Goal: Information Seeking & Learning: Learn about a topic

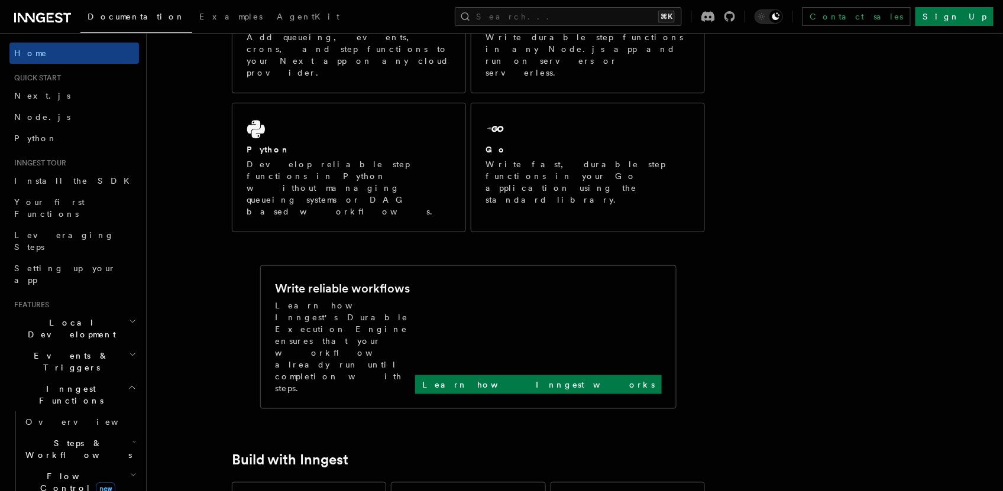
scroll to position [284, 0]
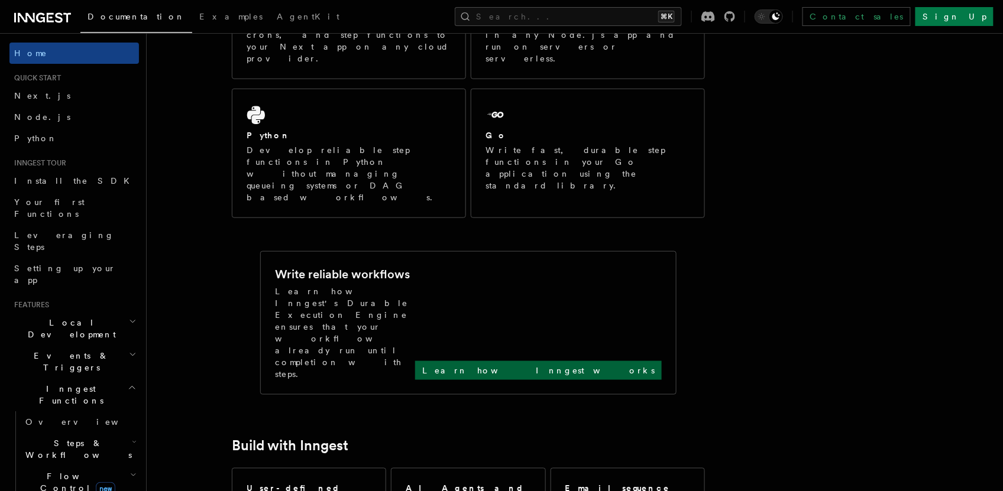
click at [607, 365] on p "Learn how Inngest works" at bounding box center [538, 371] width 232 height 12
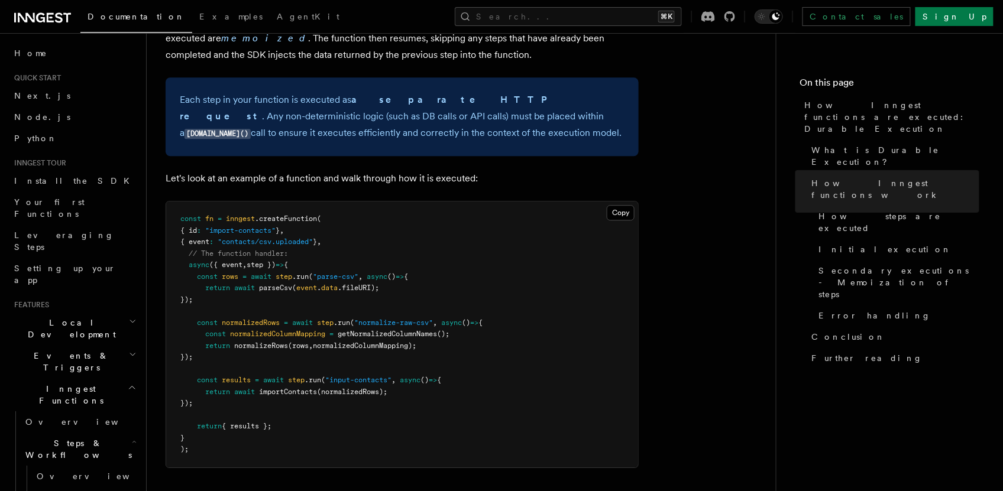
scroll to position [1032, 0]
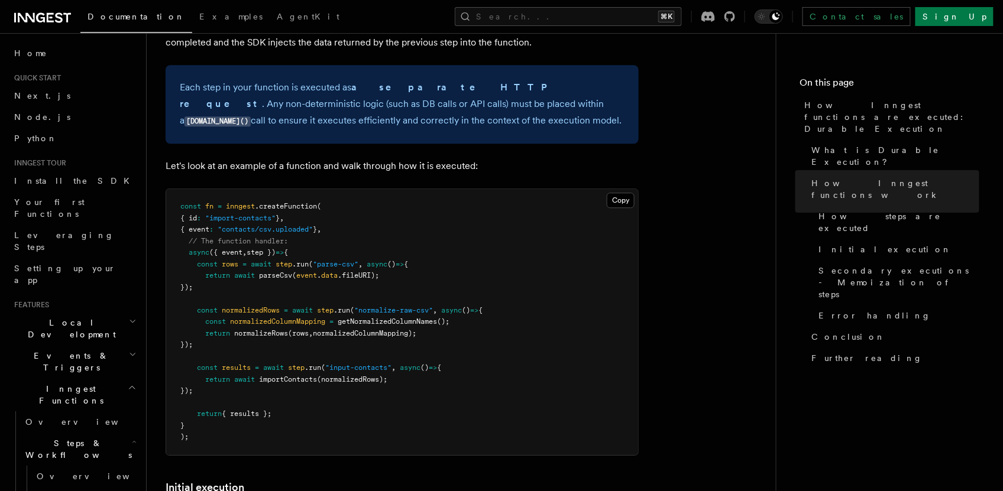
drag, startPoint x: 208, startPoint y: 247, endPoint x: 161, endPoint y: 225, distance: 51.0
click at [161, 225] on div "Features Inngest Functions Steps & Workflows How Inngest functions are executed…" at bounding box center [480, 393] width 667 height 2850
click at [240, 248] on pre "const fn = inngest .createFunction ( { id : "import-contacts" } , { event : "co…" at bounding box center [402, 322] width 472 height 266
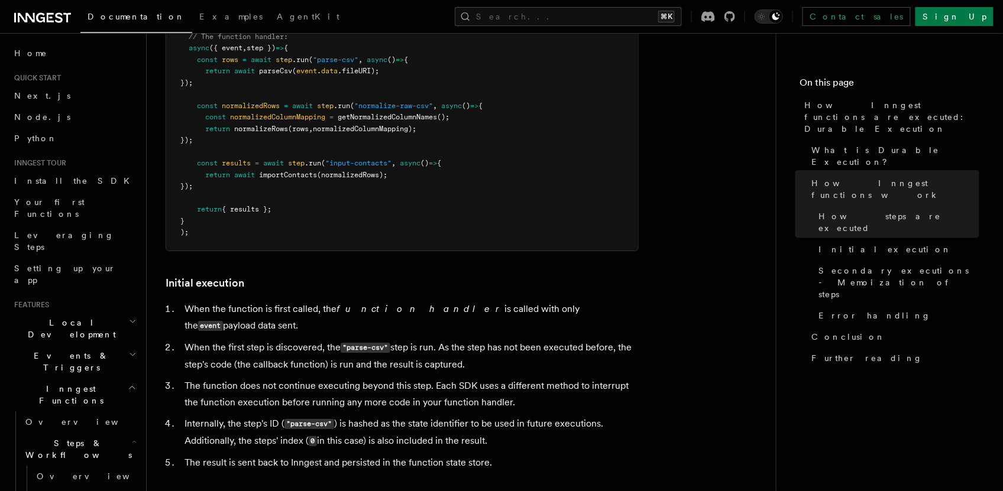
scroll to position [1264, 0]
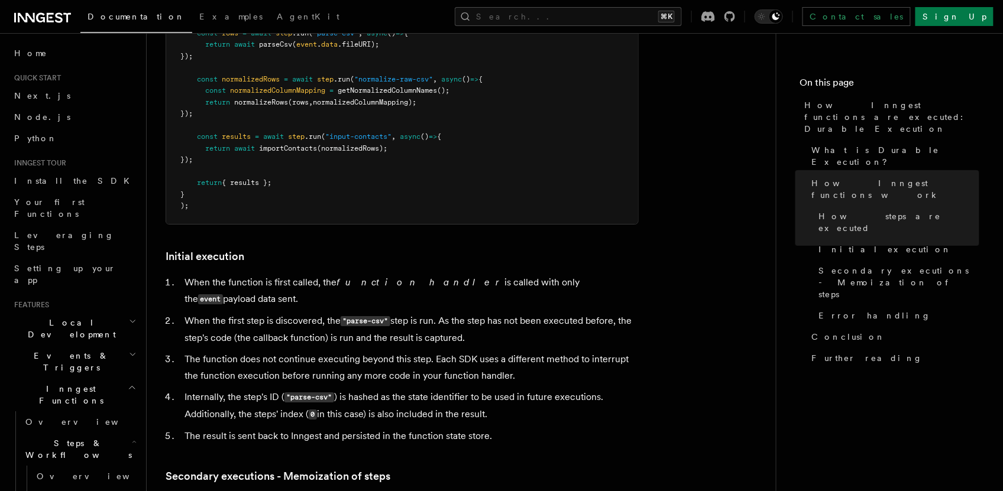
drag, startPoint x: 495, startPoint y: 283, endPoint x: 180, endPoint y: 264, distance: 315.1
click at [181, 313] on li "When the first step is discovered, the "parse-csv" step is run. As the step has…" at bounding box center [410, 330] width 458 height 34
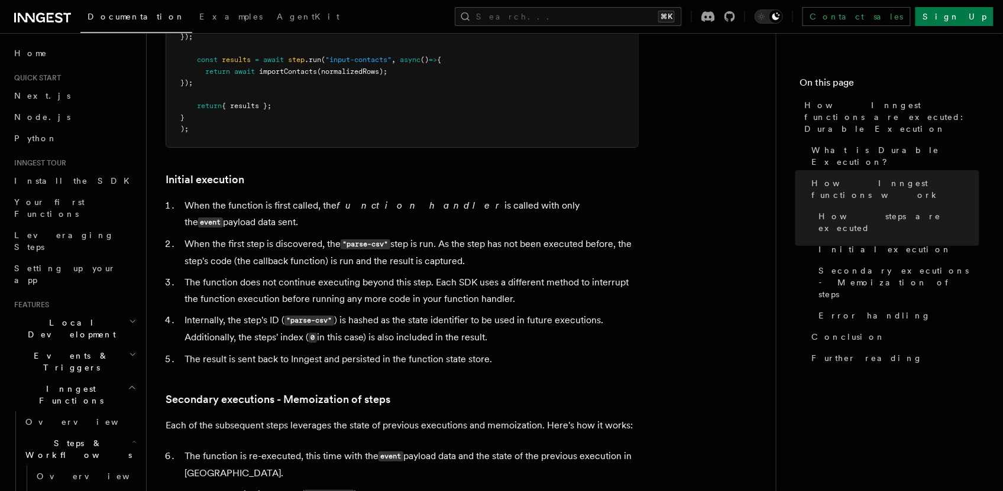
scroll to position [1405, 0]
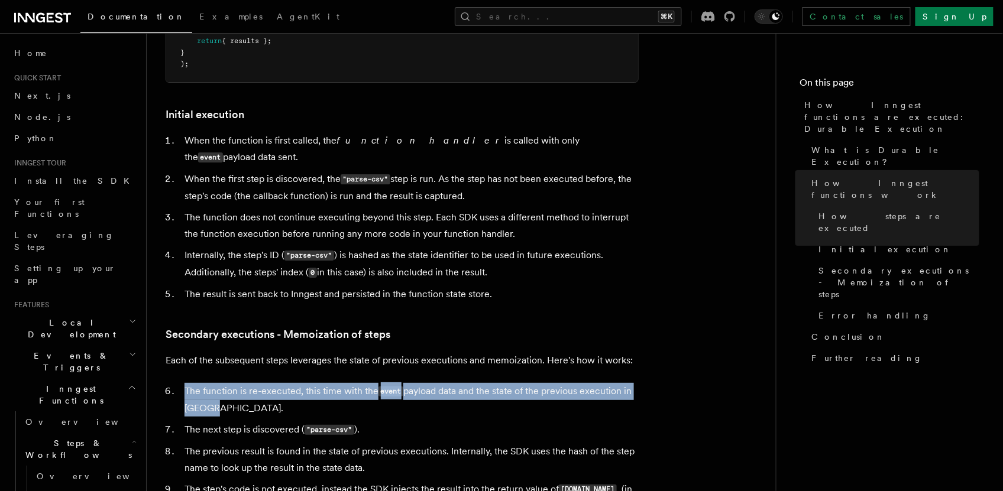
drag, startPoint x: 234, startPoint y: 359, endPoint x: 186, endPoint y: 345, distance: 49.6
click at [186, 383] on li "The function is re-executed, this time with the event payload data and the stat…" at bounding box center [410, 400] width 458 height 34
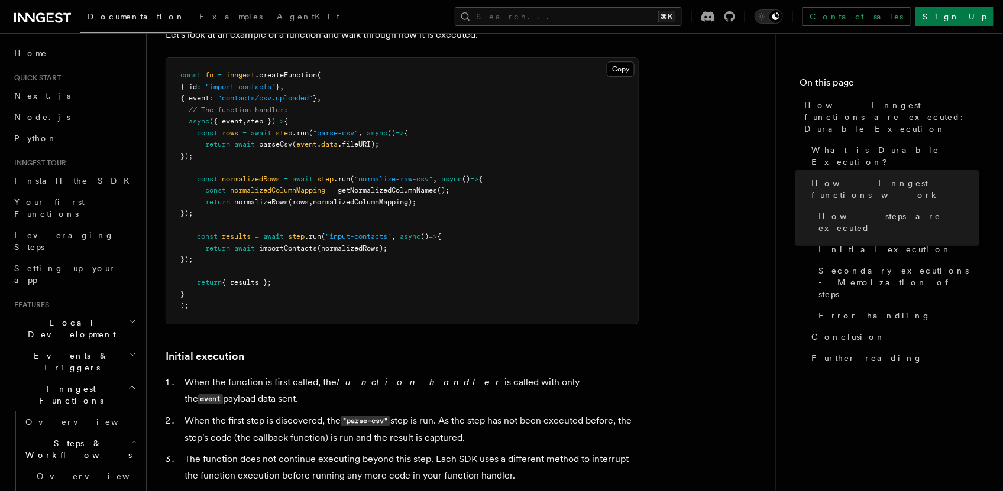
scroll to position [1153, 0]
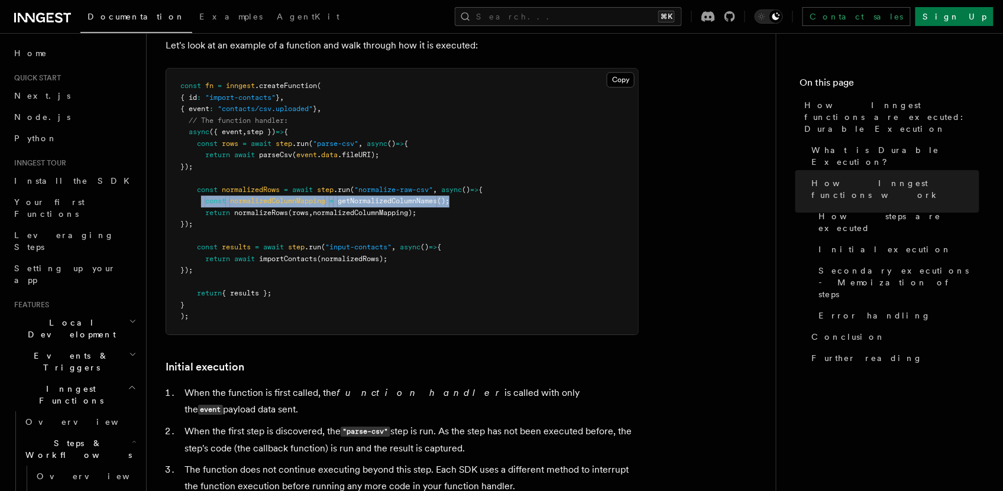
drag, startPoint x: 475, startPoint y: 168, endPoint x: 202, endPoint y: 168, distance: 273.8
click at [201, 167] on pre "const fn = inngest .createFunction ( { id : "import-contacts" } , { event : "co…" at bounding box center [402, 202] width 472 height 266
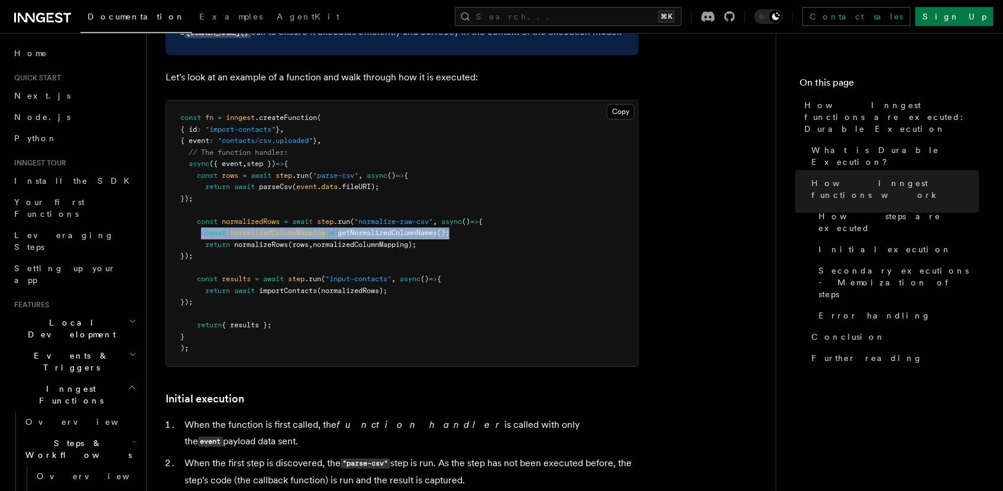
scroll to position [1037, 0]
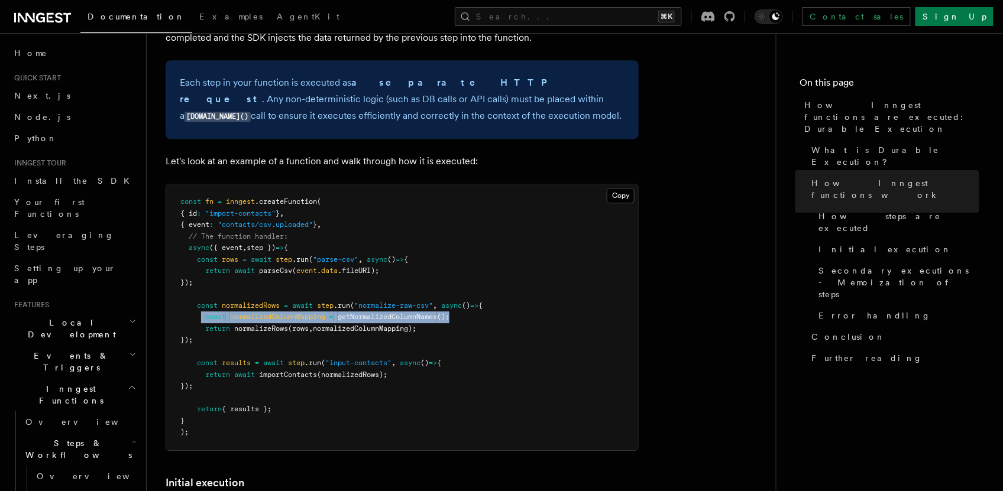
drag, startPoint x: 457, startPoint y: 297, endPoint x: 150, endPoint y: 286, distance: 307.1
click at [150, 286] on div "Features Inngest Functions Steps & Workflows How Inngest functions are executed…" at bounding box center [480, 388] width 667 height 2850
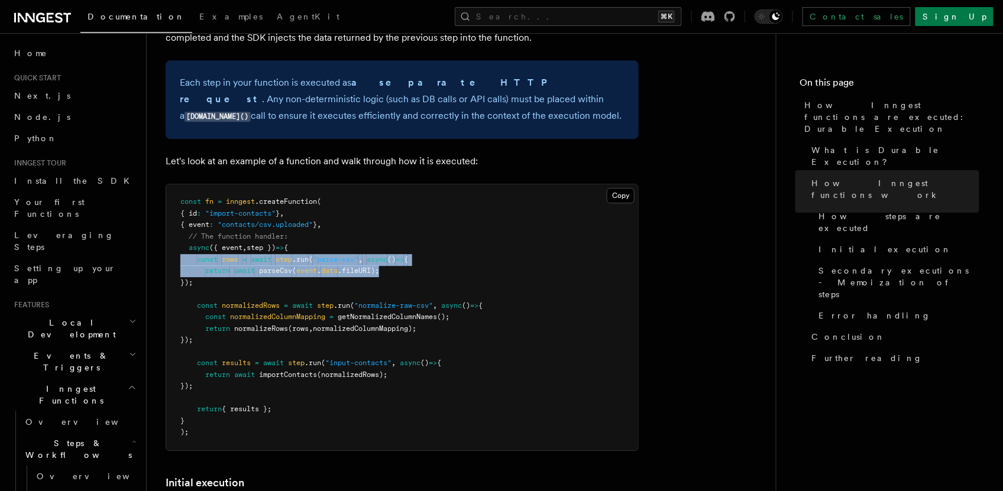
drag, startPoint x: 420, startPoint y: 233, endPoint x: 164, endPoint y: 226, distance: 256.7
click at [164, 226] on div "Features Inngest Functions Steps & Workflows How Inngest functions are executed…" at bounding box center [480, 388] width 667 height 2850
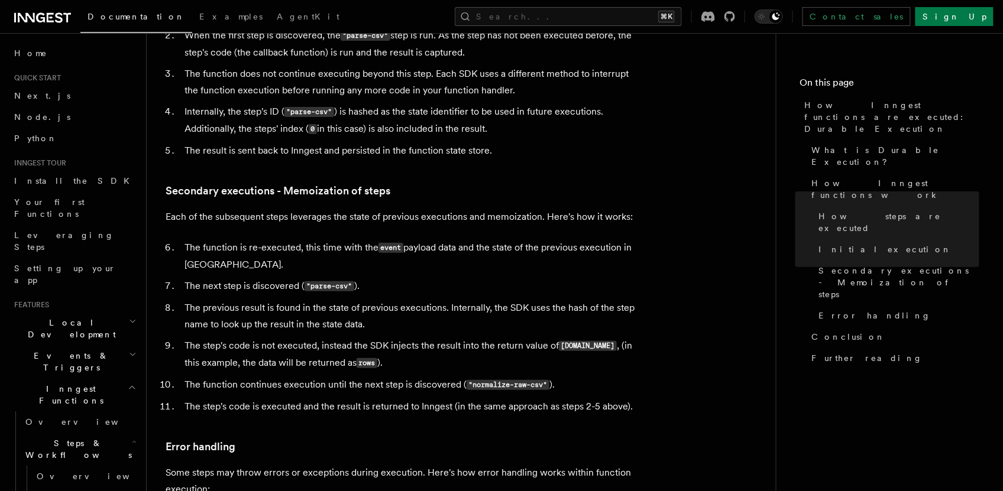
scroll to position [1608, 0]
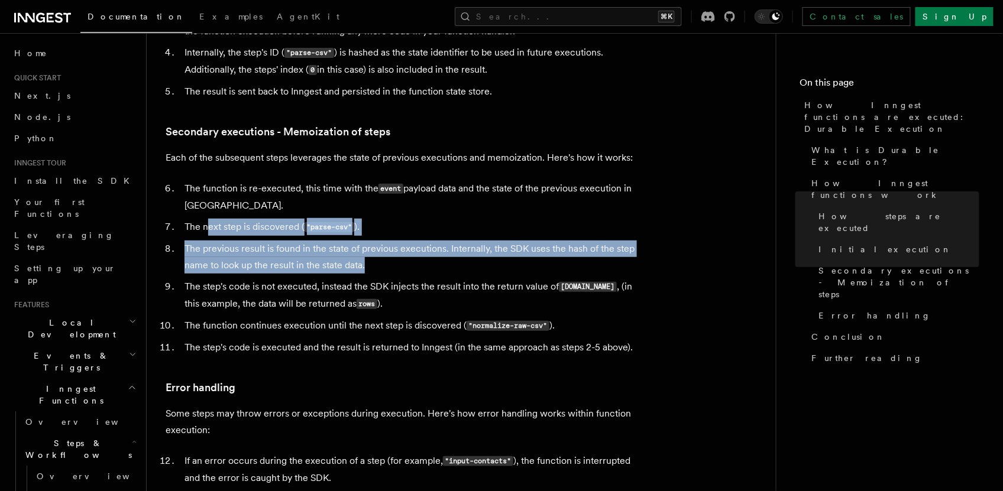
drag, startPoint x: 358, startPoint y: 211, endPoint x: 211, endPoint y: 183, distance: 149.8
click at [209, 183] on ol "The function is re-executed, this time with the event payload data and the stat…" at bounding box center [402, 268] width 473 height 176
click at [365, 241] on li "The previous result is found in the state of previous executions. Internally, t…" at bounding box center [410, 257] width 458 height 33
drag, startPoint x: 368, startPoint y: 218, endPoint x: 187, endPoint y: 205, distance: 182.0
click at [187, 241] on li "The previous result is found in the state of previous executions. Internally, t…" at bounding box center [410, 257] width 458 height 33
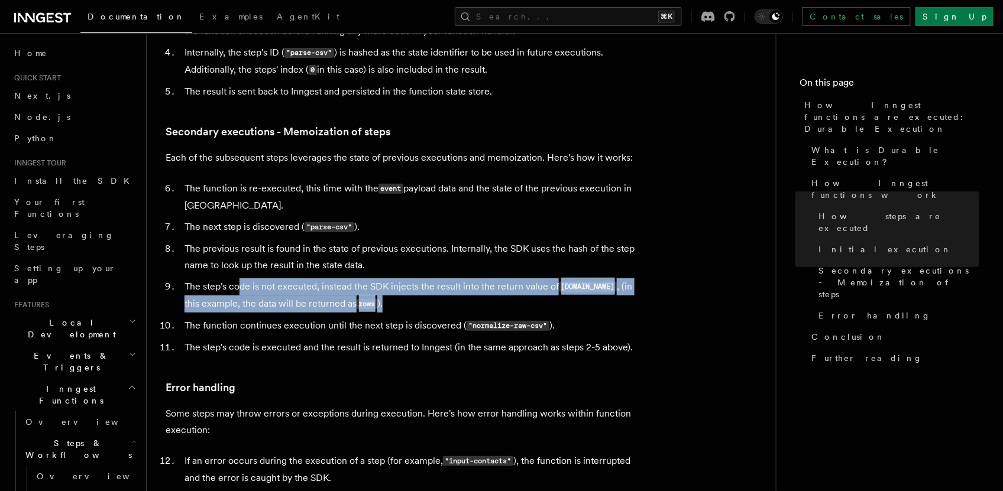
drag, startPoint x: 377, startPoint y: 259, endPoint x: 238, endPoint y: 247, distance: 138.9
click at [238, 278] on li "The step's code is not executed, instead the SDK injects the result into the re…" at bounding box center [410, 295] width 458 height 34
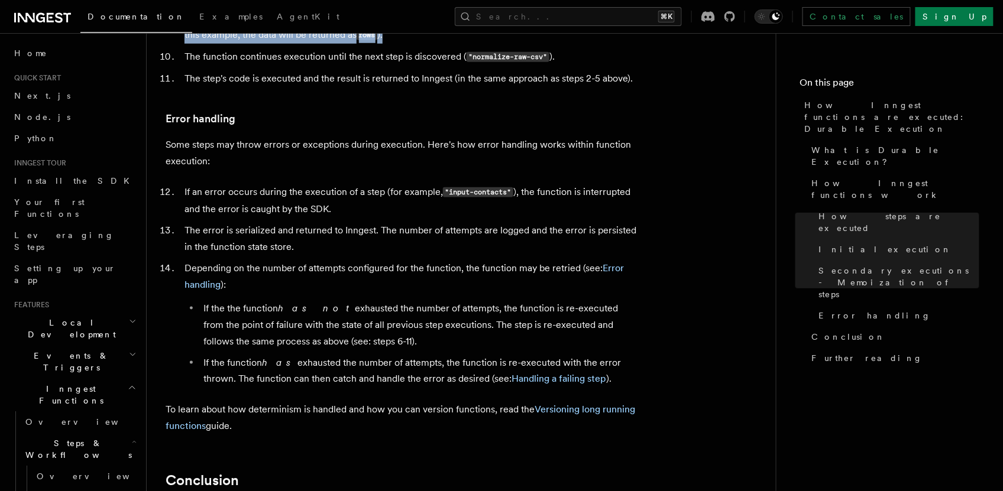
scroll to position [1883, 0]
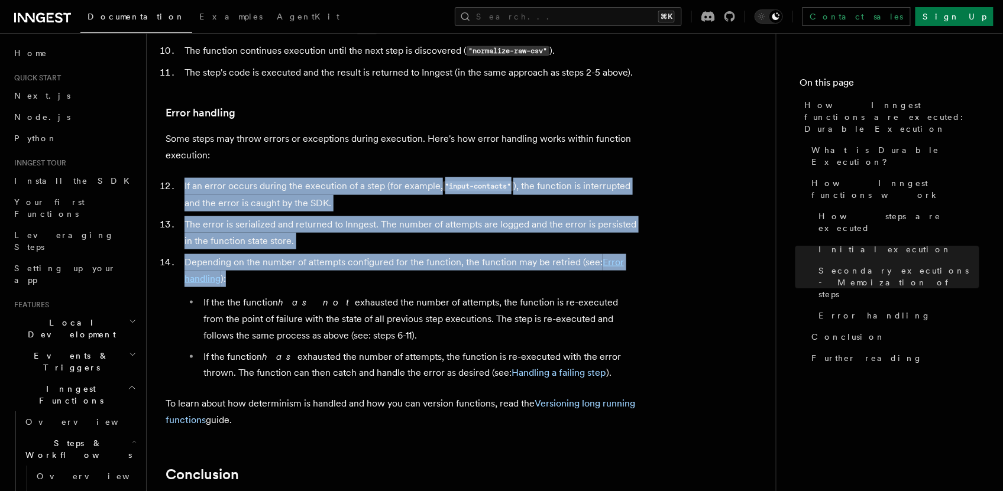
drag, startPoint x: 257, startPoint y: 231, endPoint x: 182, endPoint y: 135, distance: 122.2
click at [182, 178] on ol "If an error occurs during the execution of a step (for example, "input-contacts…" at bounding box center [402, 280] width 473 height 204
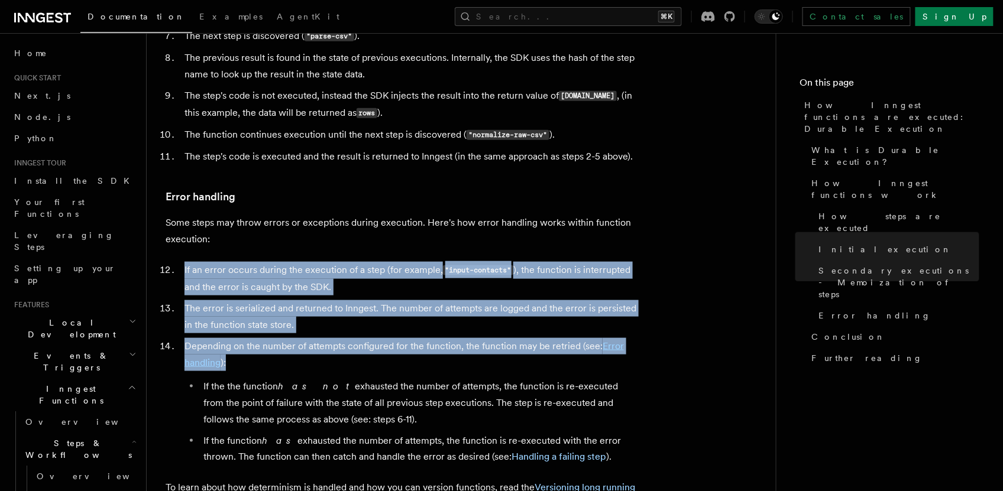
scroll to position [1795, 0]
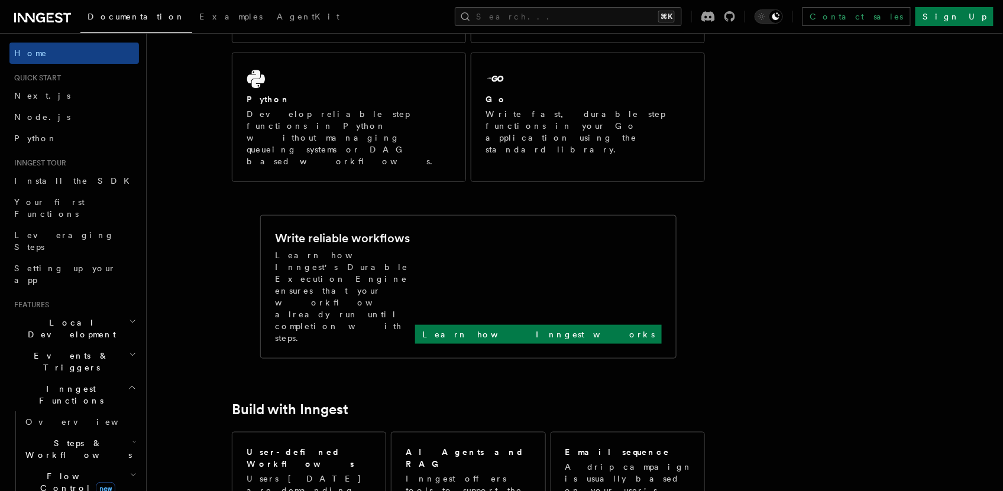
scroll to position [390, 0]
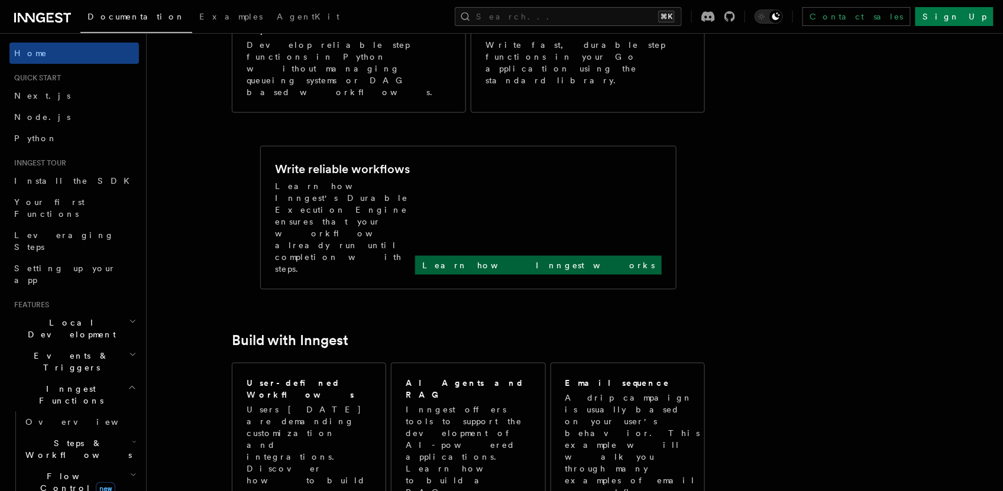
click at [591, 260] on p "Learn how Inngest works" at bounding box center [538, 266] width 232 height 12
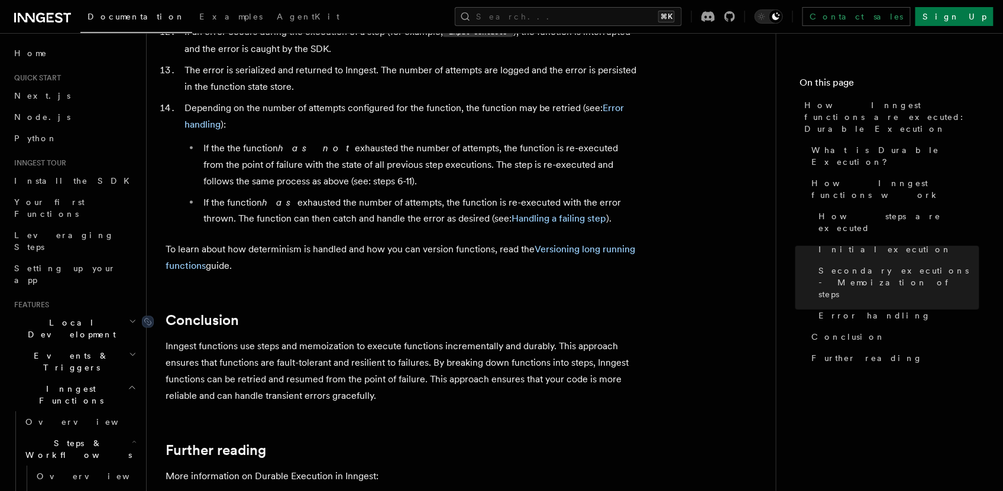
scroll to position [2139, 0]
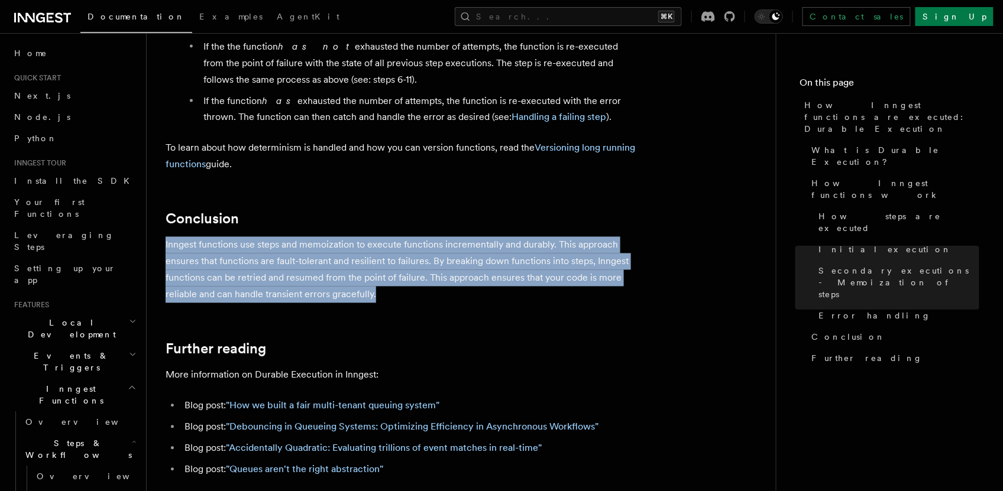
drag, startPoint x: 378, startPoint y: 245, endPoint x: 164, endPoint y: 199, distance: 219.1
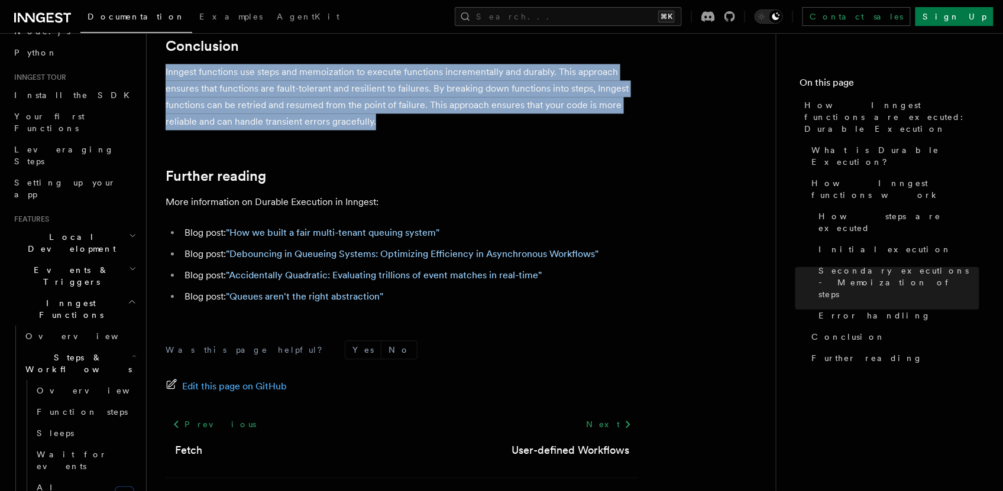
scroll to position [69, 0]
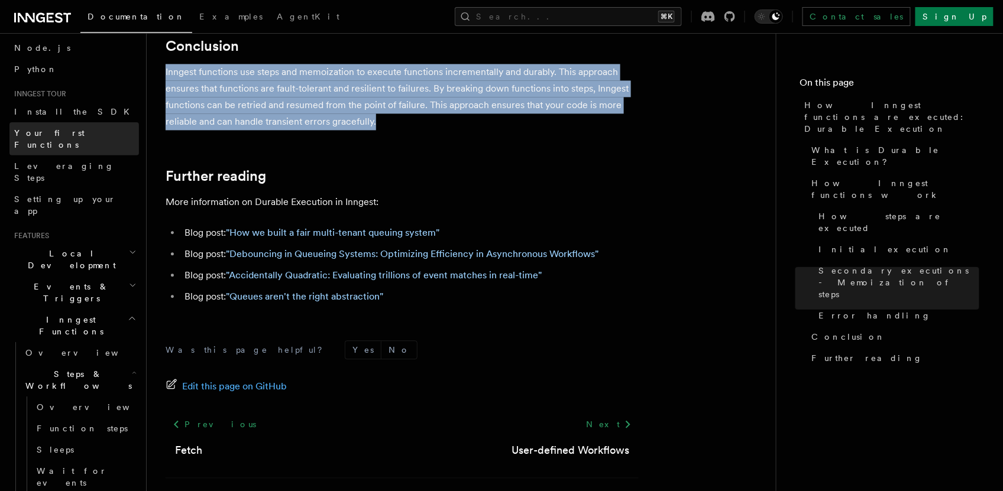
click at [66, 128] on span "Your first Functions" at bounding box center [49, 138] width 70 height 21
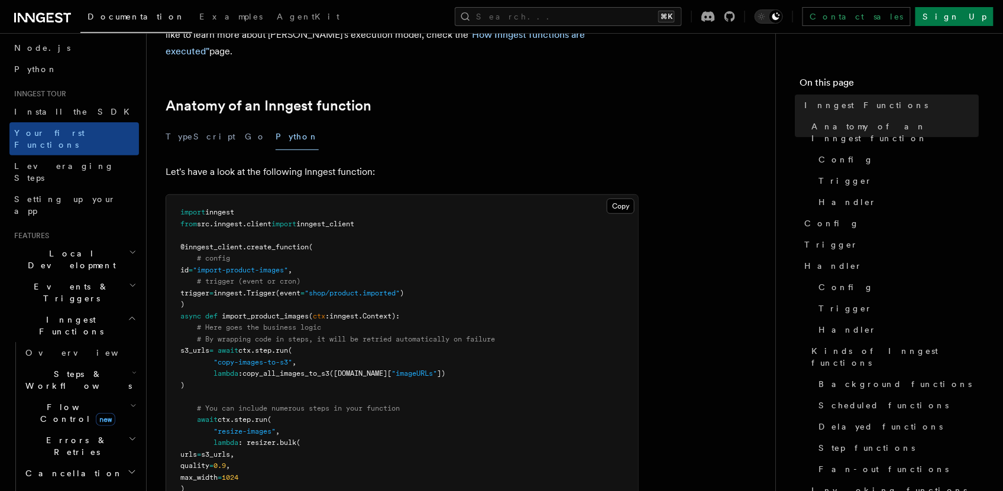
scroll to position [168, 0]
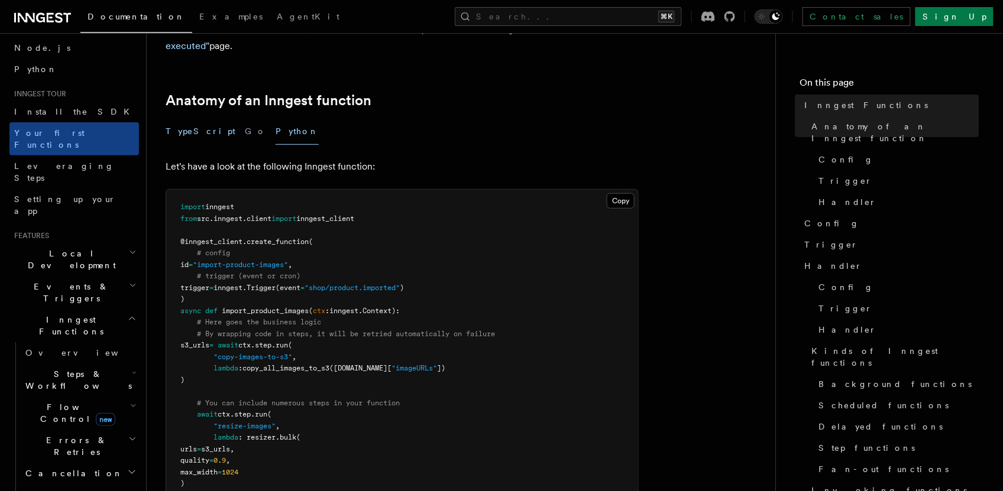
click at [199, 118] on button "TypeScript" at bounding box center [201, 131] width 70 height 27
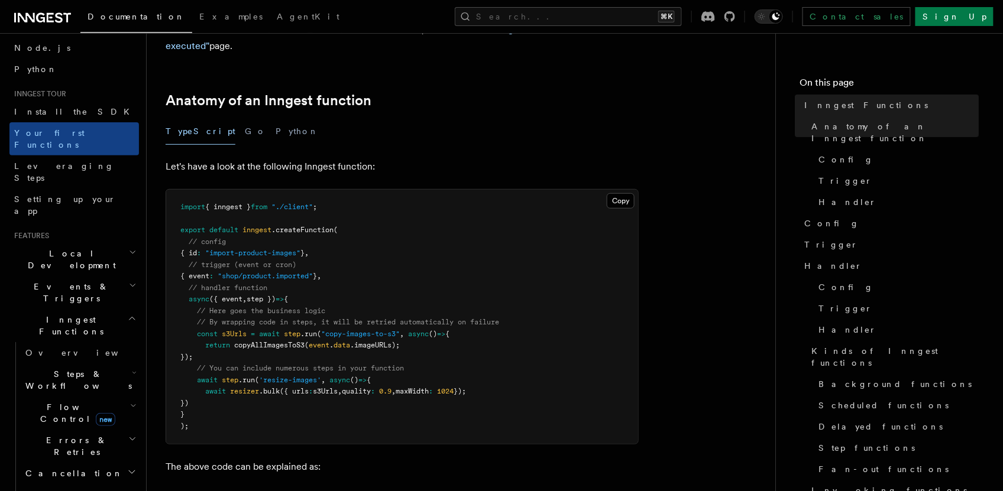
scroll to position [170, 0]
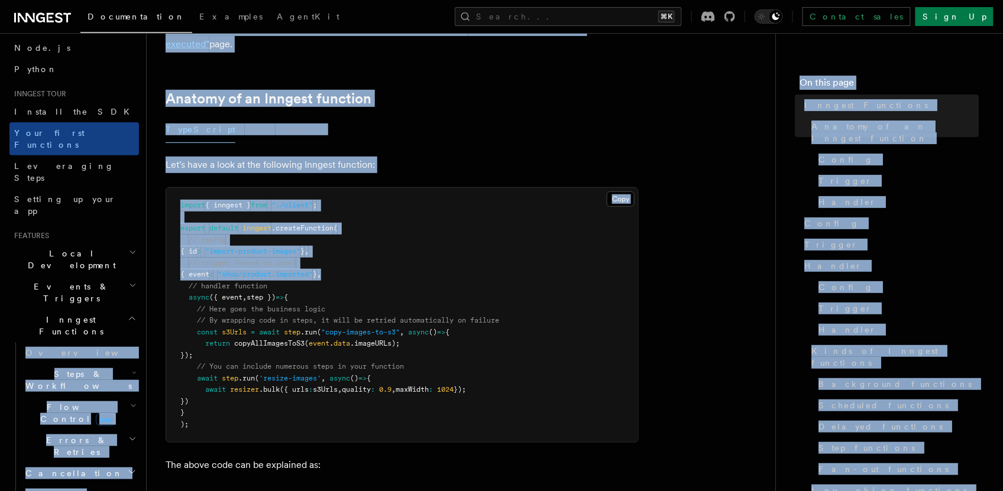
drag, startPoint x: 324, startPoint y: 256, endPoint x: 143, endPoint y: 255, distance: 180.9
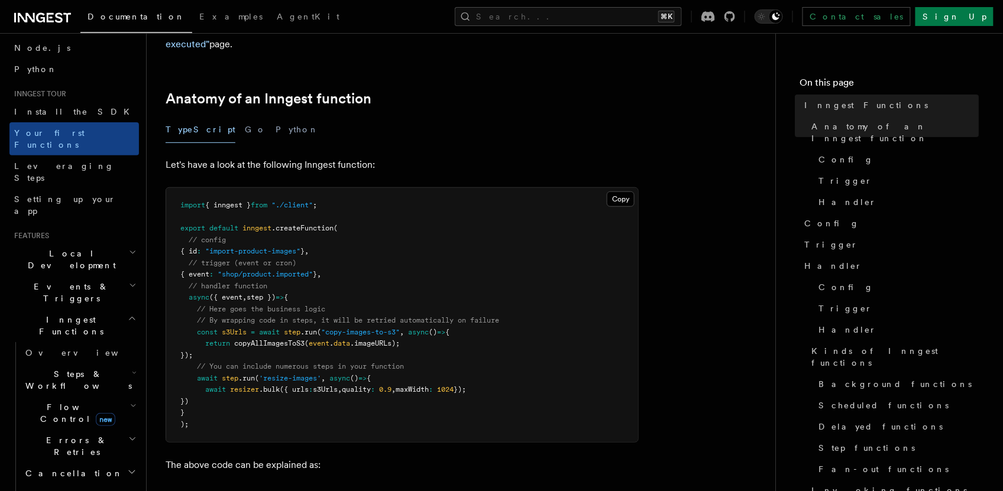
click at [371, 257] on pre "import { inngest } from "./client" ; export default inngest .createFunction ( /…" at bounding box center [402, 315] width 472 height 254
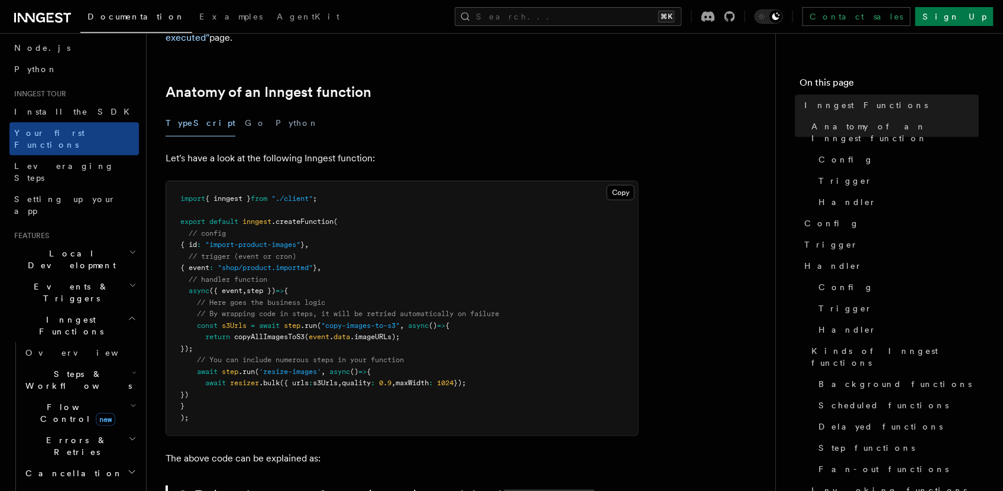
scroll to position [215, 0]
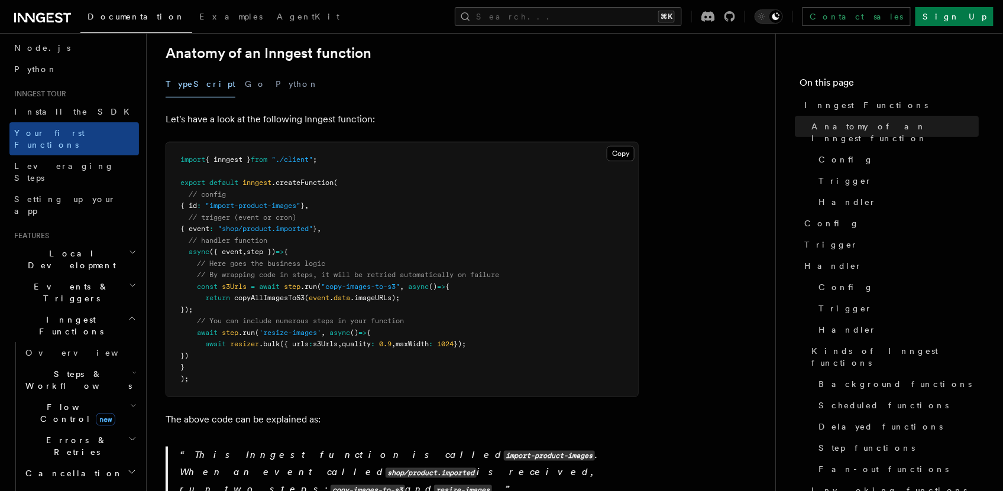
drag, startPoint x: 227, startPoint y: 292, endPoint x: 168, endPoint y: 270, distance: 63.0
click at [168, 270] on pre "import { inngest } from "./client" ; export default inngest .createFunction ( /…" at bounding box center [402, 269] width 472 height 254
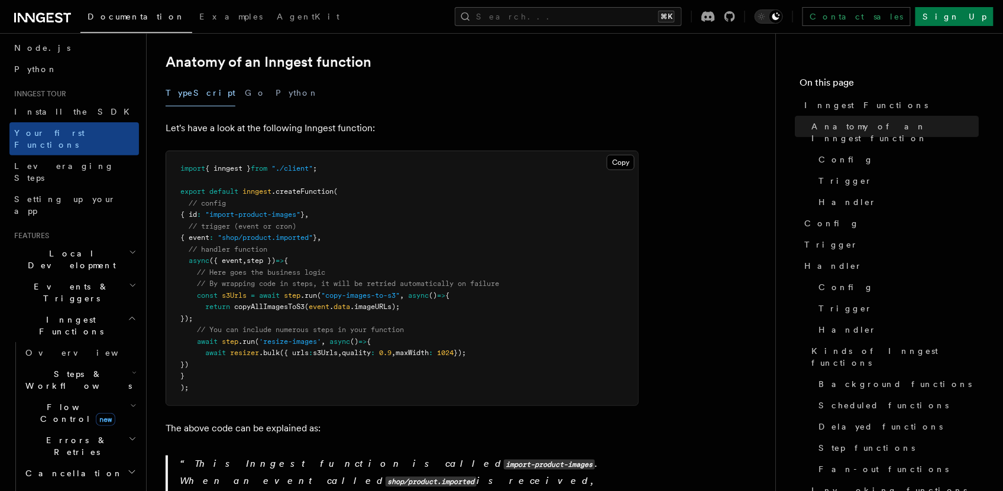
scroll to position [203, 0]
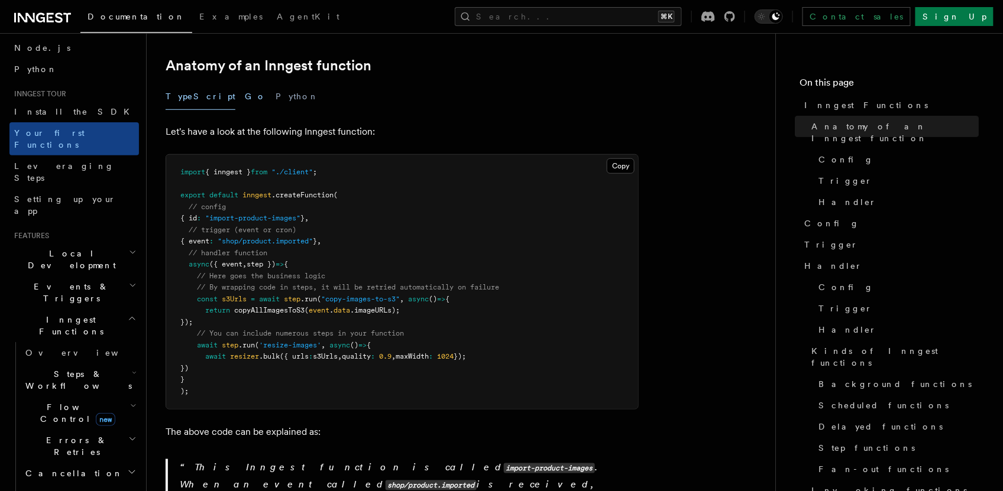
click at [245, 85] on button "Go" at bounding box center [255, 96] width 21 height 27
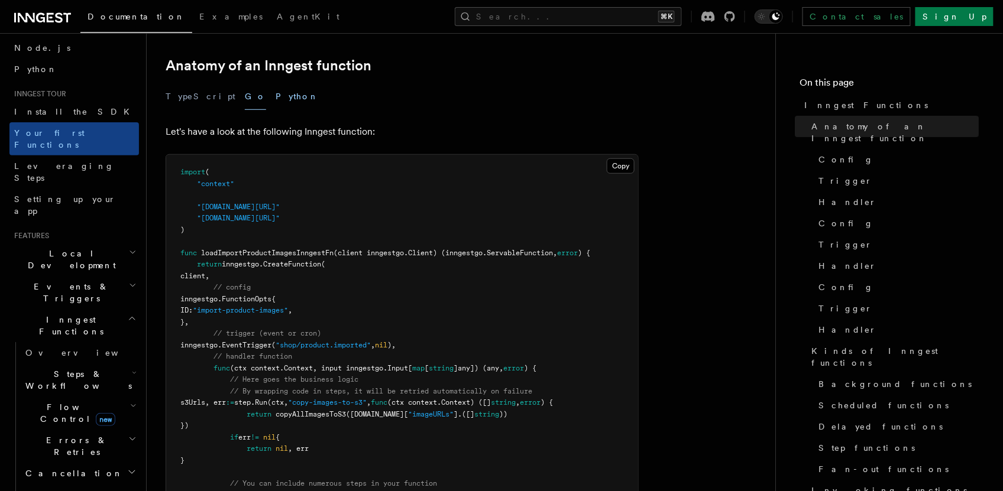
click at [276, 83] on button "Python" at bounding box center [297, 96] width 43 height 27
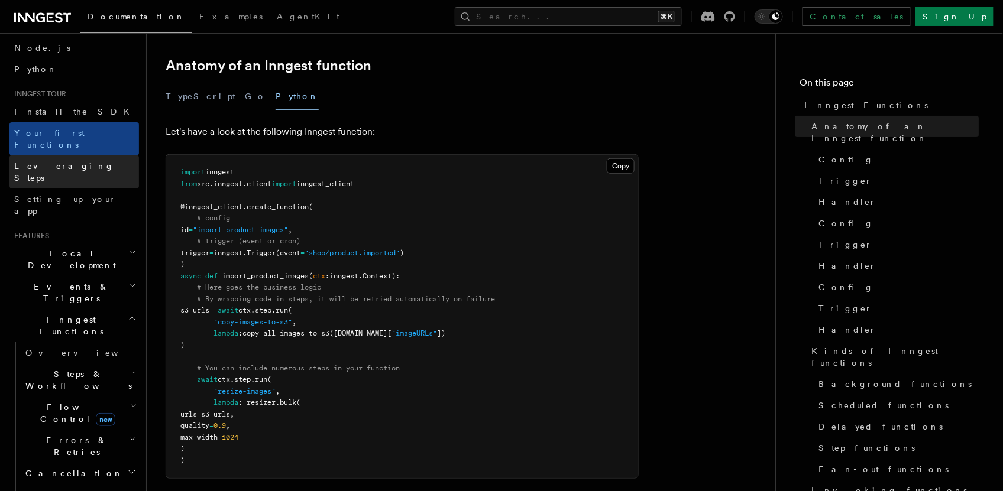
click at [69, 161] on span "Leveraging Steps" at bounding box center [64, 171] width 100 height 21
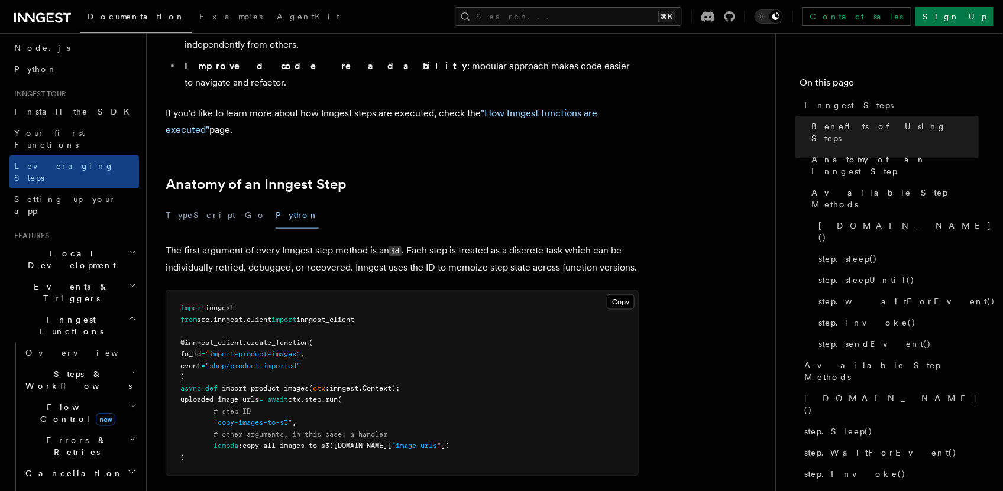
scroll to position [379, 0]
click at [55, 193] on span "Setting up your app" at bounding box center [76, 205] width 125 height 24
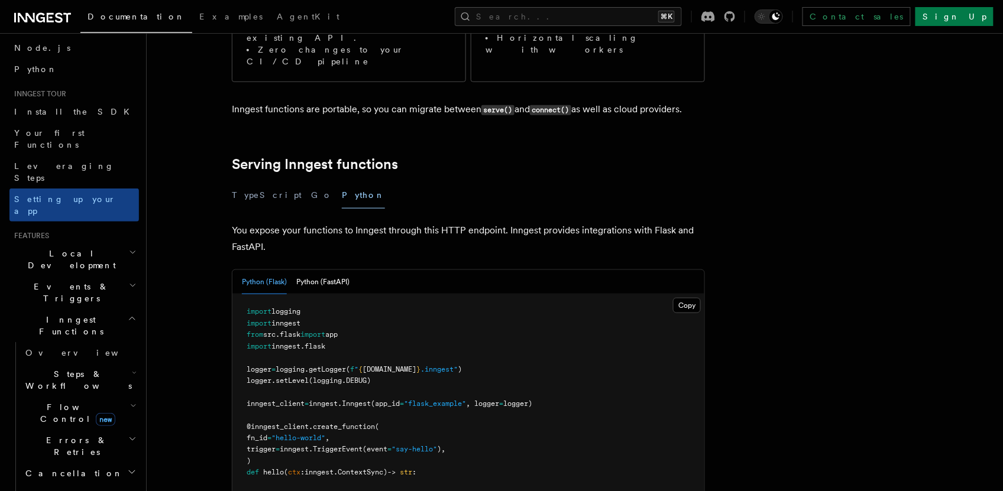
scroll to position [348, 0]
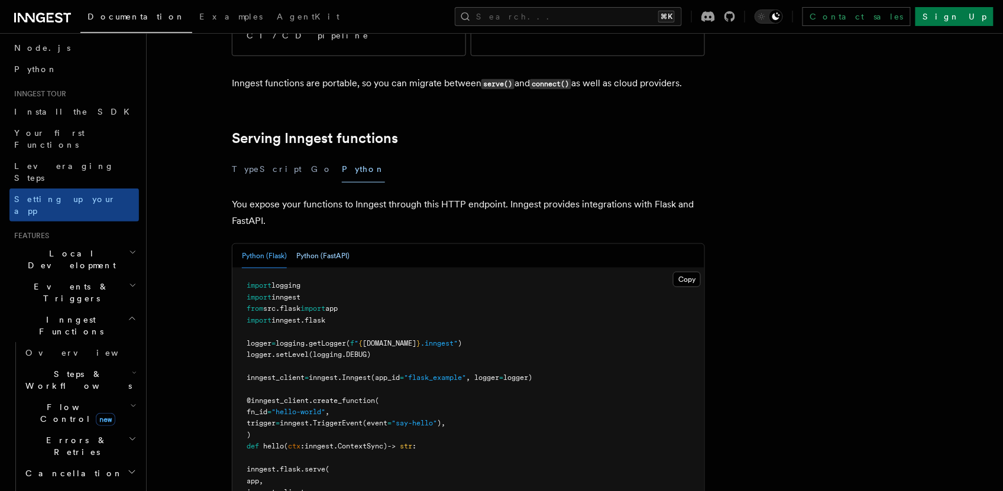
click at [318, 244] on button "Python (FastAPI)" at bounding box center [322, 256] width 53 height 24
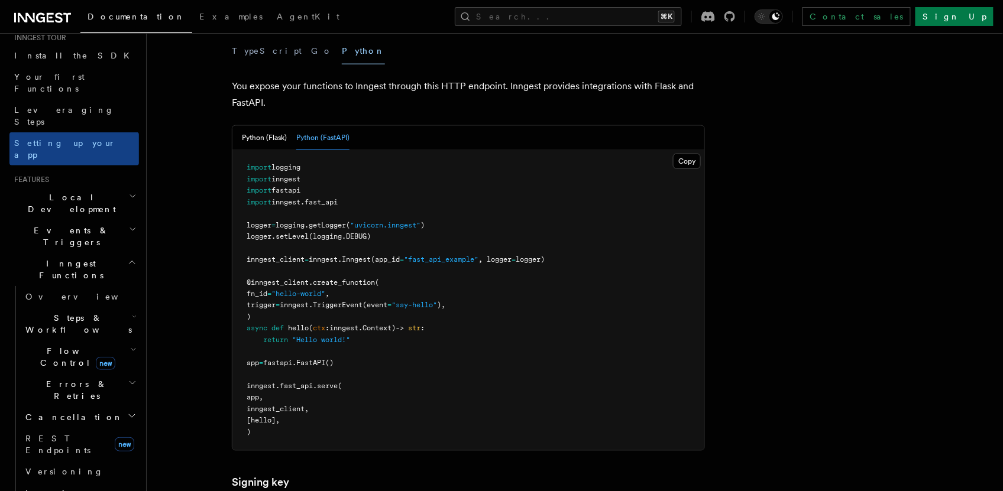
scroll to position [187, 0]
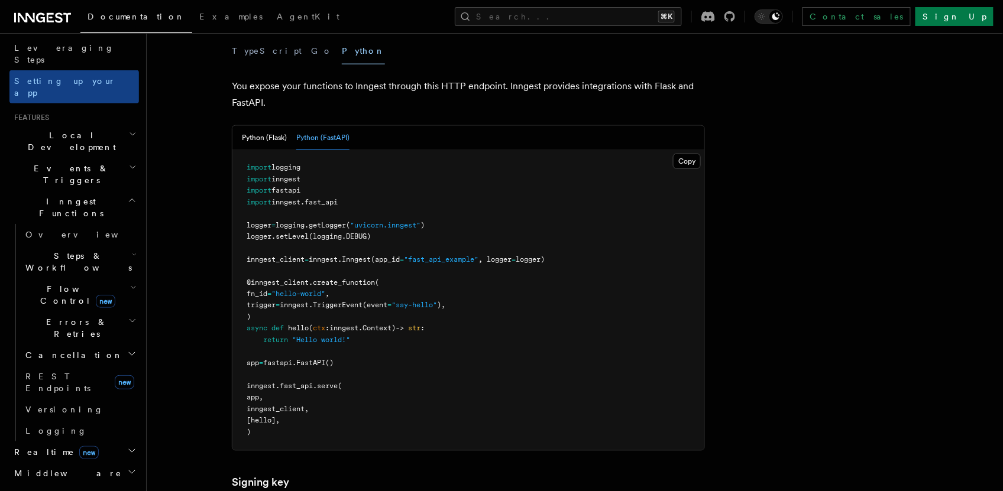
click at [128, 316] on icon "button" at bounding box center [132, 320] width 8 height 9
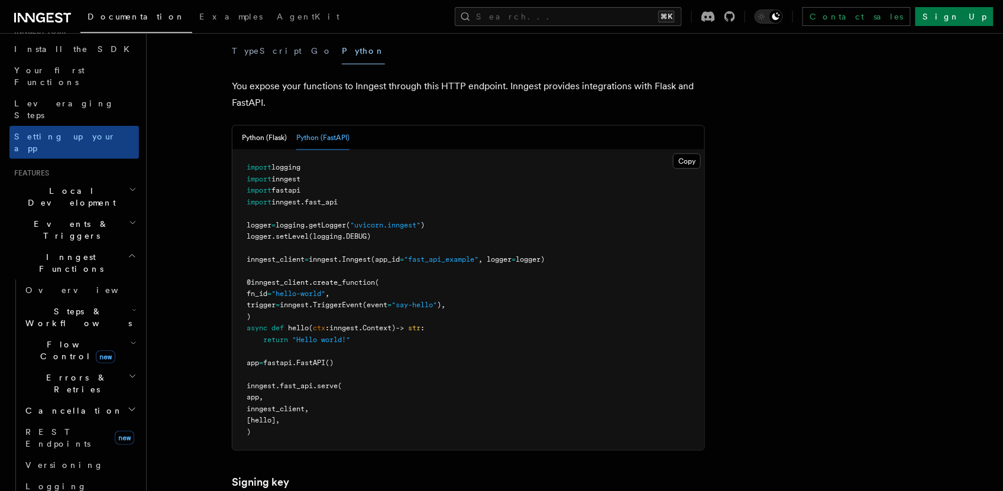
scroll to position [98, 0]
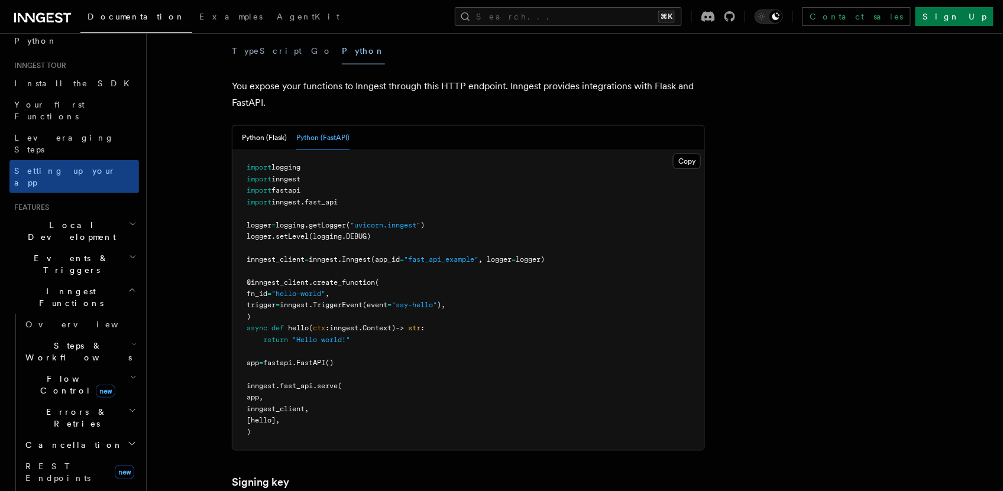
click at [115, 248] on h2 "Events & Triggers" at bounding box center [73, 264] width 129 height 33
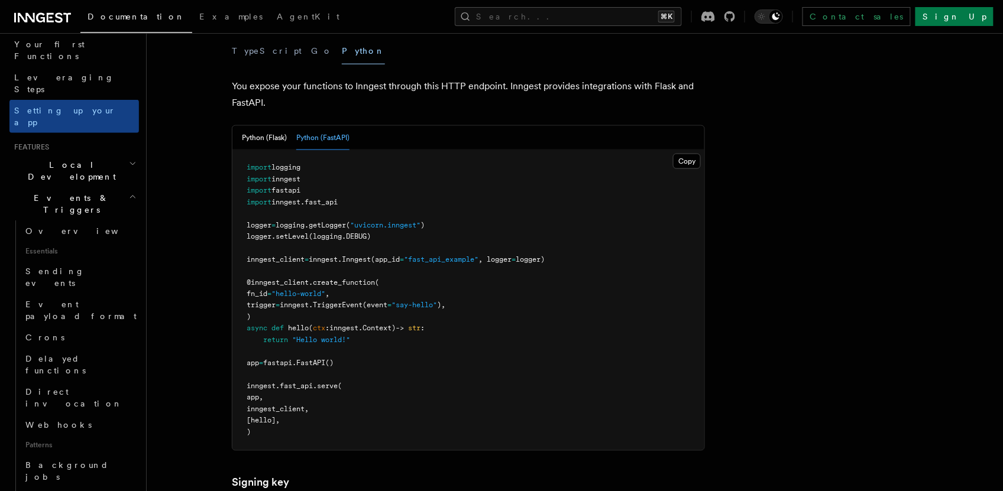
scroll to position [157, 0]
click at [129, 193] on icon "button" at bounding box center [133, 197] width 8 height 9
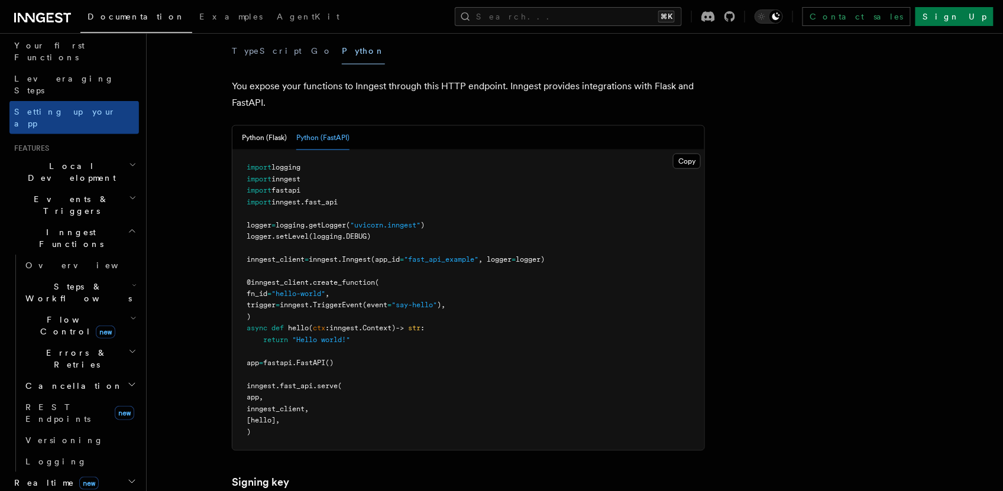
click at [131, 164] on icon "button" at bounding box center [133, 165] width 5 height 2
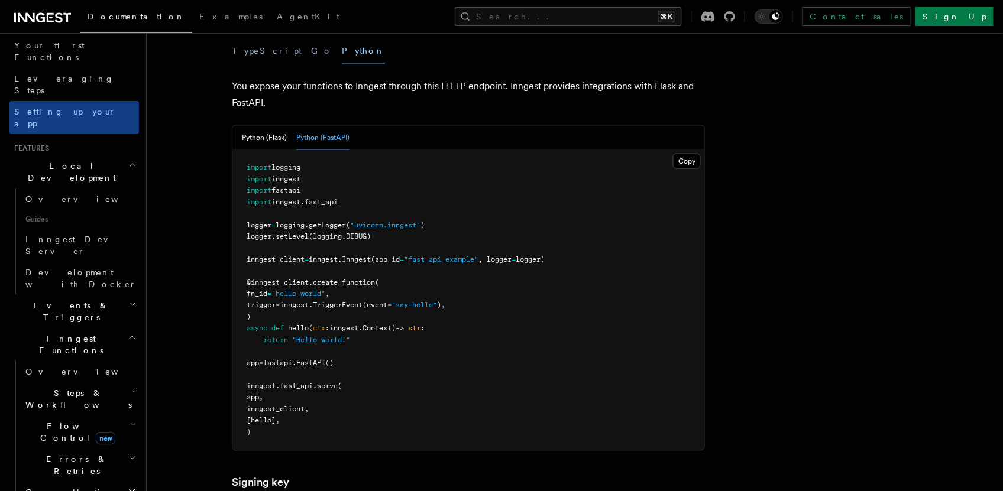
click at [131, 164] on icon "button" at bounding box center [133, 165] width 5 height 2
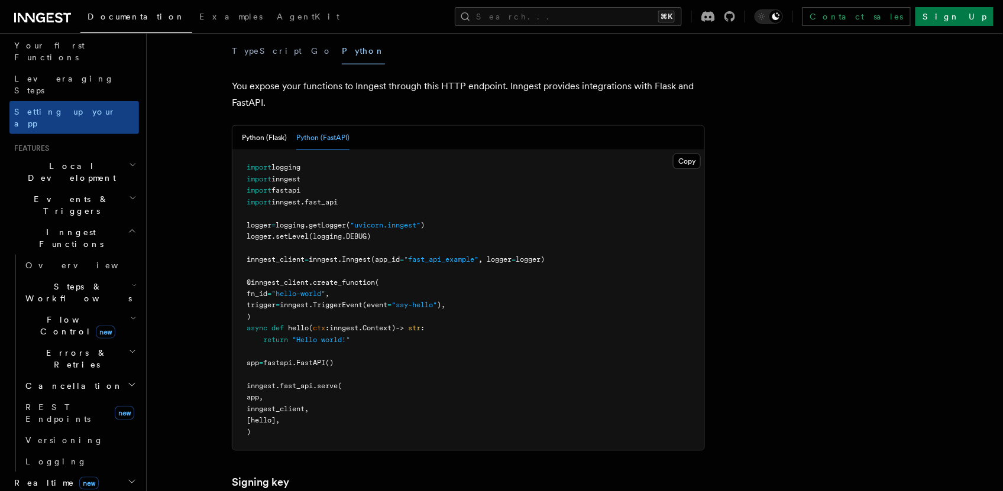
click at [130, 314] on icon "button" at bounding box center [133, 318] width 7 height 9
click at [133, 285] on icon "button" at bounding box center [134, 286] width 3 height 2
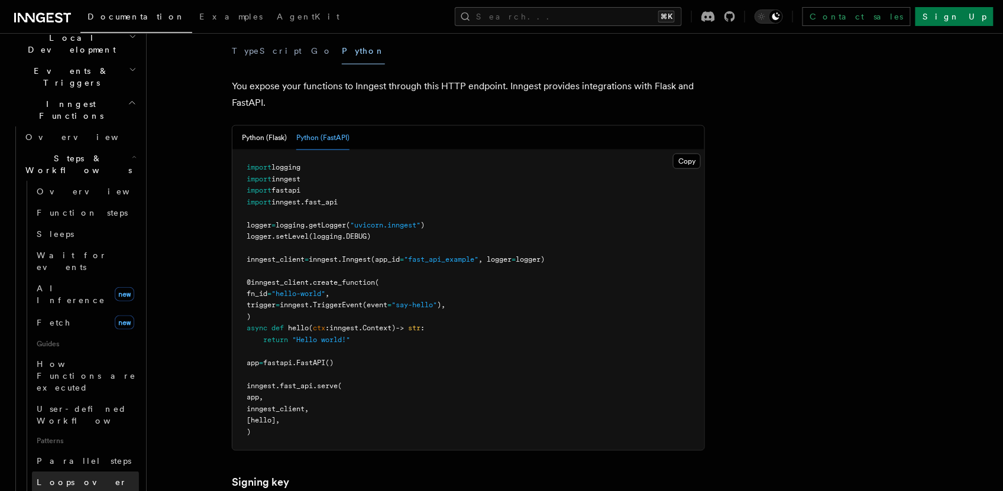
scroll to position [286, 0]
click at [64, 455] on span "Parallel steps" at bounding box center [84, 459] width 95 height 9
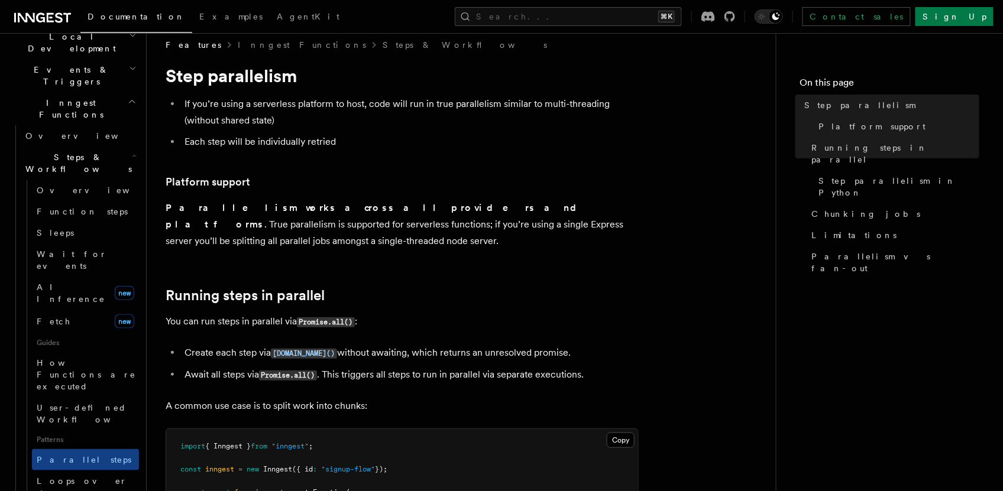
scroll to position [16, 0]
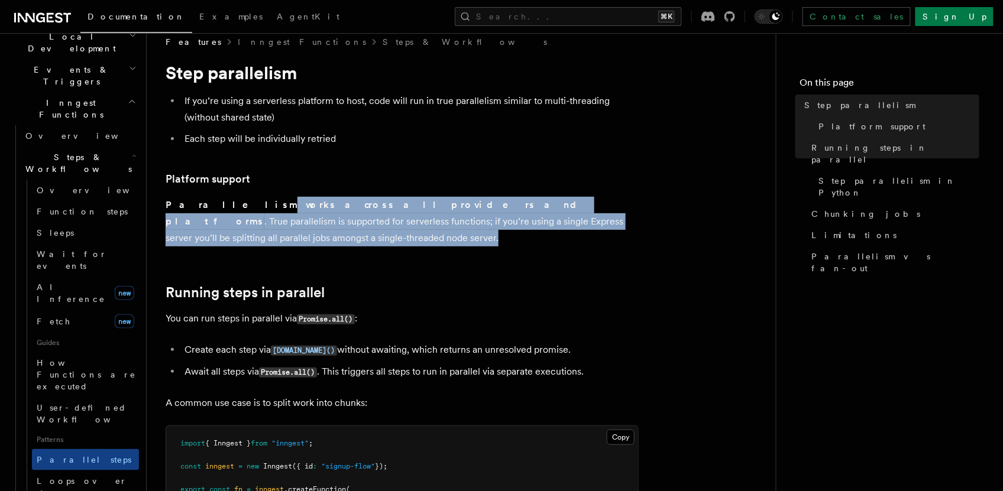
drag, startPoint x: 630, startPoint y: 224, endPoint x: 213, endPoint y: 208, distance: 417.7
click at [213, 208] on p "Parallelism works across all providers and platforms . True parallelism is supp…" at bounding box center [402, 222] width 473 height 50
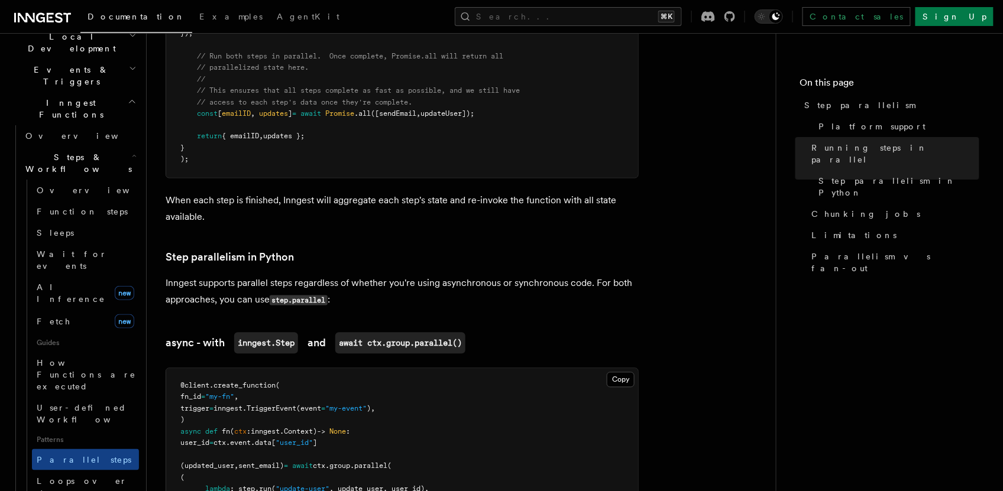
scroll to position [636, 0]
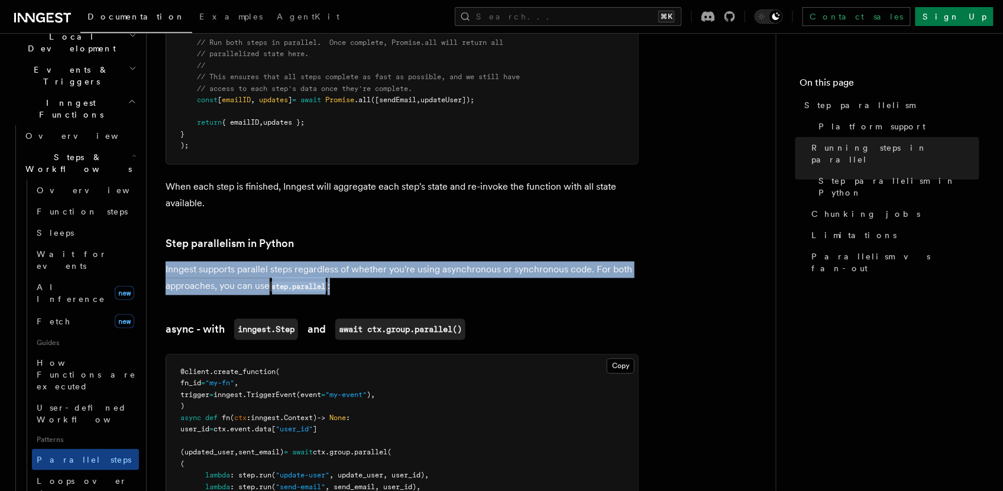
drag, startPoint x: 380, startPoint y: 277, endPoint x: 170, endPoint y: 258, distance: 210.8
click at [166, 262] on p "Inngest supports parallel steps regardless of whether you're using asynchronous…" at bounding box center [402, 279] width 473 height 34
click at [414, 271] on p "Inngest supports parallel steps regardless of whether you're using asynchronous…" at bounding box center [402, 279] width 473 height 34
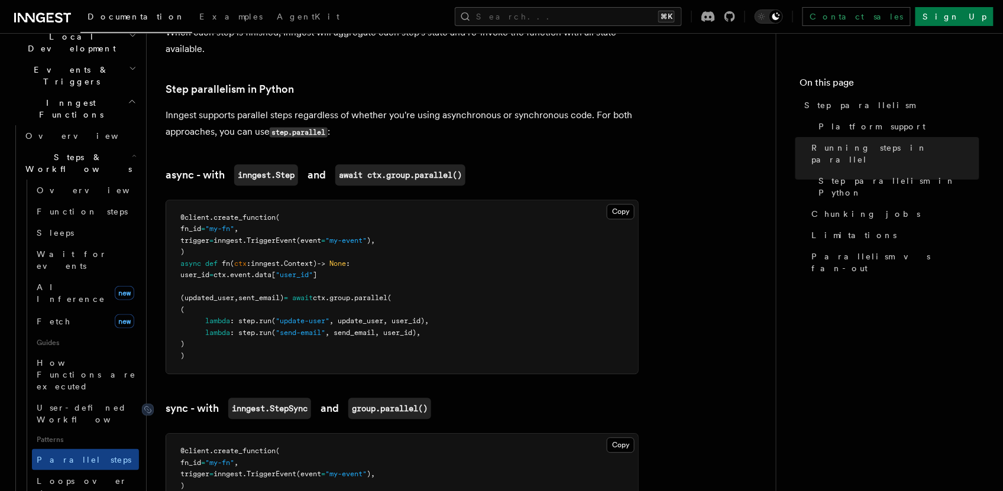
scroll to position [809, 0]
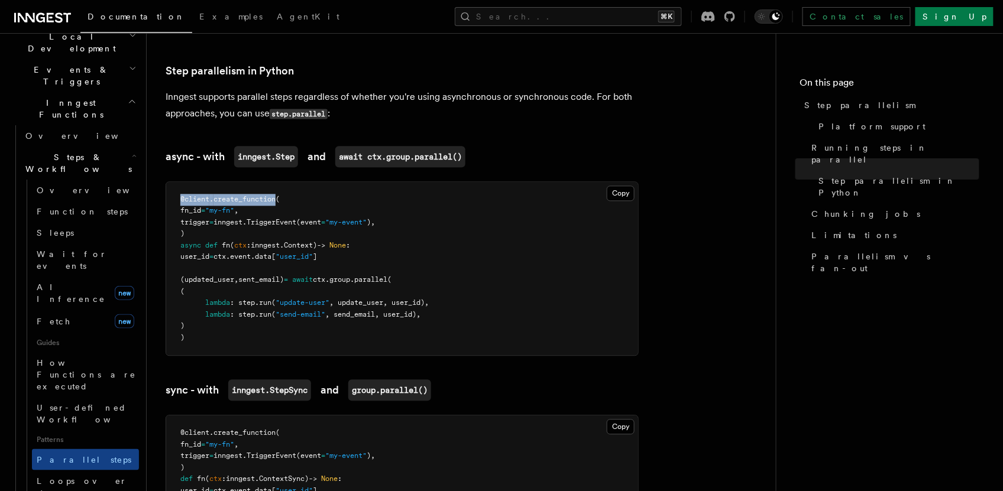
drag, startPoint x: 278, startPoint y: 183, endPoint x: 156, endPoint y: 184, distance: 121.8
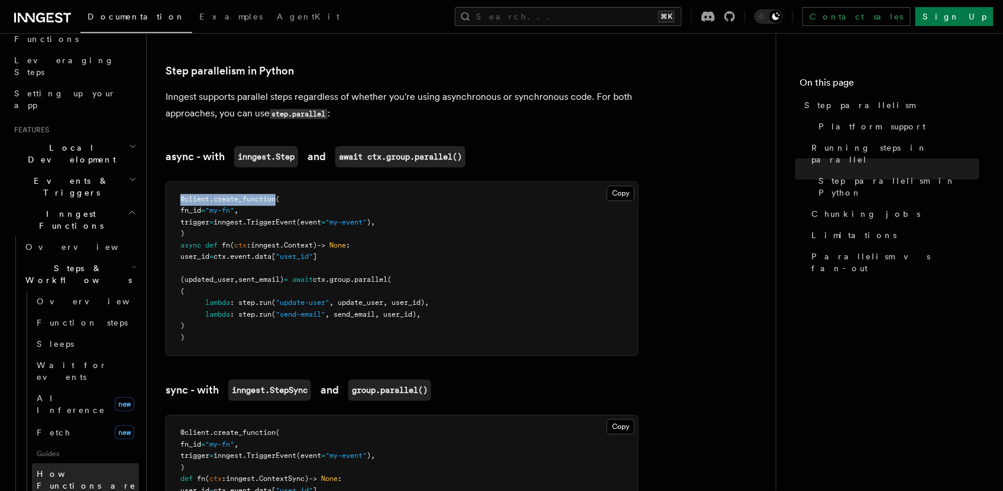
scroll to position [17, 0]
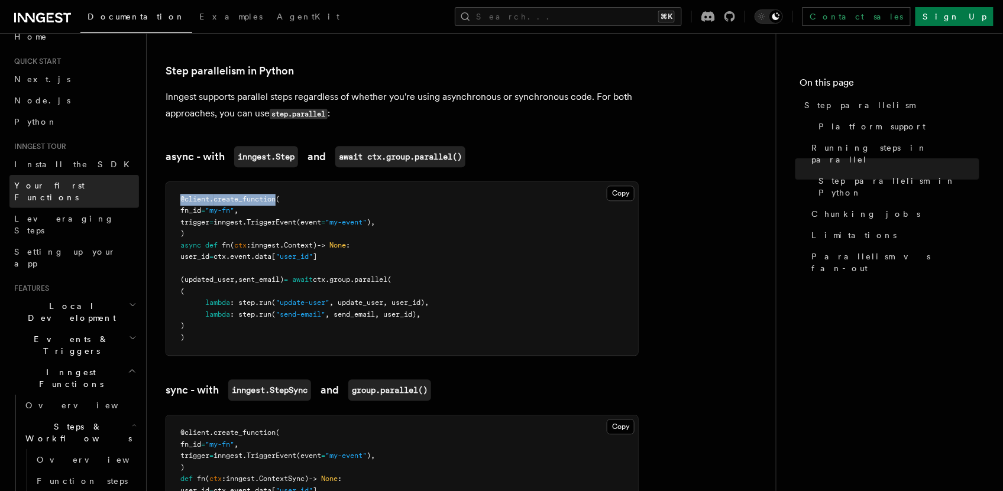
click at [80, 185] on span "Your first Functions" at bounding box center [49, 191] width 70 height 21
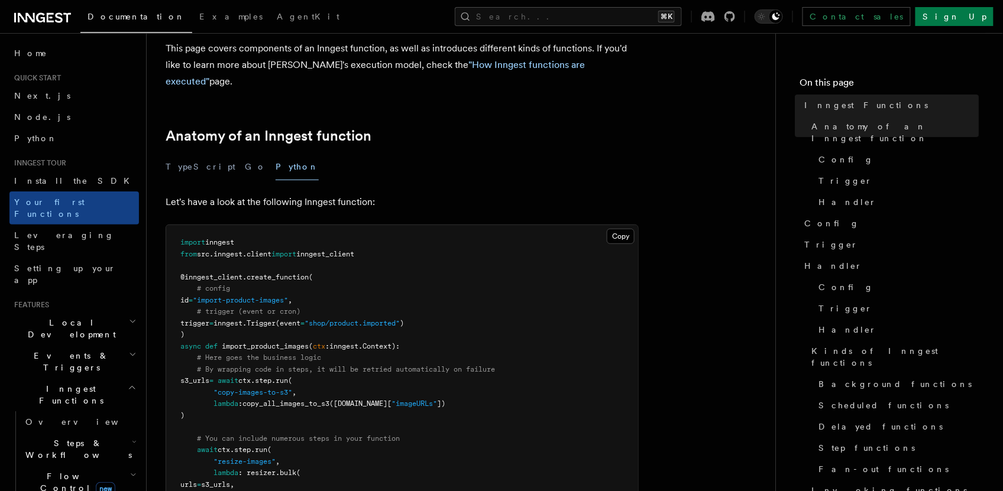
scroll to position [149, 0]
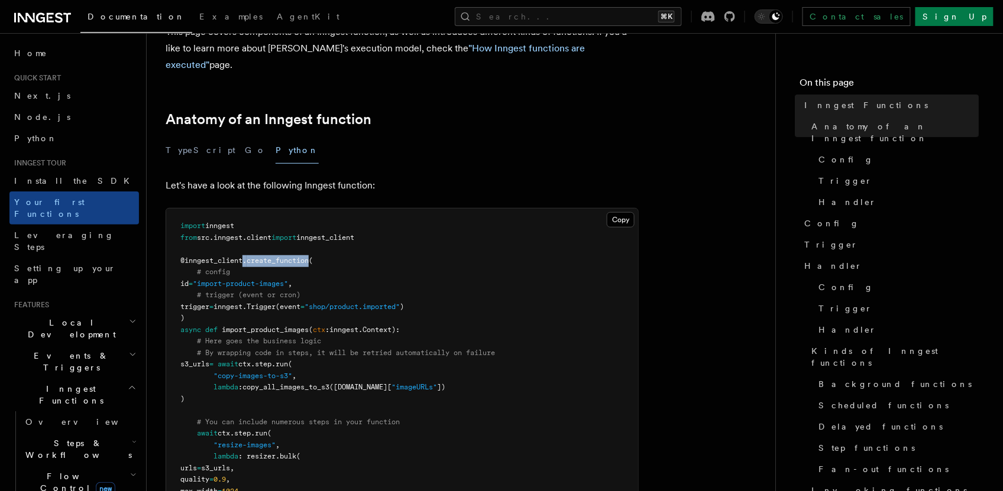
drag, startPoint x: 313, startPoint y: 243, endPoint x: 245, endPoint y: 244, distance: 68.0
click at [245, 257] on span "@inngest_client . create_function (" at bounding box center [246, 261] width 132 height 8
copy span ". create_function"
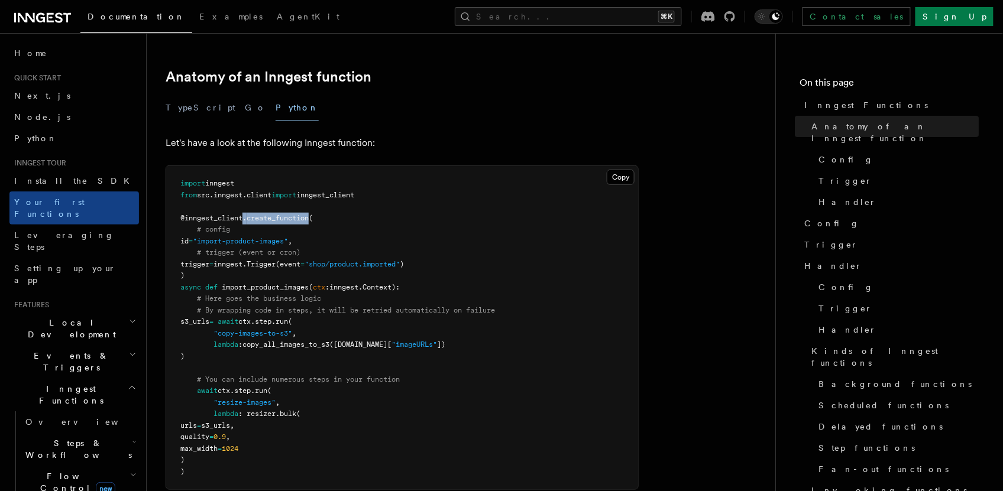
scroll to position [197, 0]
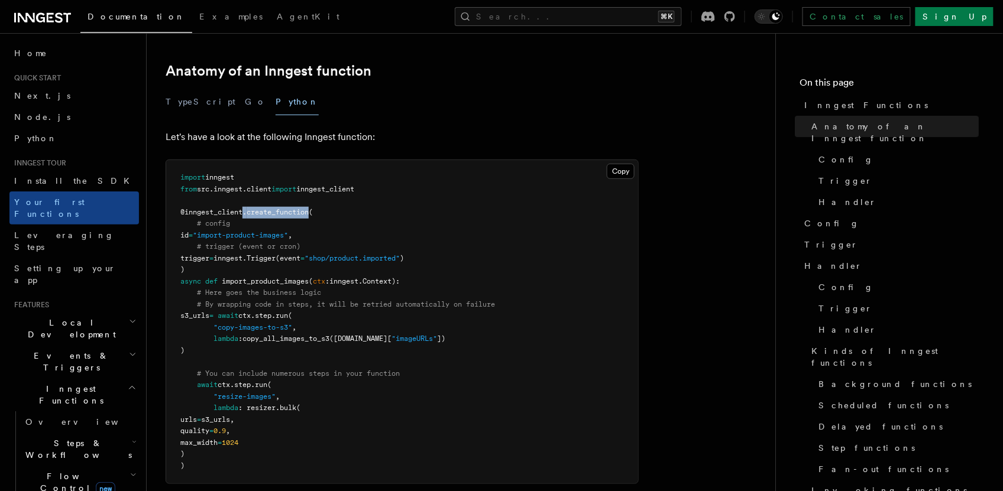
drag, startPoint x: 236, startPoint y: 334, endPoint x: 156, endPoint y: 303, distance: 85.5
copy code "s3_urls = await ctx . step . run ( "copy-images-to-s3" , lambda : copy_all_imag…"
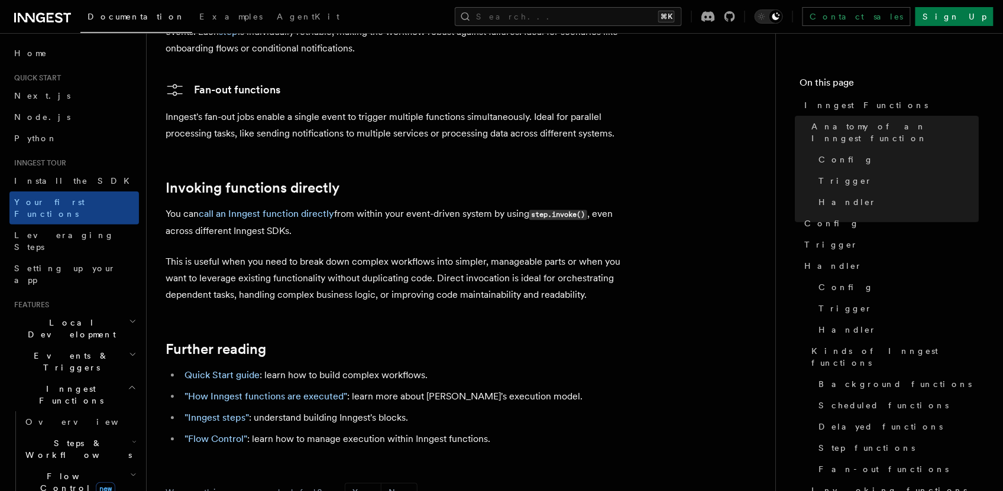
scroll to position [2353, 0]
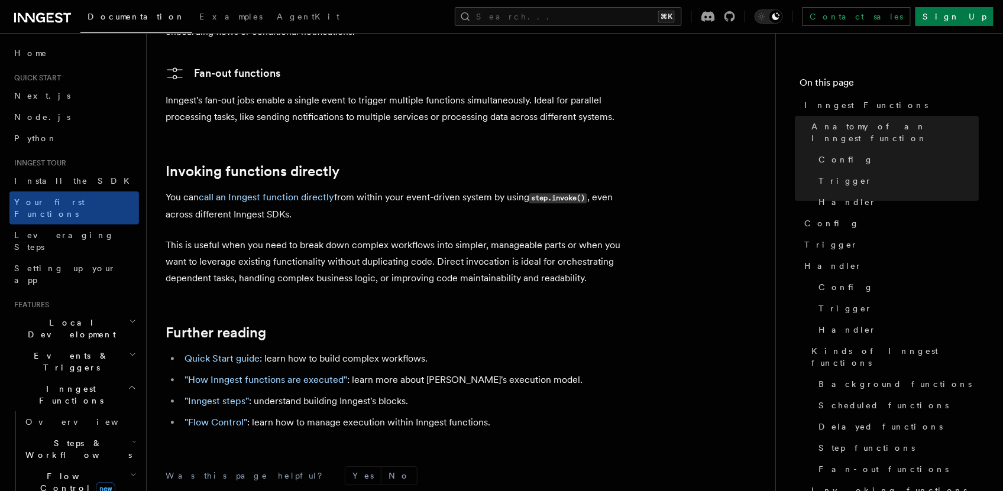
click at [210, 414] on li ""Flow Control" : learn how to manage execution within Inngest functions." at bounding box center [410, 422] width 458 height 17
click at [210, 417] on link ""Flow Control"" at bounding box center [215, 422] width 63 height 11
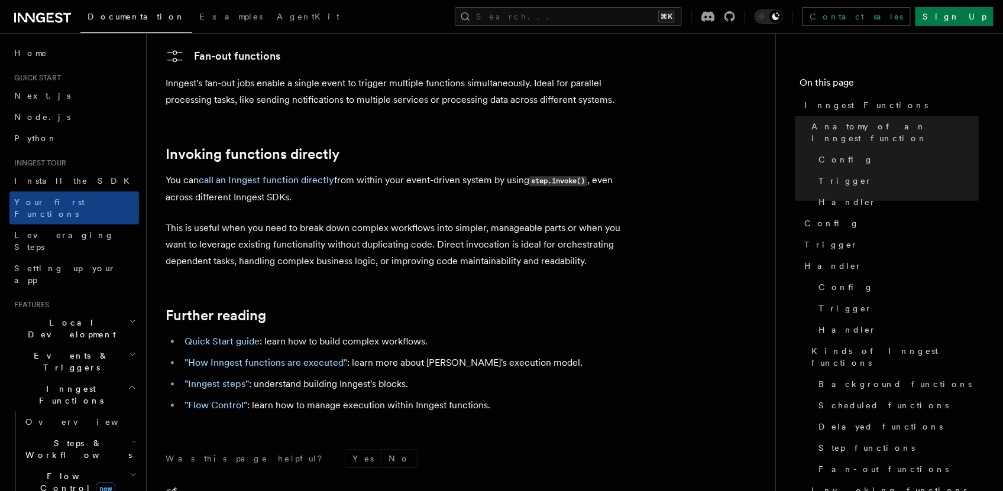
scroll to position [2480, 0]
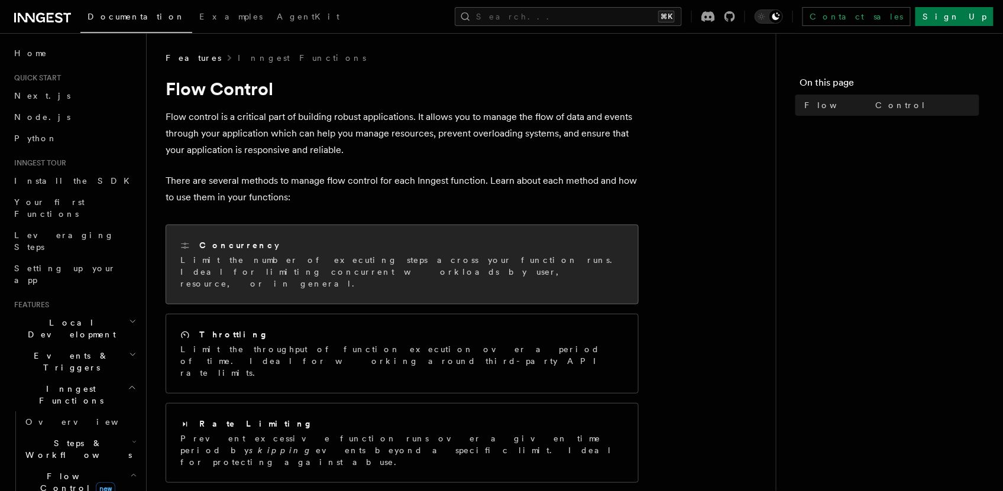
click at [231, 250] on h2 "Concurrency" at bounding box center [239, 245] width 80 height 12
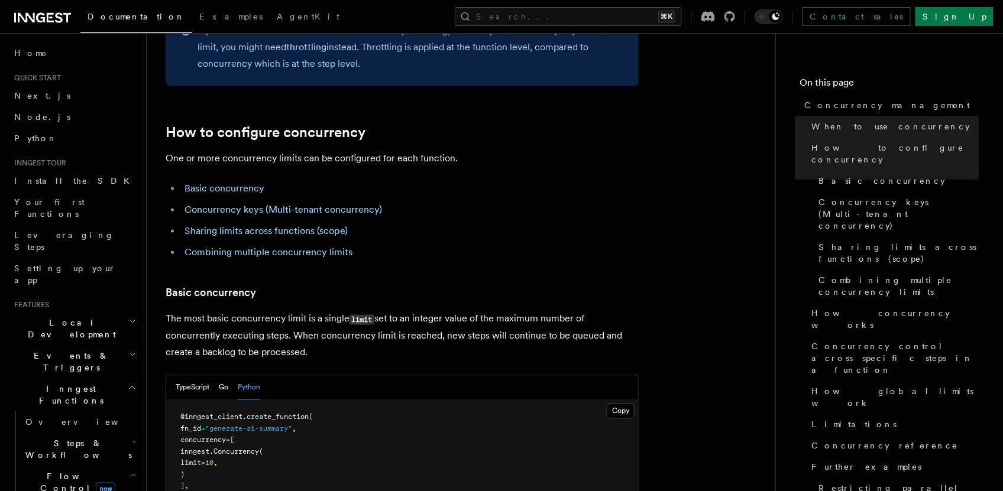
scroll to position [633, 0]
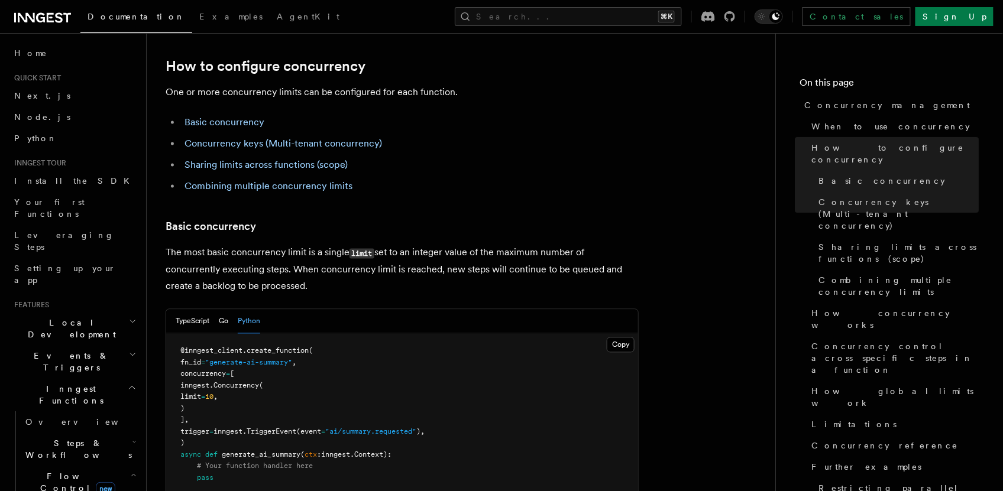
drag, startPoint x: 211, startPoint y: 369, endPoint x: 169, endPoint y: 328, distance: 58.5
click at [169, 334] on pre "@inngest_client . create_function ( fn_id = "generate-ai-summary" , concurrency…" at bounding box center [402, 415] width 472 height 162
copy code "concurrency = [ inngest. Concurrency ( limit = 10 , ) ],"
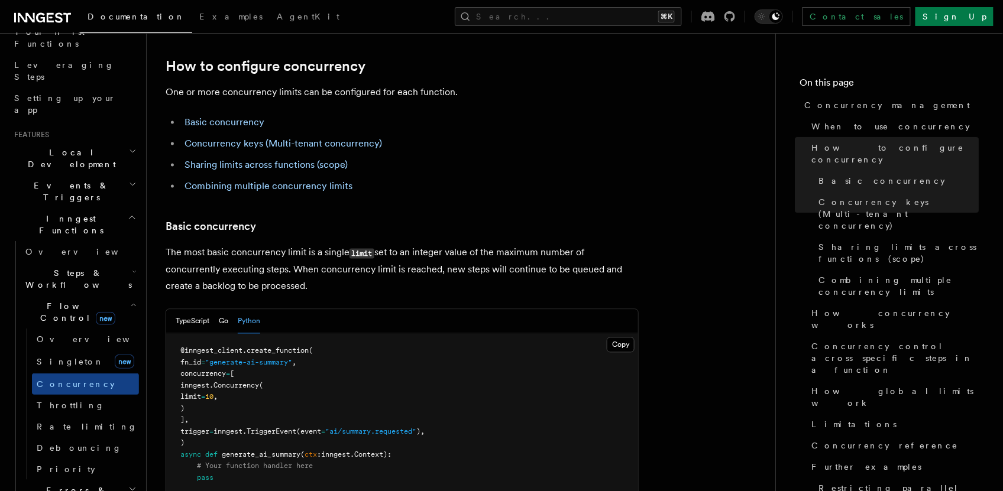
scroll to position [121, 0]
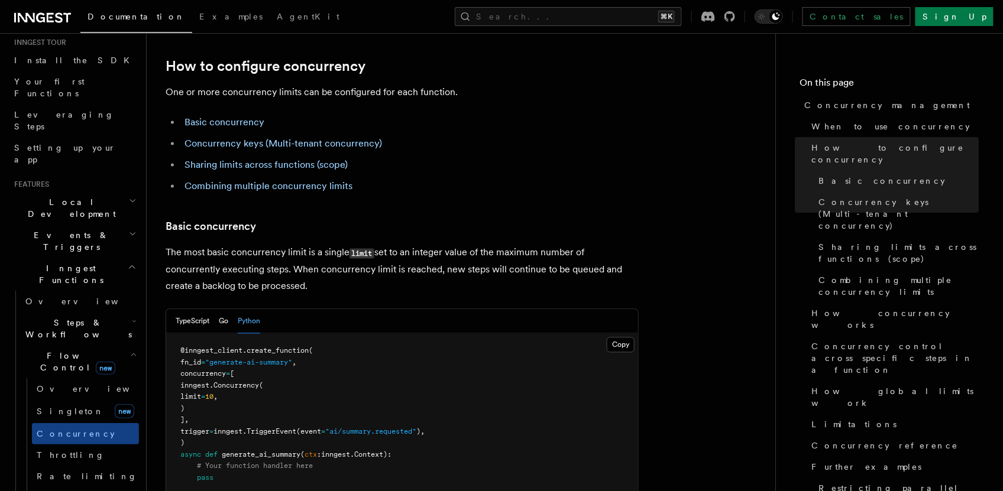
click at [132, 317] on icon "button" at bounding box center [134, 321] width 5 height 9
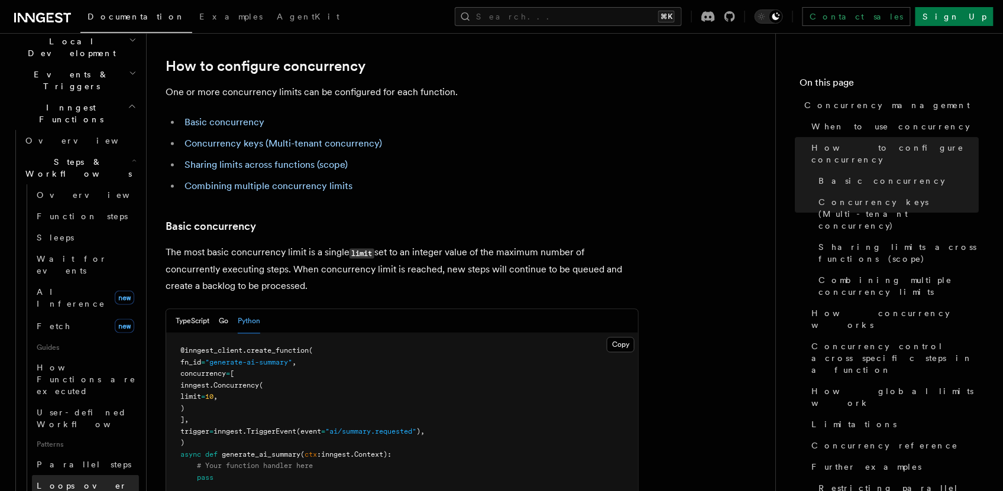
scroll to position [284, 0]
click at [69, 458] on span "Parallel steps" at bounding box center [84, 462] width 95 height 9
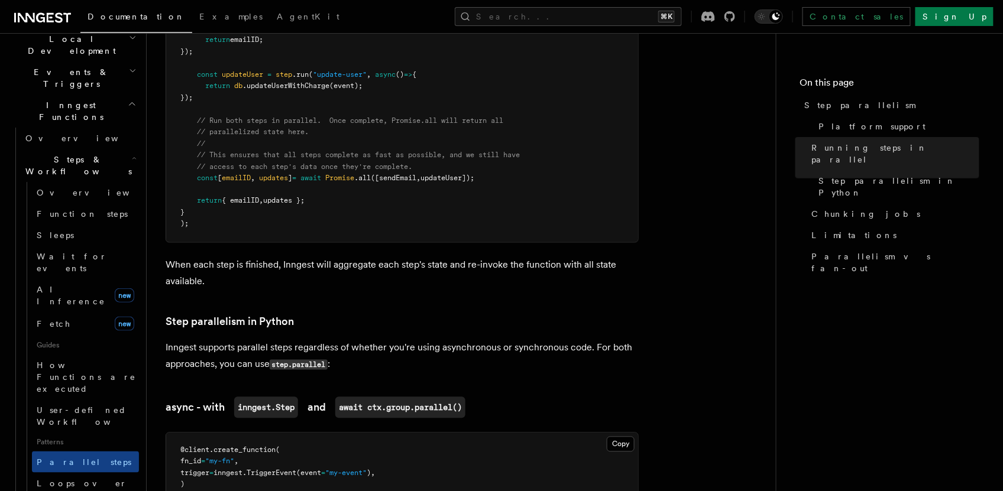
scroll to position [821, 0]
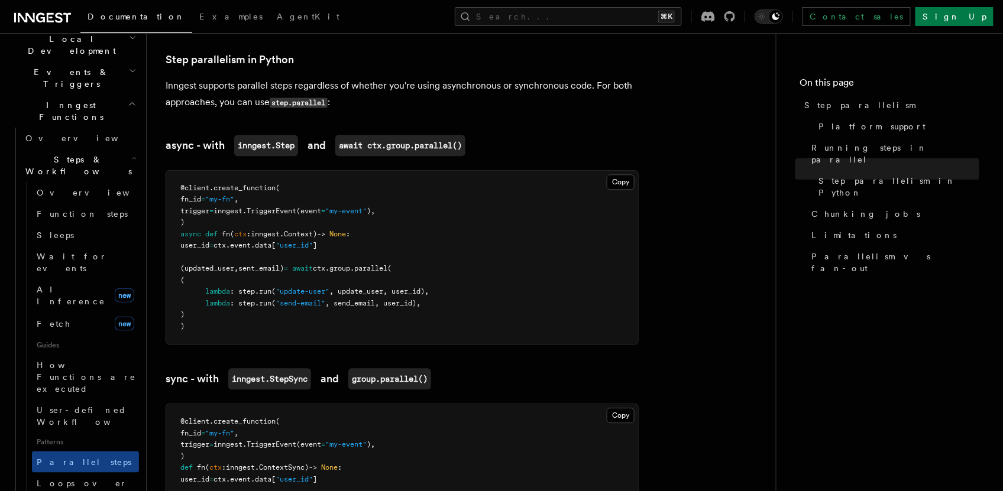
drag, startPoint x: 199, startPoint y: 310, endPoint x: 178, endPoint y: 253, distance: 60.4
click at [178, 253] on pre "@client . create_function ( fn_id = "my-fn" , trigger = inngest. TriggerEvent (…" at bounding box center [402, 258] width 472 height 174
copy code "(updated_user , sent_email) = await ctx . group . parallel ( ( lambda : step. r…"
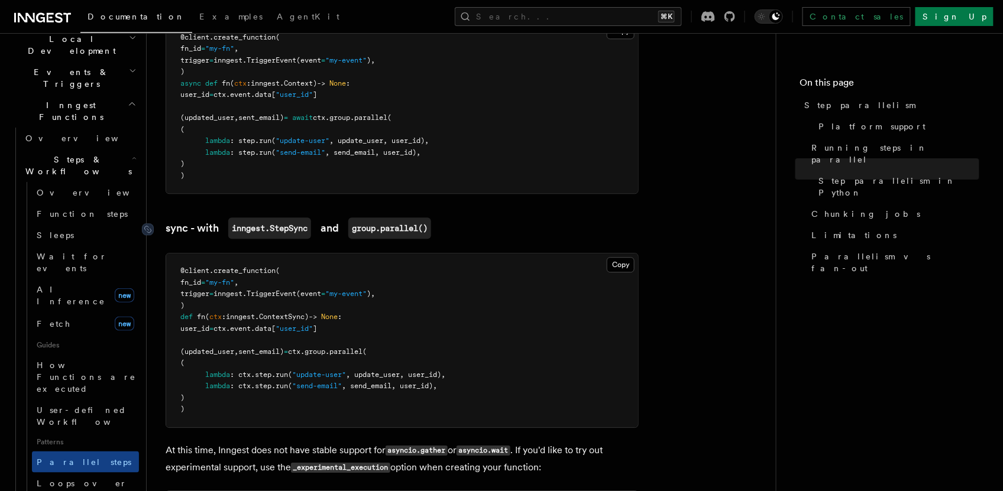
scroll to position [986, 0]
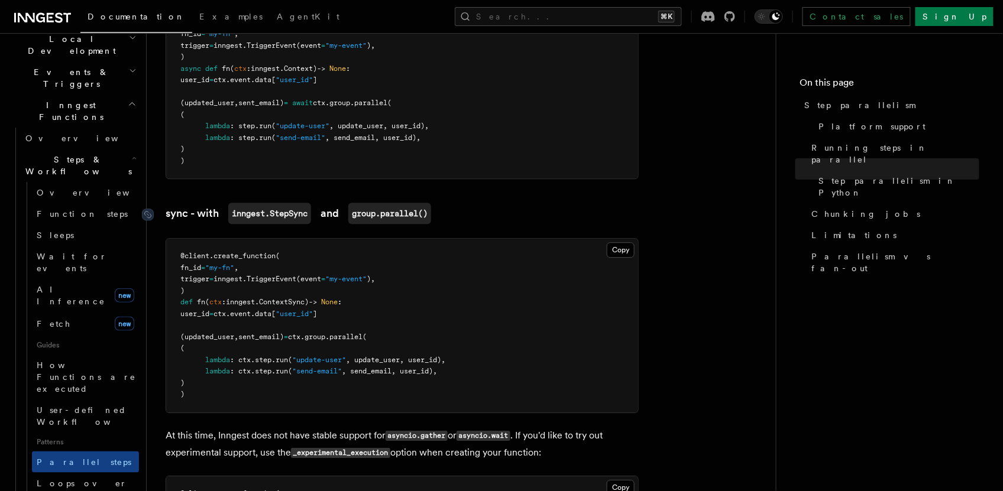
copy code "(updated_user , sent_email) = await ctx . group . parallel ( ( lambda : step. r…"
click at [380, 356] on span ", update_user, user_id)," at bounding box center [395, 360] width 99 height 8
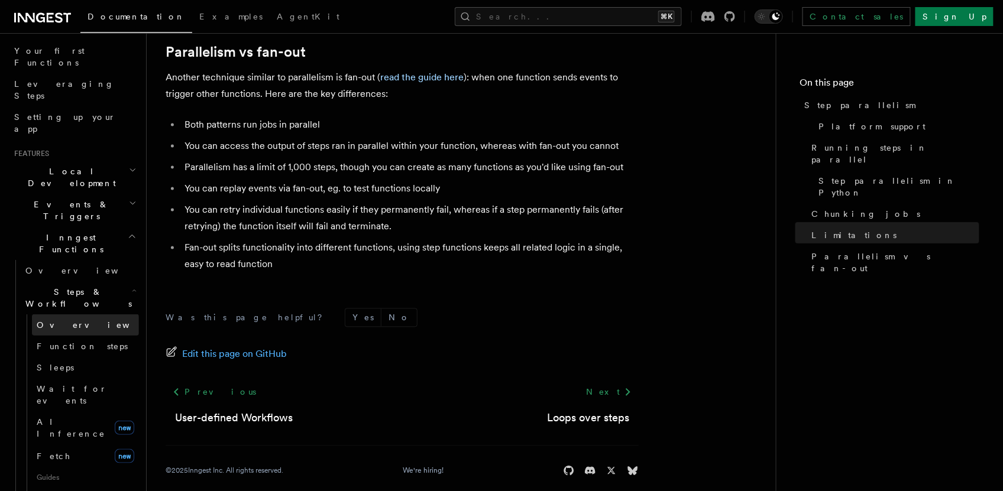
scroll to position [87, 0]
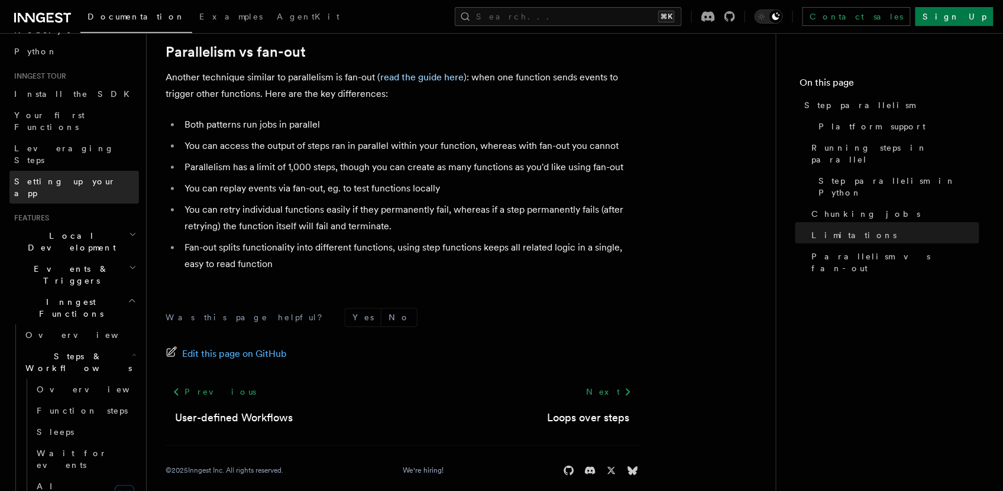
click at [60, 177] on span "Setting up your app" at bounding box center [65, 187] width 102 height 21
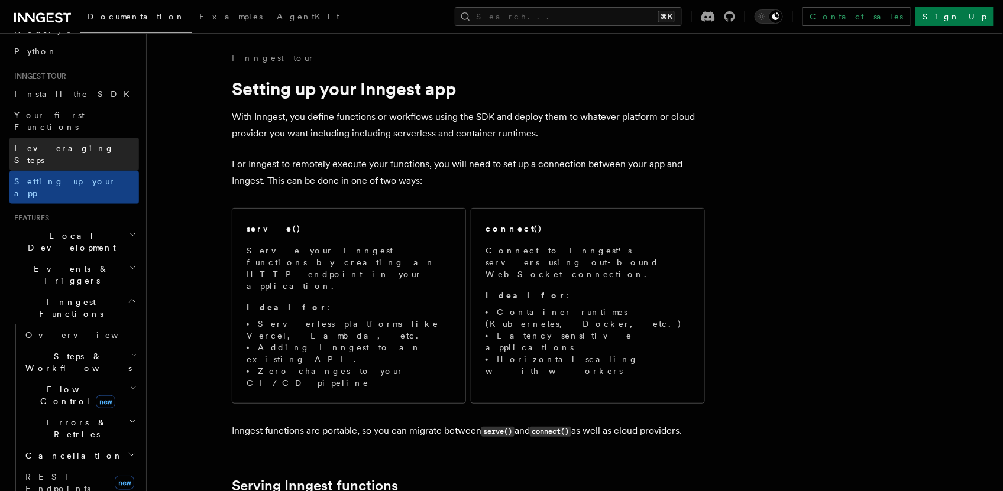
click at [60, 144] on span "Leveraging Steps" at bounding box center [64, 154] width 100 height 21
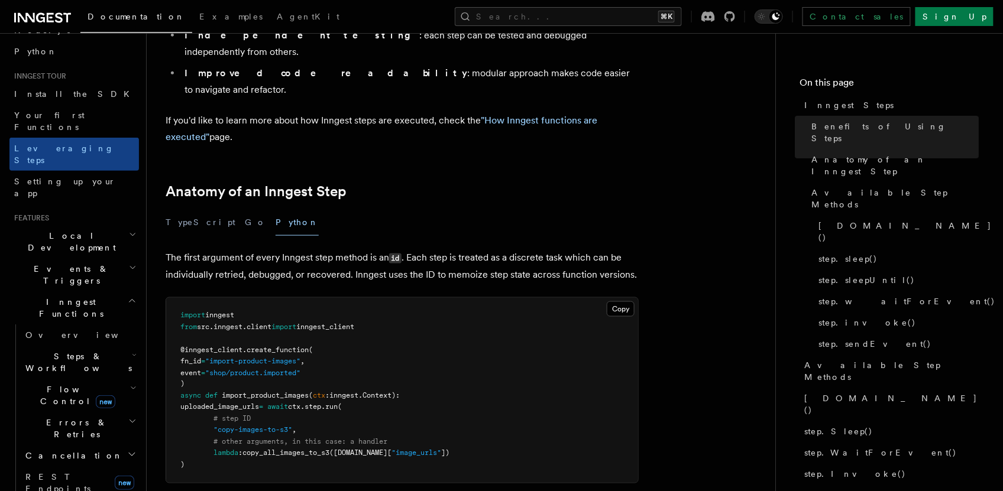
scroll to position [384, 0]
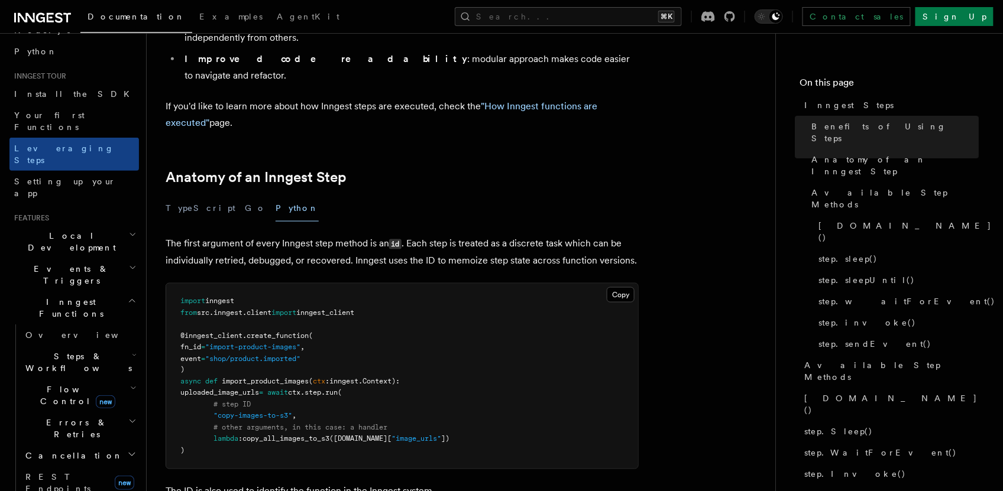
click at [383, 328] on pre "import inngest from src . inngest . client import inngest_client @inngest_clien…" at bounding box center [402, 376] width 472 height 185
drag, startPoint x: 202, startPoint y: 375, endPoint x: 196, endPoint y: 331, distance: 44.7
click at [196, 331] on pre "import inngest from src . inngest . client import inngest_client @inngest_clien…" at bounding box center [402, 376] width 472 height 185
copy code "uploaded_image_urls = await ctx . step . run ( # step ID "copy-images-to-s3" , …"
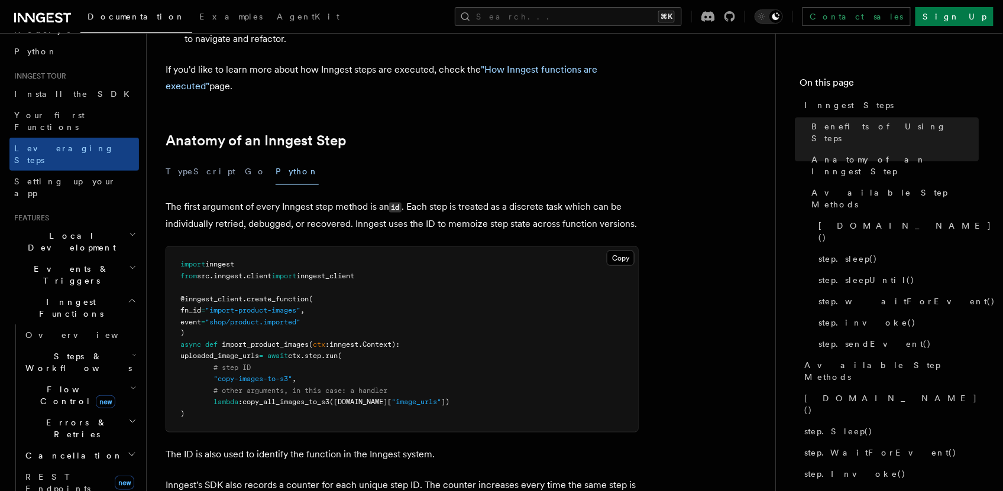
scroll to position [516, 0]
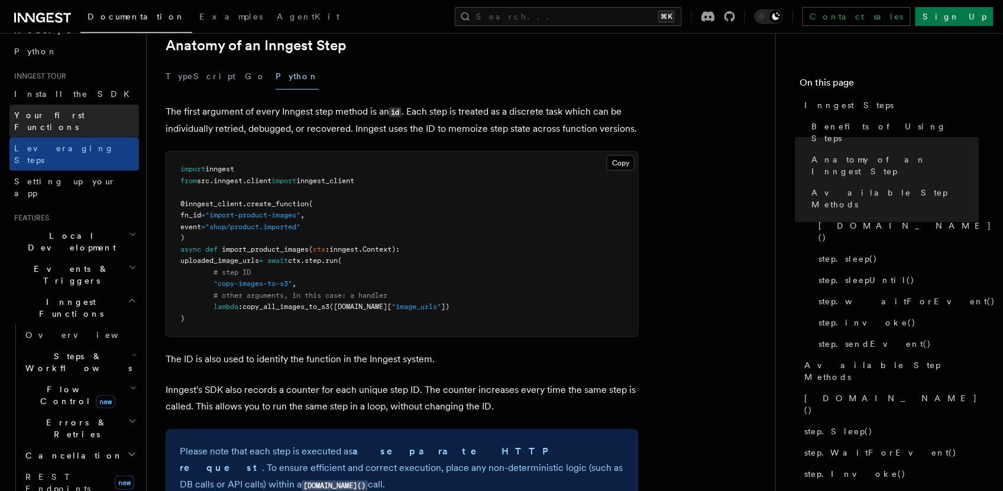
click at [57, 109] on span "Your first Functions" at bounding box center [76, 121] width 125 height 24
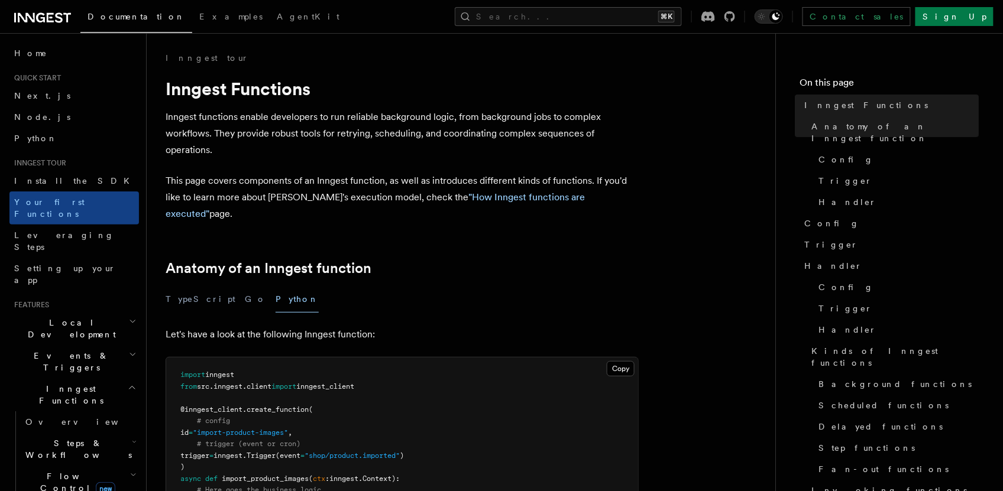
click at [111, 18] on span "Documentation" at bounding box center [137, 16] width 98 height 9
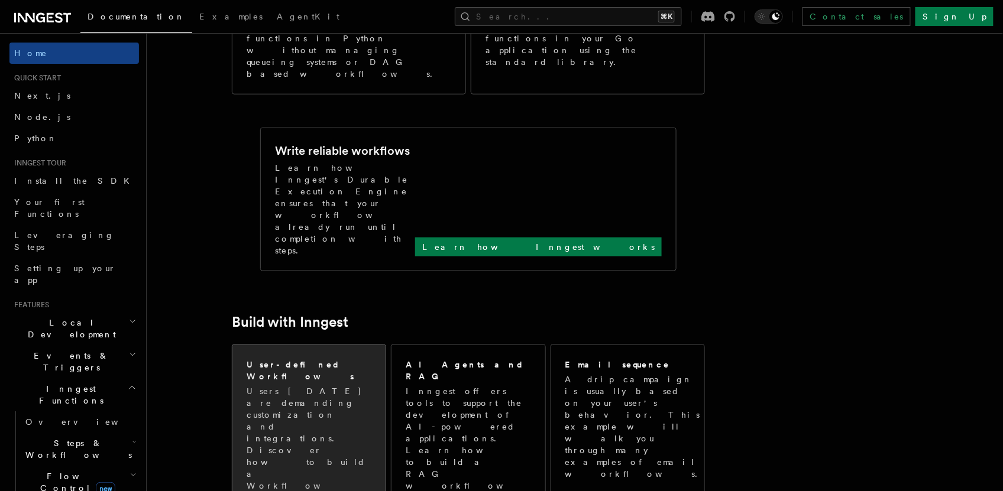
scroll to position [395, 0]
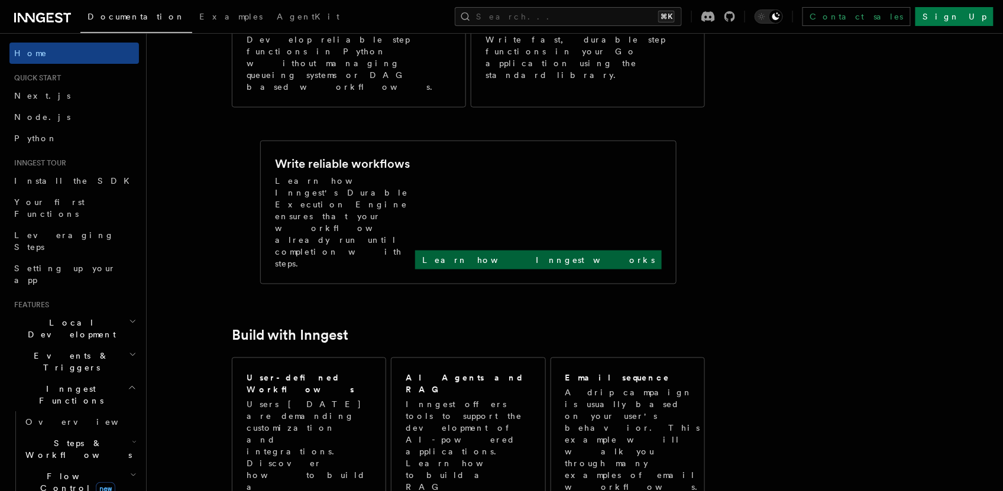
click at [601, 254] on p "Learn how Inngest works" at bounding box center [538, 260] width 232 height 12
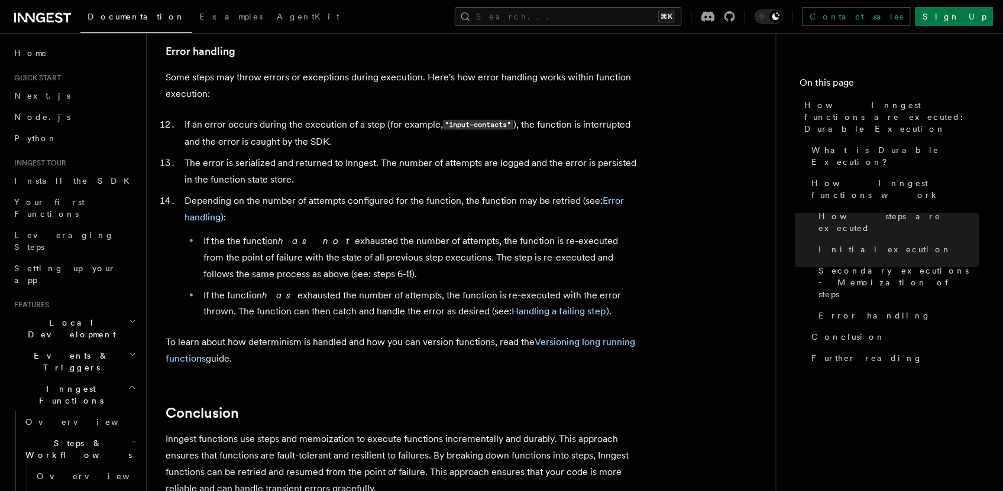
scroll to position [1965, 0]
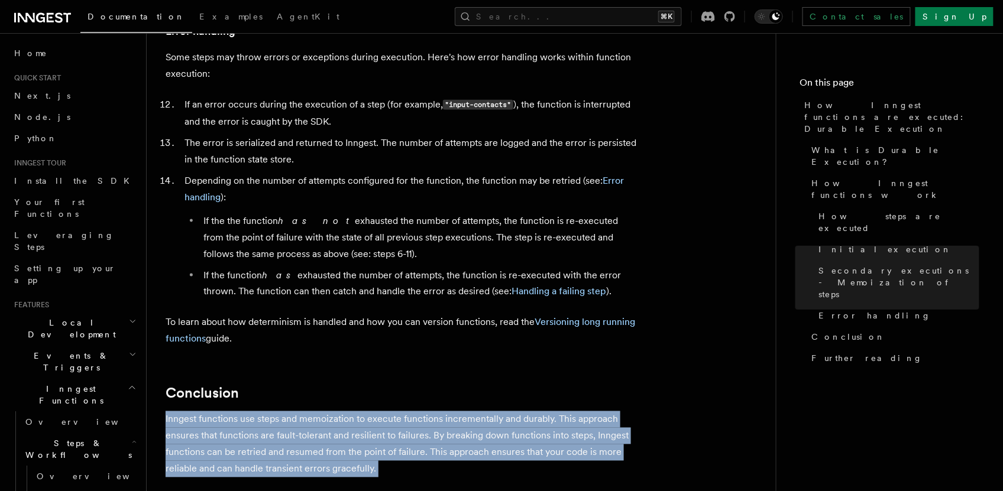
drag, startPoint x: 284, startPoint y: 399, endPoint x: 132, endPoint y: 374, distance: 153.4
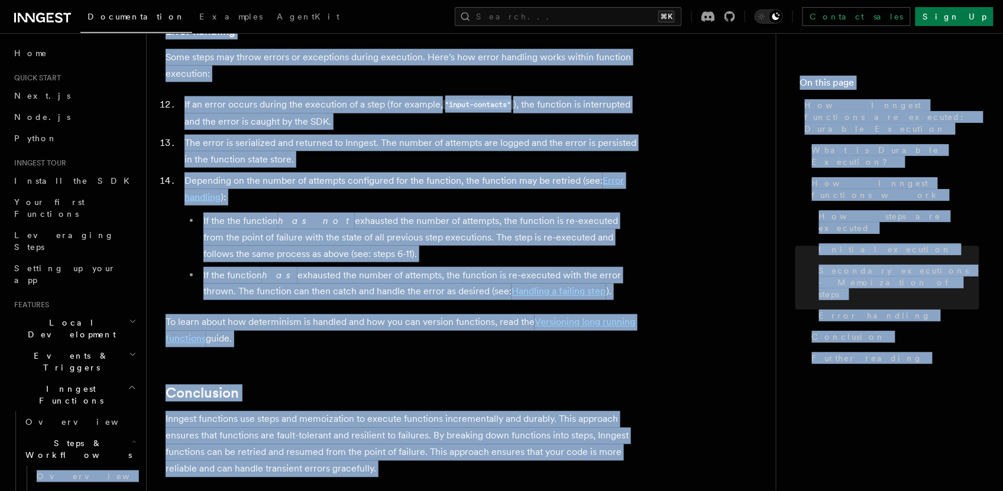
click at [461, 412] on p "Inngest functions use steps and memoization to execute functions incrementally …" at bounding box center [402, 445] width 473 height 66
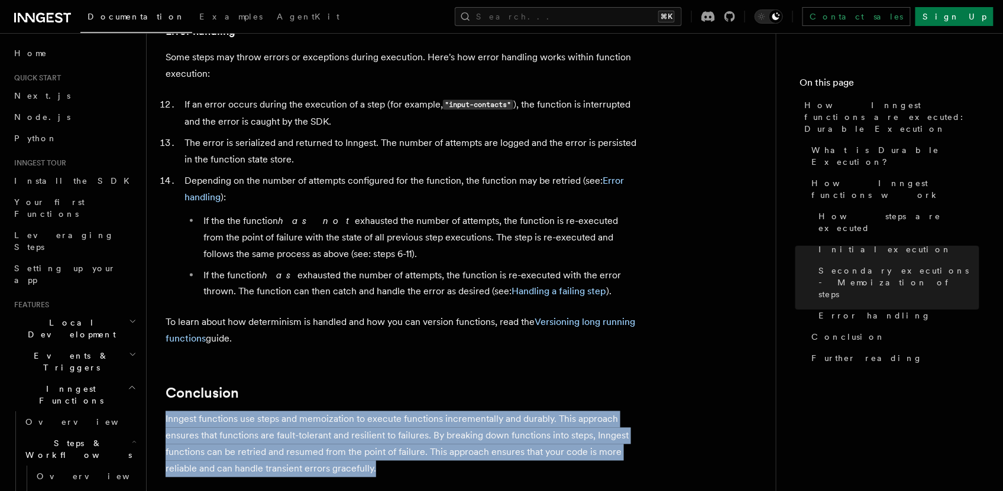
drag, startPoint x: 374, startPoint y: 413, endPoint x: 225, endPoint y: 358, distance: 158.6
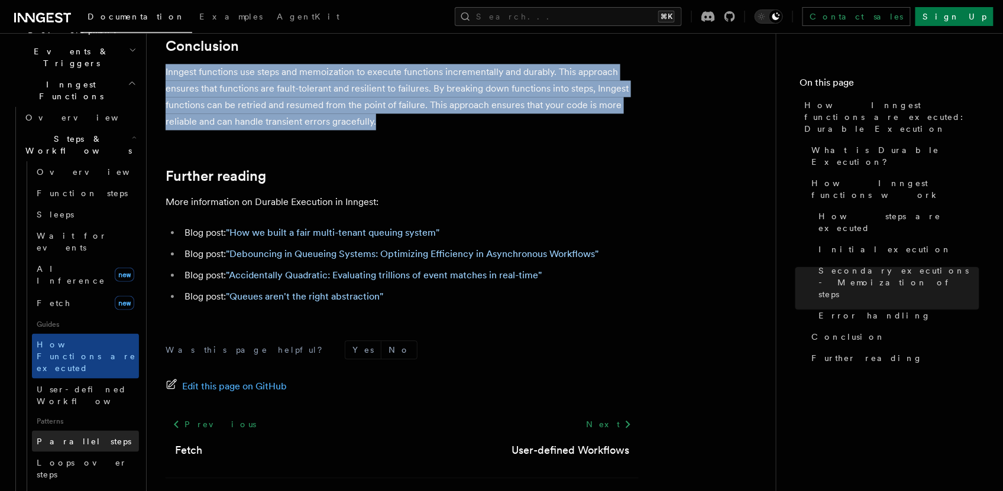
scroll to position [0, 0]
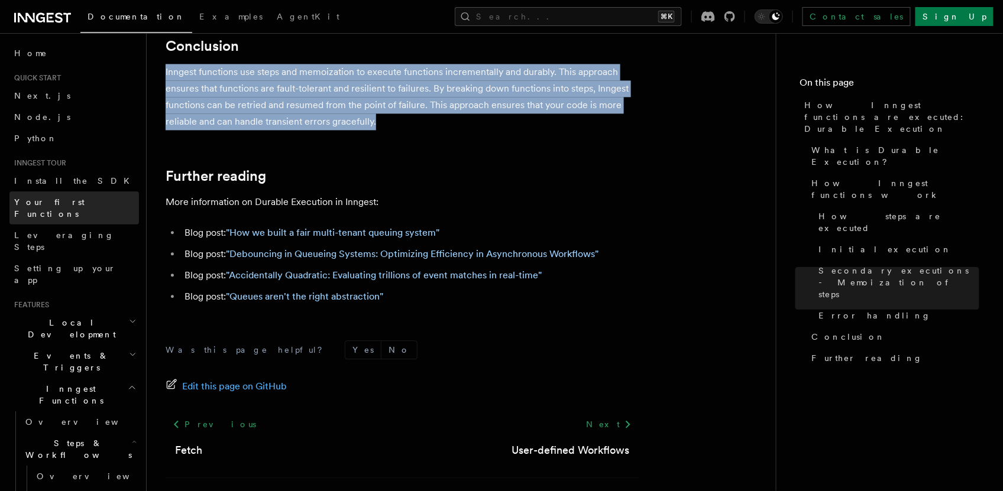
click at [51, 210] on link "Your first Functions" at bounding box center [73, 208] width 129 height 33
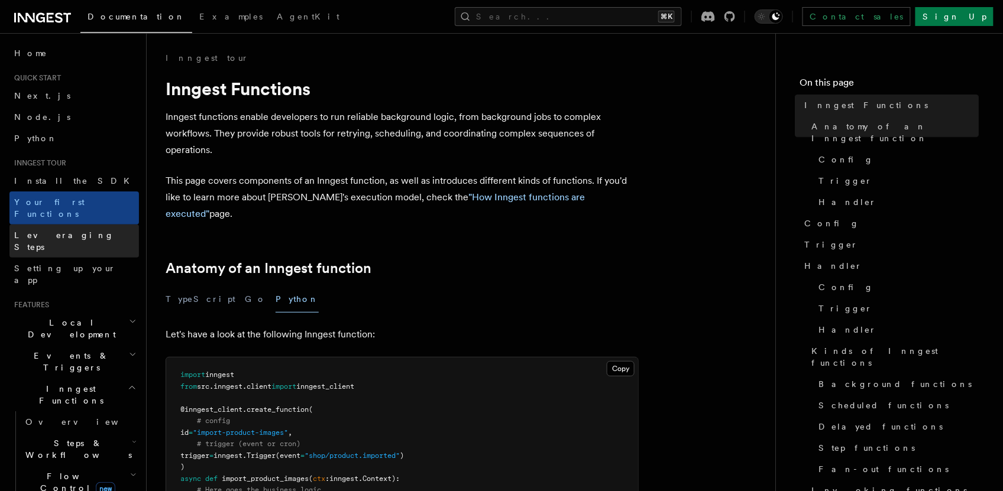
click at [47, 231] on span "Leveraging Steps" at bounding box center [64, 241] width 100 height 21
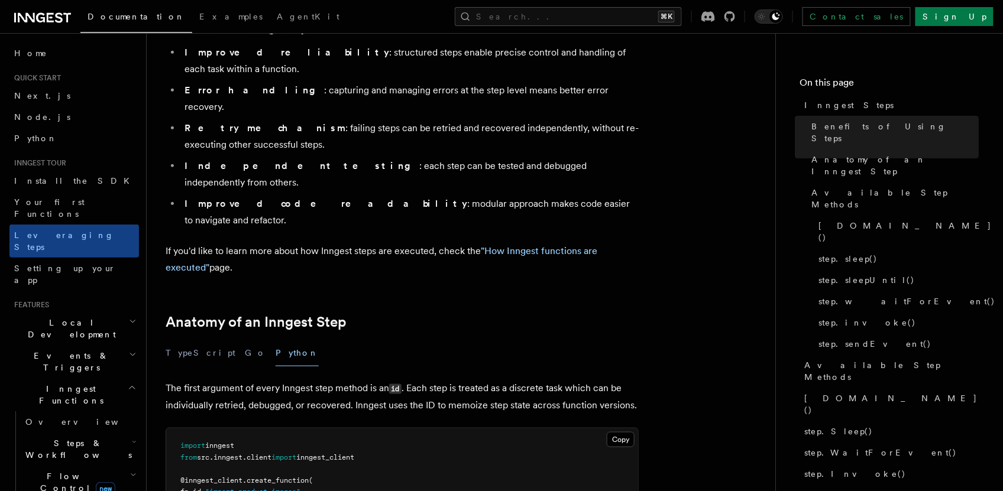
scroll to position [342, 0]
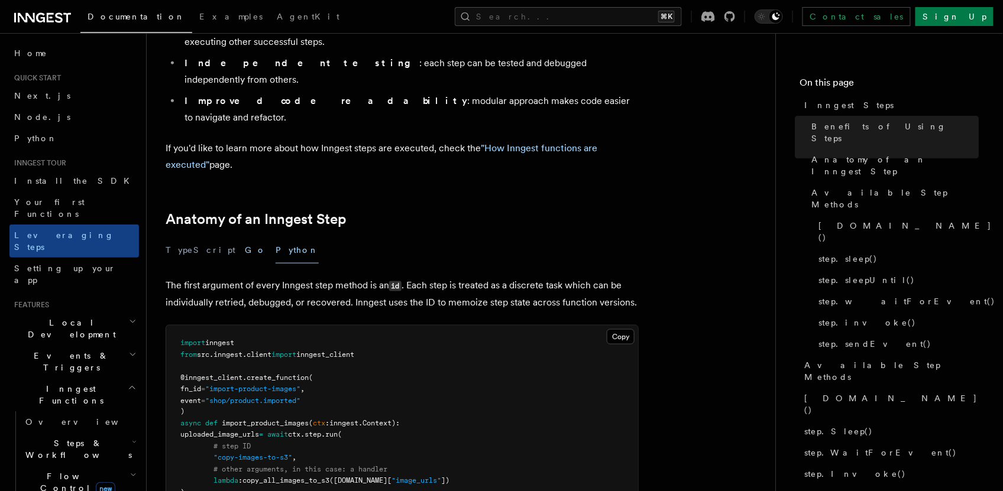
click at [245, 237] on button "Go" at bounding box center [255, 250] width 21 height 27
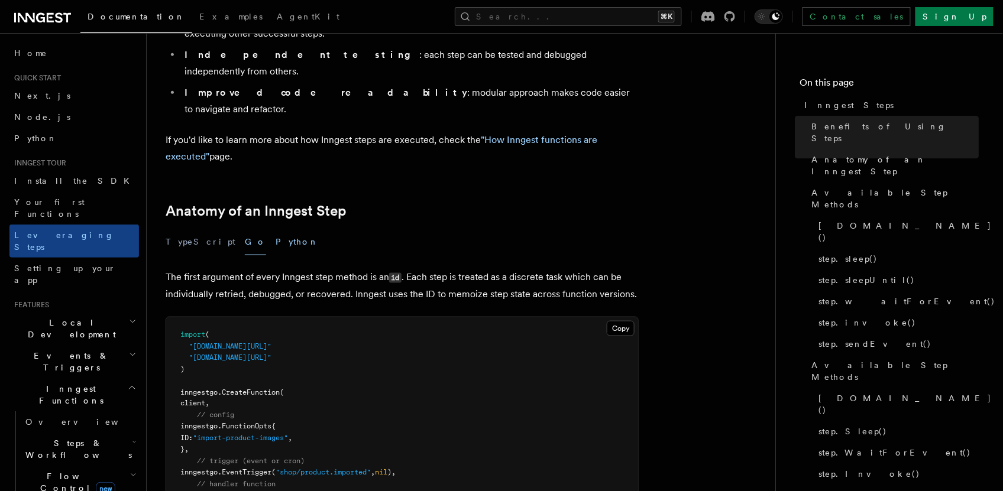
click at [276, 229] on button "Python" at bounding box center [297, 242] width 43 height 27
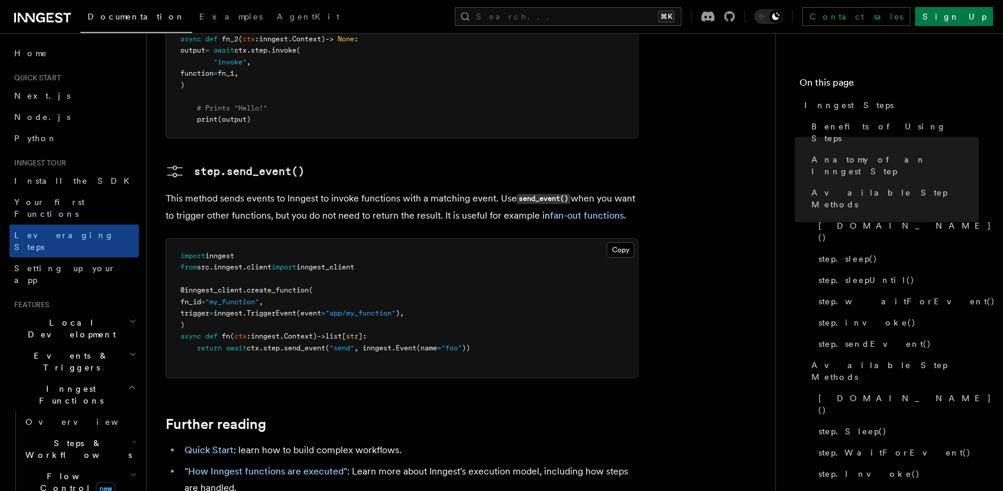
scroll to position [2614, 0]
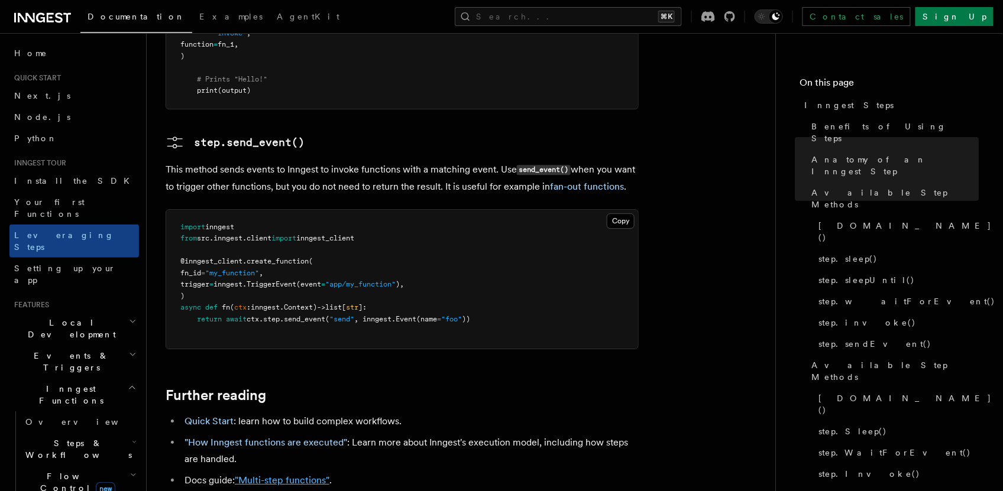
click at [268, 475] on link ""Multi-step functions"" at bounding box center [282, 480] width 95 height 11
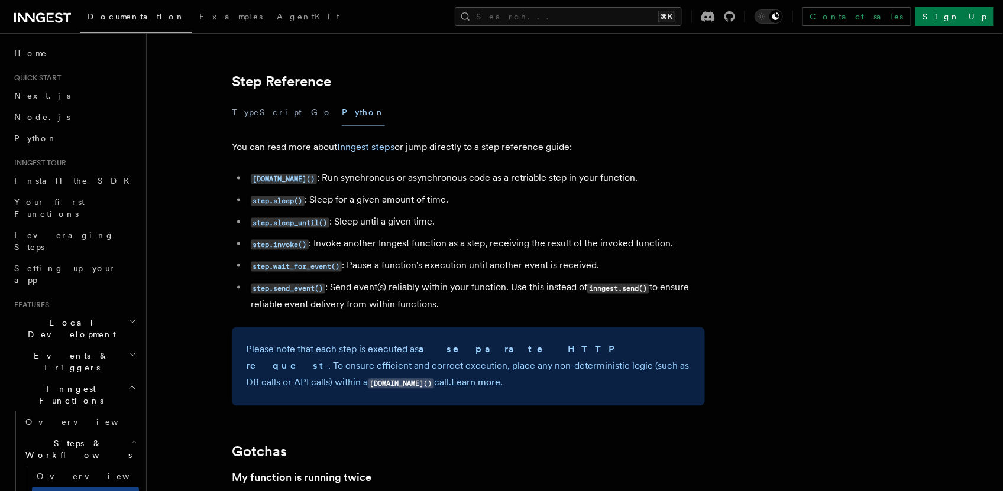
scroll to position [2112, 0]
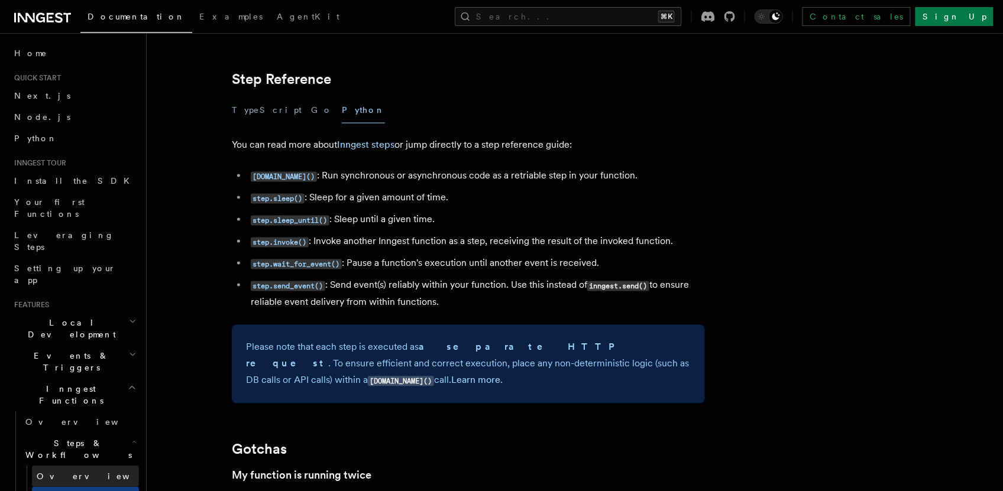
click at [56, 471] on span "Overview" at bounding box center [98, 477] width 122 height 12
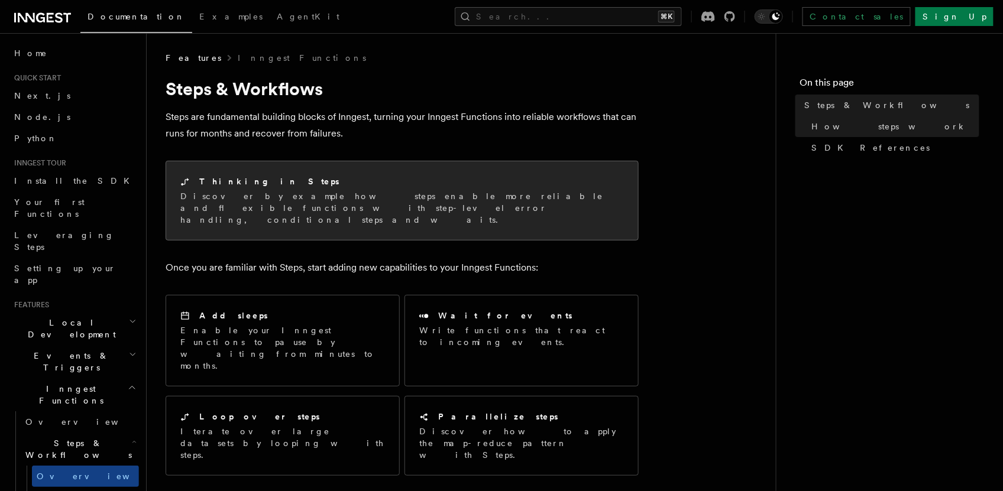
click at [273, 203] on p "Discover by example how steps enable more reliable and flexible functions with …" at bounding box center [401, 207] width 443 height 35
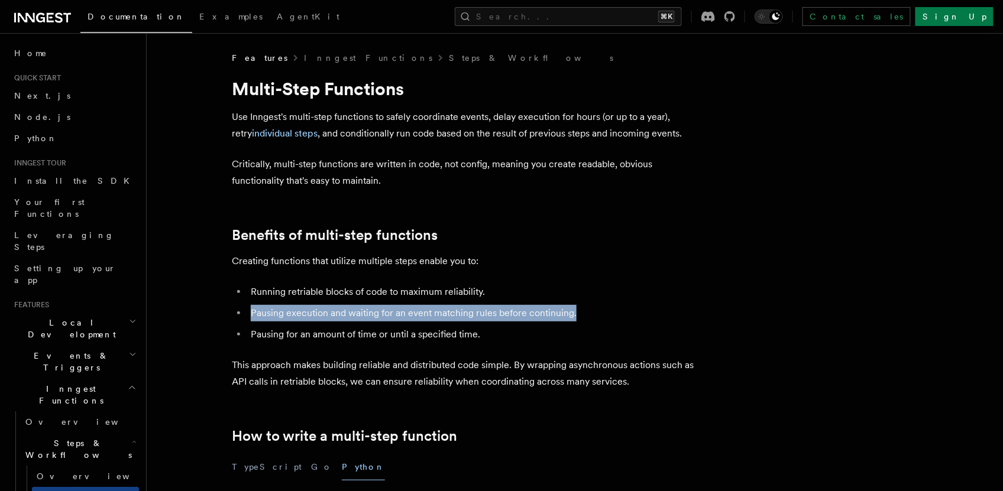
drag, startPoint x: 571, startPoint y: 309, endPoint x: 228, endPoint y: 309, distance: 343.5
click at [251, 309] on li "Pausing execution and waiting for an event matching rules before continuing." at bounding box center [476, 313] width 458 height 17
click at [64, 197] on span "Your first Functions" at bounding box center [49, 207] width 70 height 21
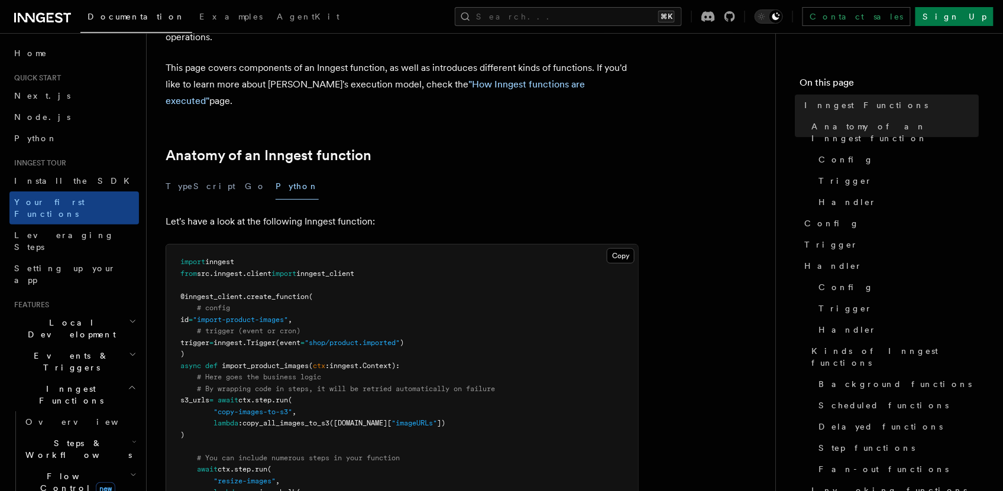
scroll to position [184, 0]
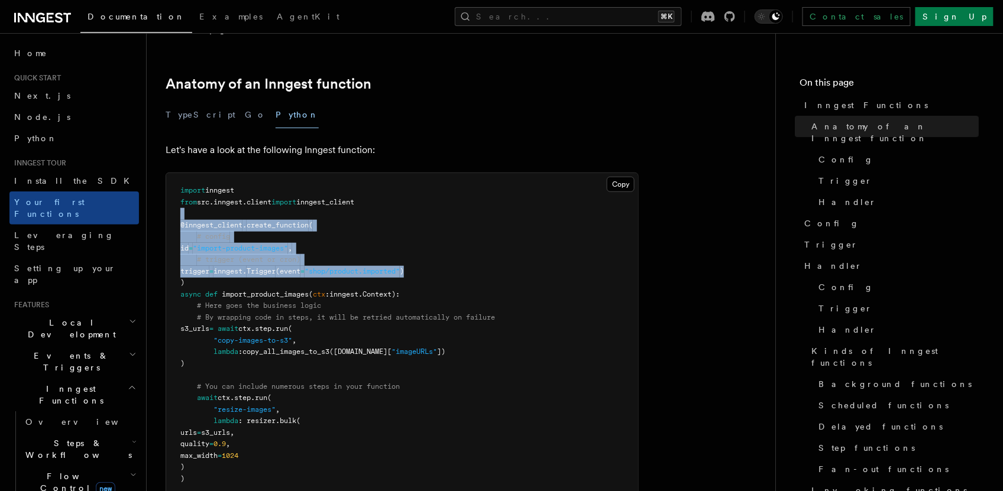
drag, startPoint x: 437, startPoint y: 254, endPoint x: 171, endPoint y: 196, distance: 271.7
click at [171, 196] on pre "import inngest from src . inngest . client import inngest_client @inngest_clien…" at bounding box center [402, 334] width 472 height 323
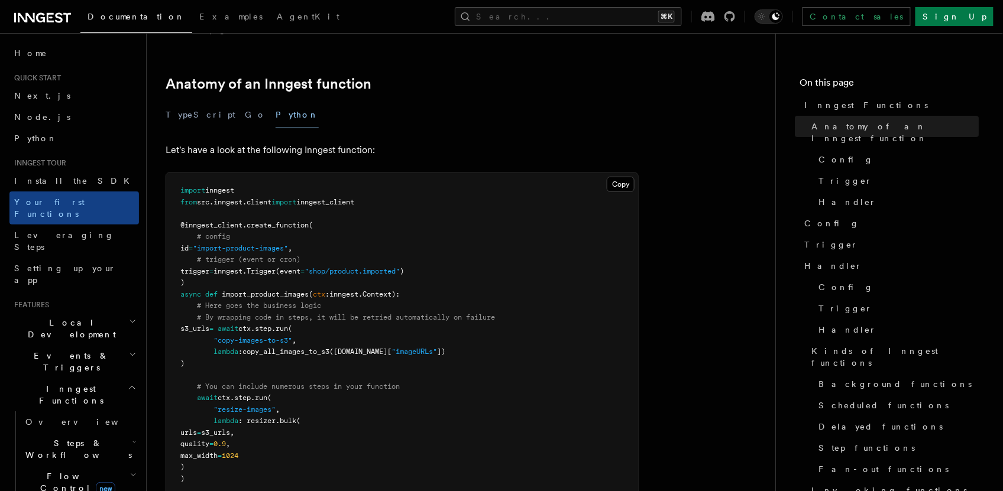
click at [346, 235] on pre "import inngest from src . inngest . client import inngest_client @inngest_clien…" at bounding box center [402, 334] width 472 height 323
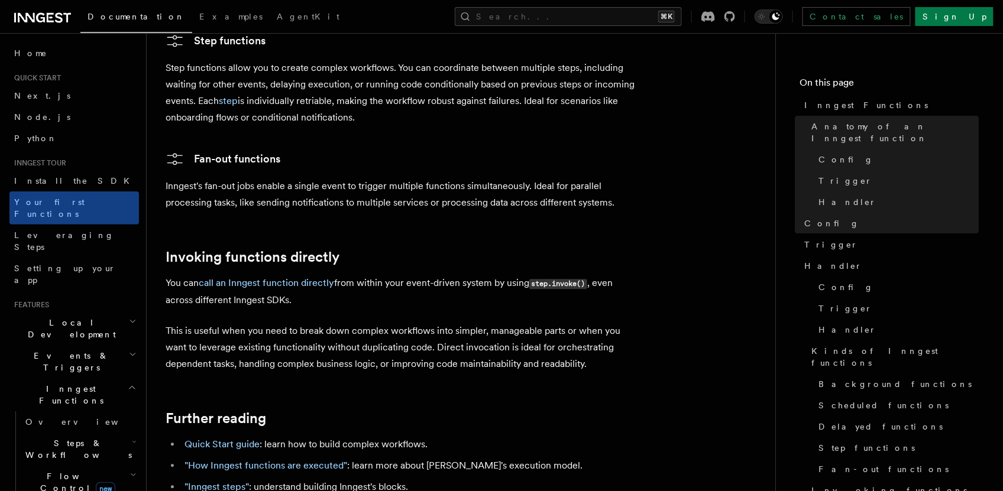
scroll to position [2276, 0]
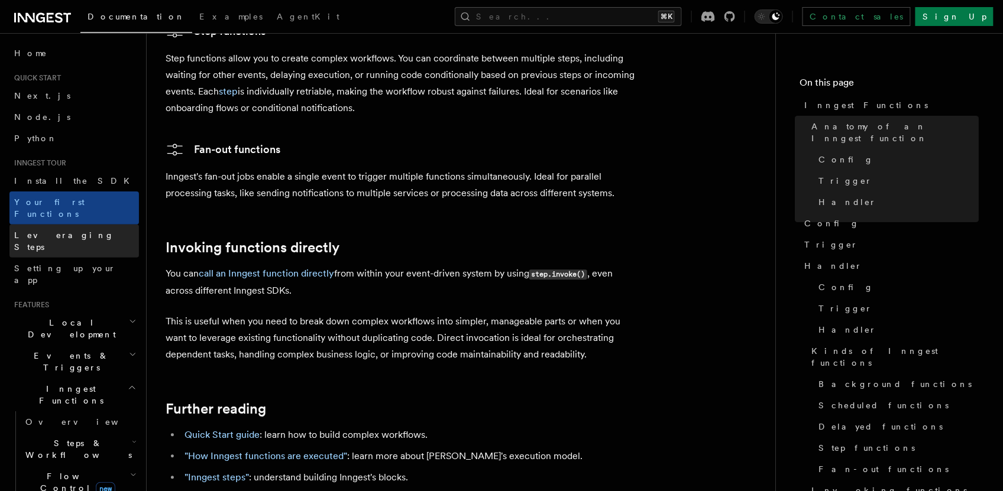
click at [72, 231] on span "Leveraging Steps" at bounding box center [64, 241] width 100 height 21
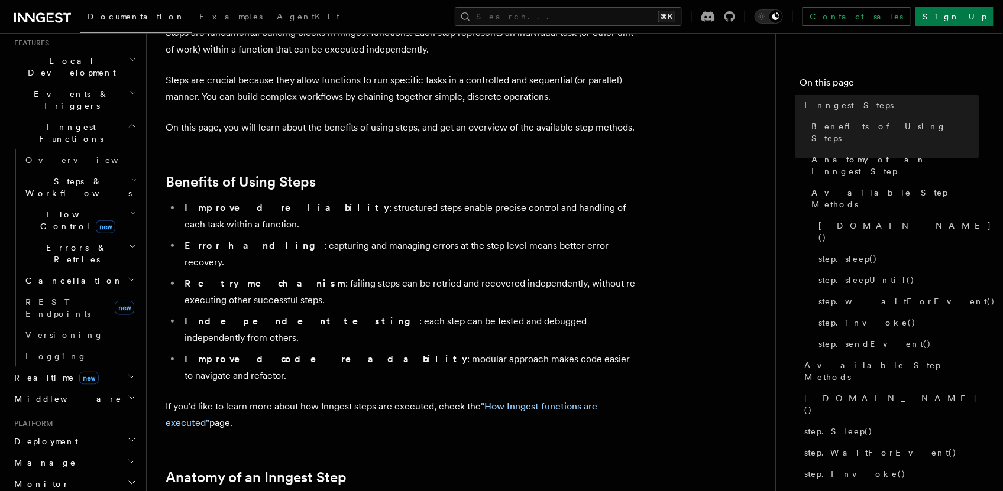
scroll to position [112, 0]
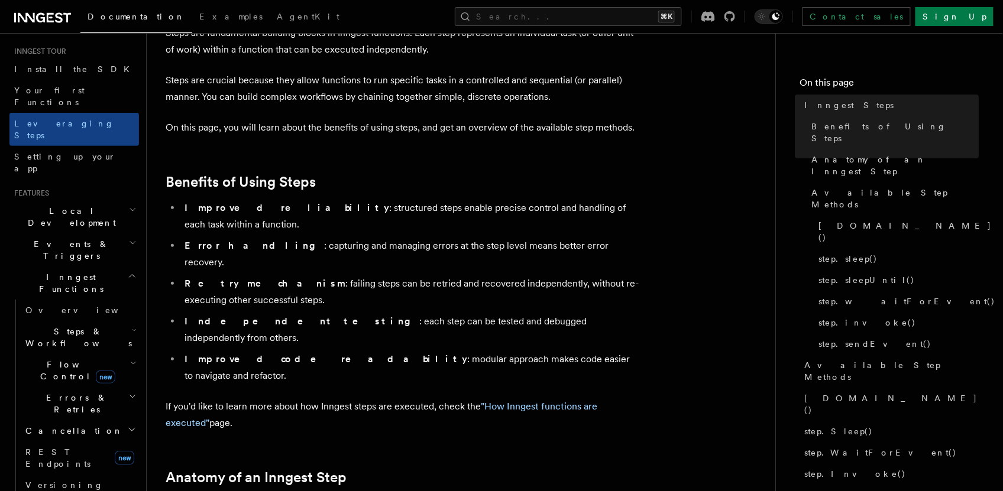
click at [132, 326] on icon "button" at bounding box center [134, 330] width 5 height 9
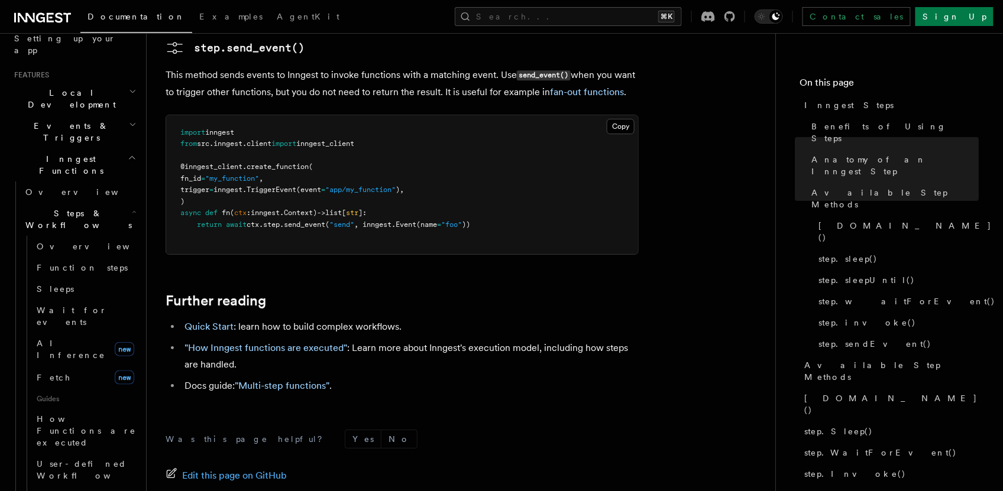
scroll to position [2718, 0]
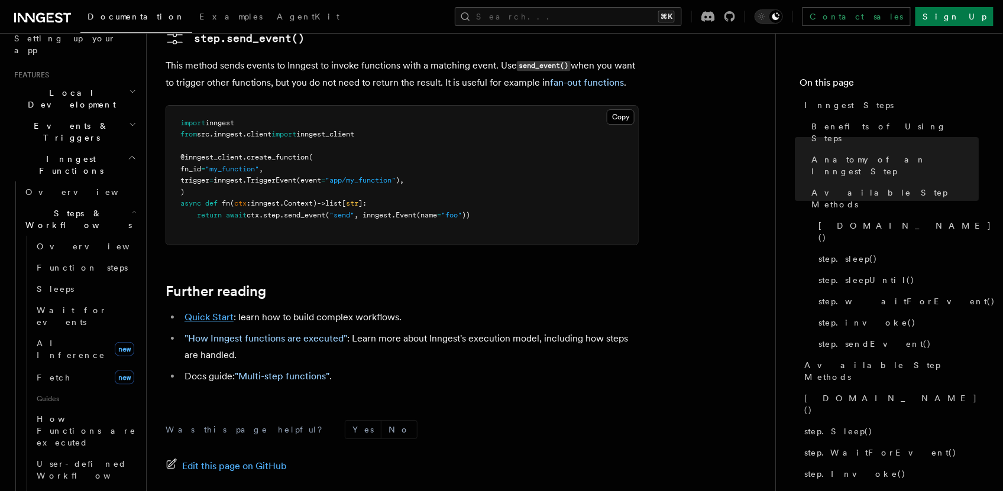
click at [223, 312] on link "Quick Start" at bounding box center [208, 317] width 49 height 11
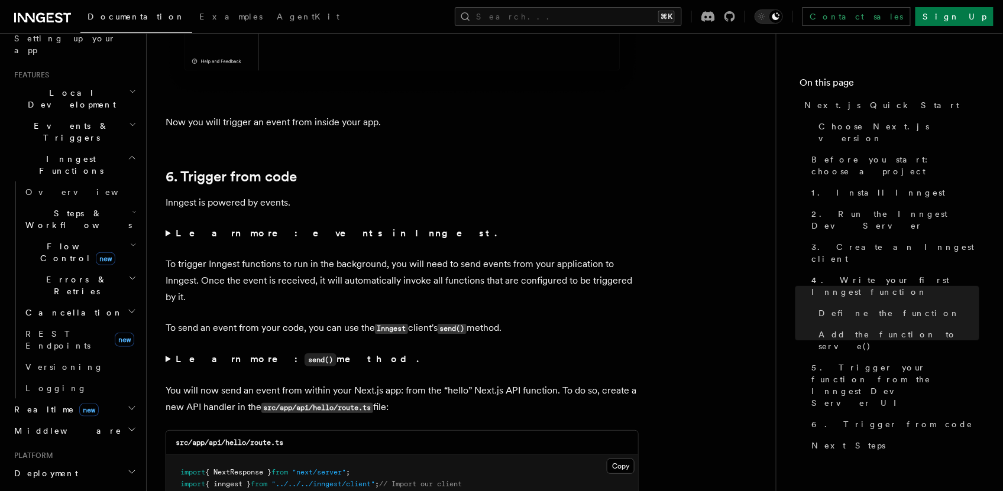
scroll to position [5887, 0]
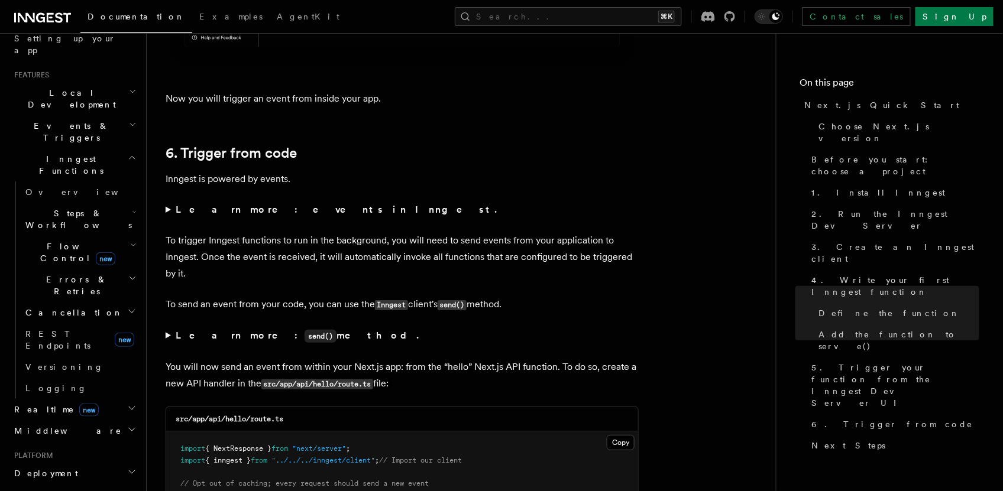
click at [167, 217] on summary "Learn more: events in Inngest." at bounding box center [402, 210] width 473 height 17
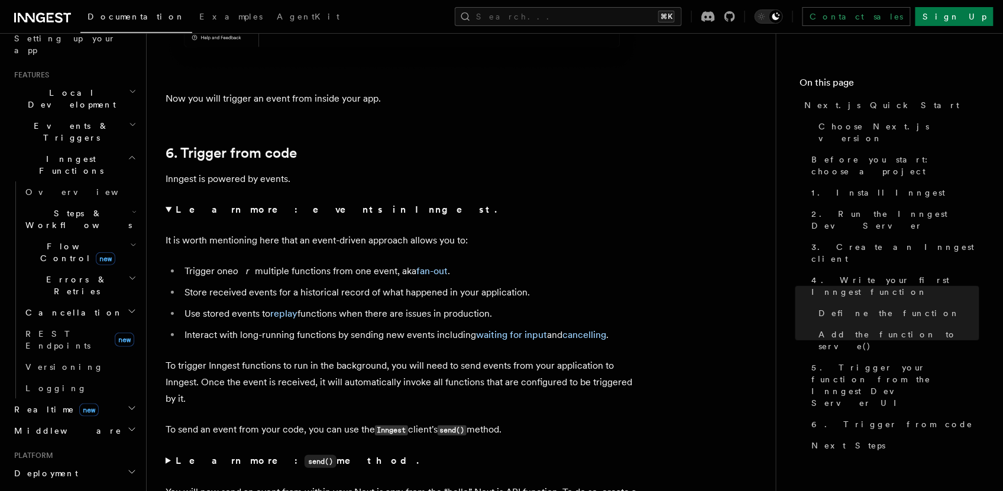
click at [167, 216] on summary "Learn more: events in Inngest." at bounding box center [402, 210] width 473 height 17
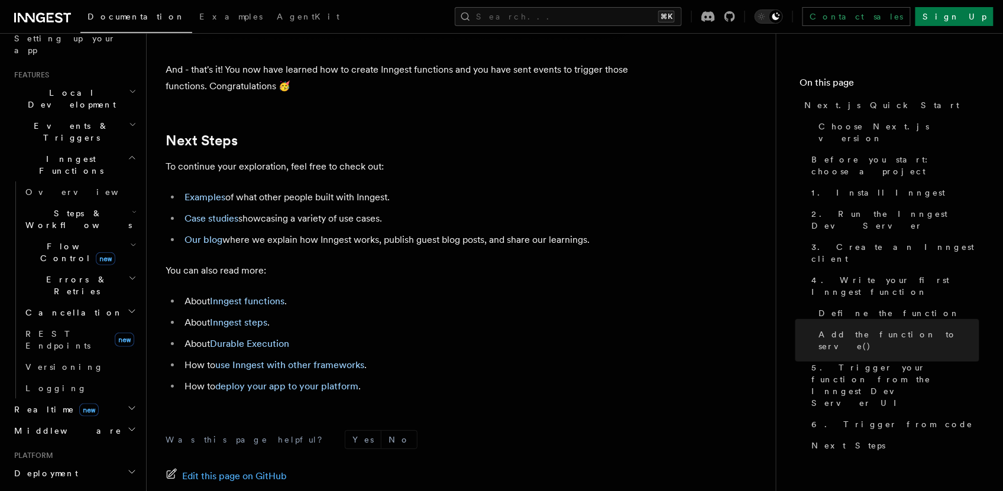
scroll to position [7325, 0]
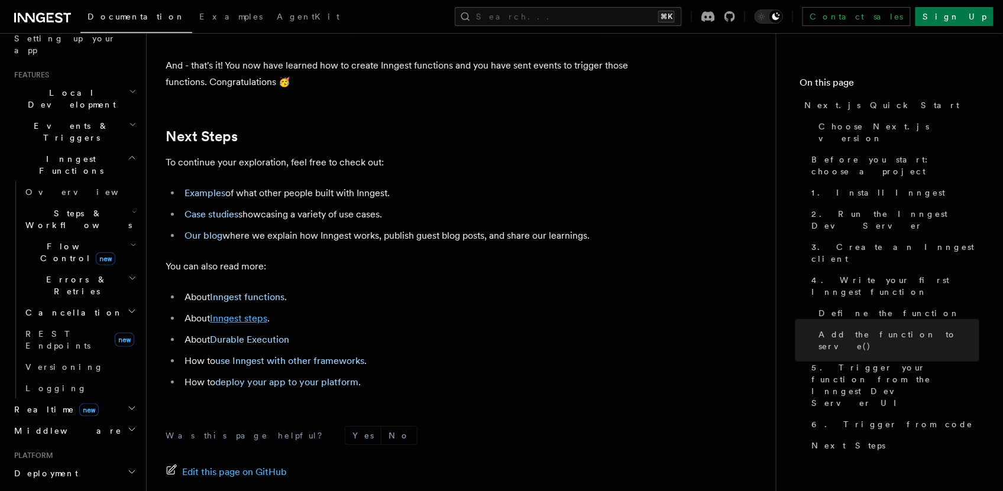
click at [228, 324] on link "Inngest steps" at bounding box center [238, 318] width 57 height 11
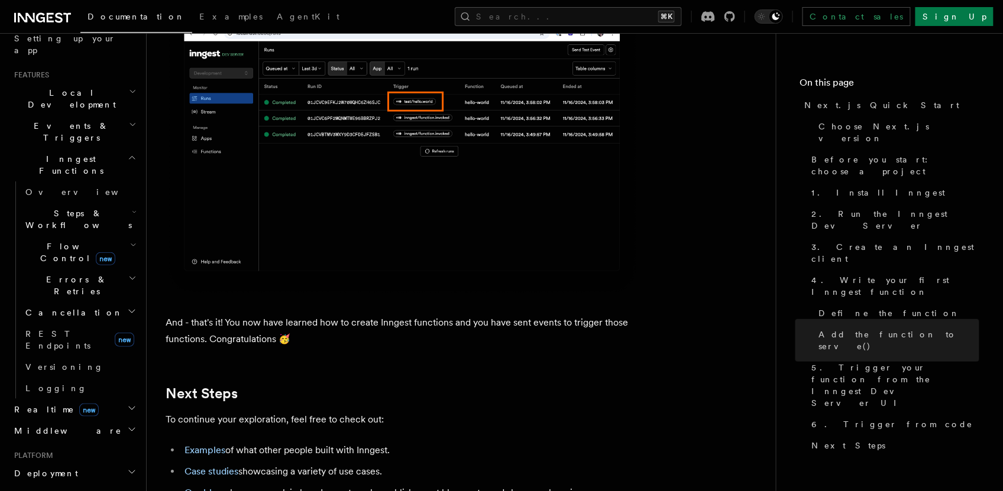
scroll to position [7334, 0]
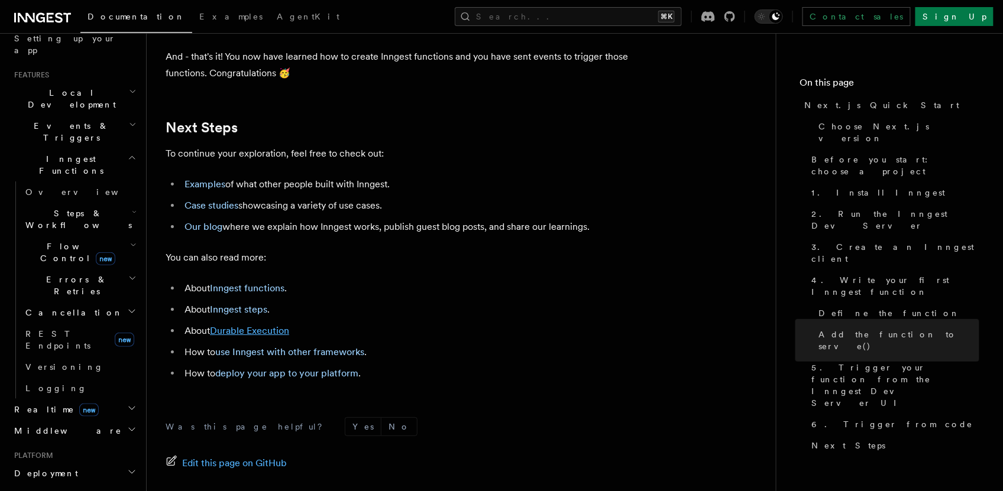
click at [267, 336] on link "Durable Execution" at bounding box center [249, 330] width 79 height 11
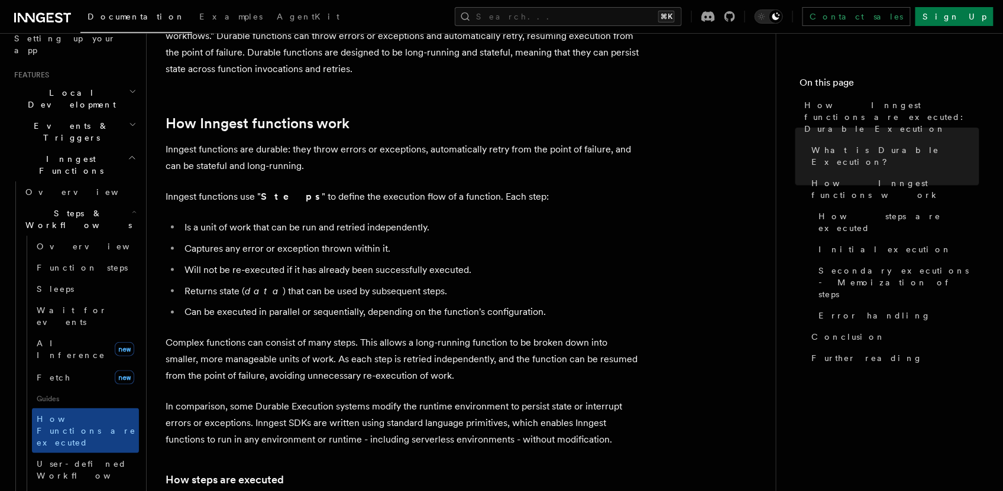
scroll to position [462, 0]
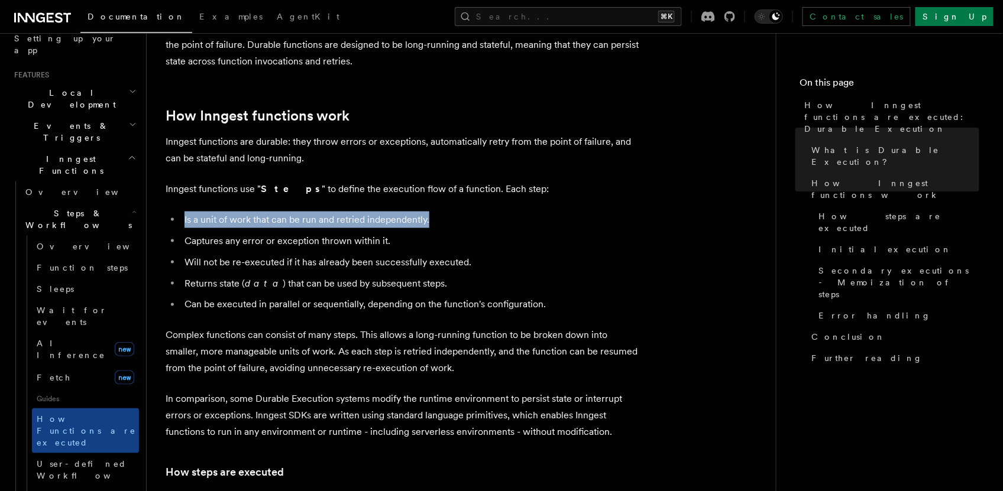
drag, startPoint x: 435, startPoint y: 187, endPoint x: 178, endPoint y: 189, distance: 257.2
click at [178, 212] on ul "Is a unit of work that can be run and retried independently. Captures any error…" at bounding box center [402, 263] width 473 height 102
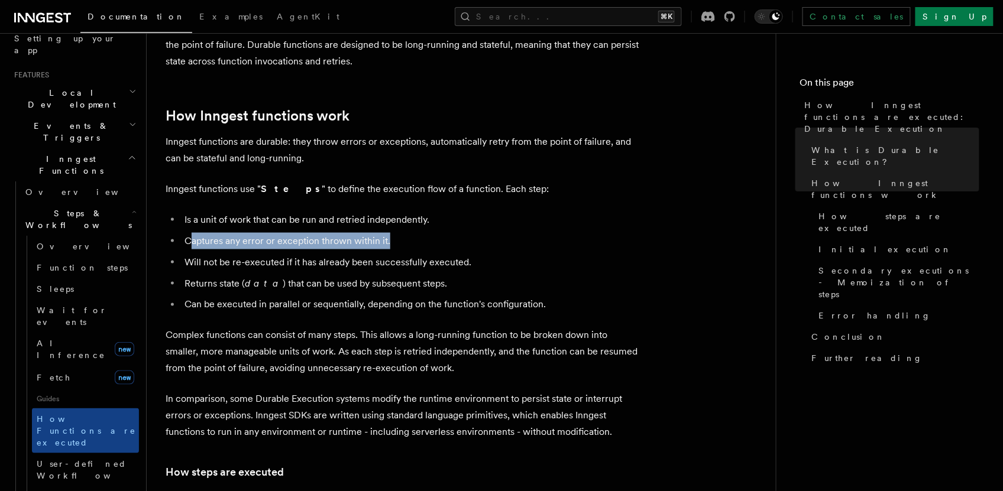
drag, startPoint x: 397, startPoint y: 207, endPoint x: 193, endPoint y: 212, distance: 204.6
click at [193, 233] on li "Captures any error or exception thrown within it." at bounding box center [410, 241] width 458 height 17
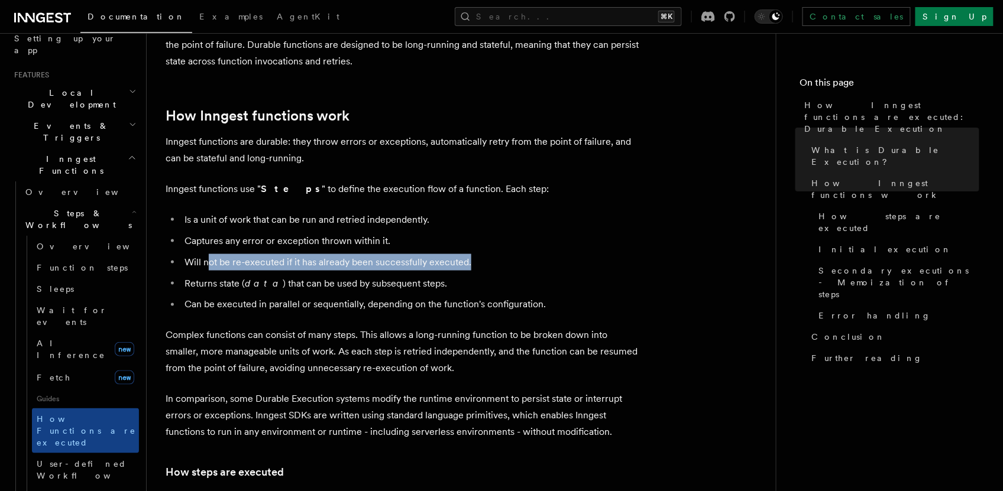
drag, startPoint x: 459, startPoint y: 231, endPoint x: 208, endPoint y: 237, distance: 252.0
click at [208, 254] on li "Will not be re-executed if it has already been successfully executed." at bounding box center [410, 262] width 458 height 17
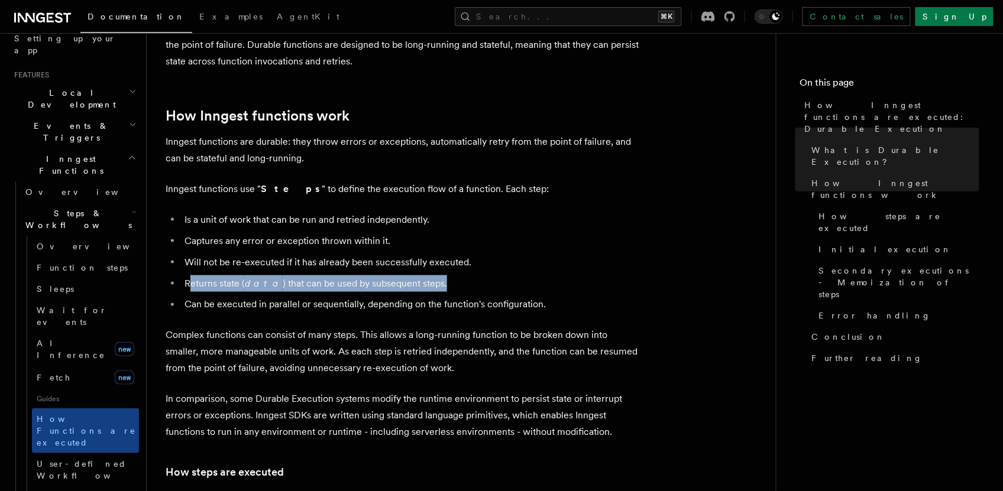
drag, startPoint x: 425, startPoint y: 255, endPoint x: 191, endPoint y: 252, distance: 233.6
click at [191, 276] on li "Returns state ( data ) that can be used by subsequent steps." at bounding box center [410, 284] width 458 height 17
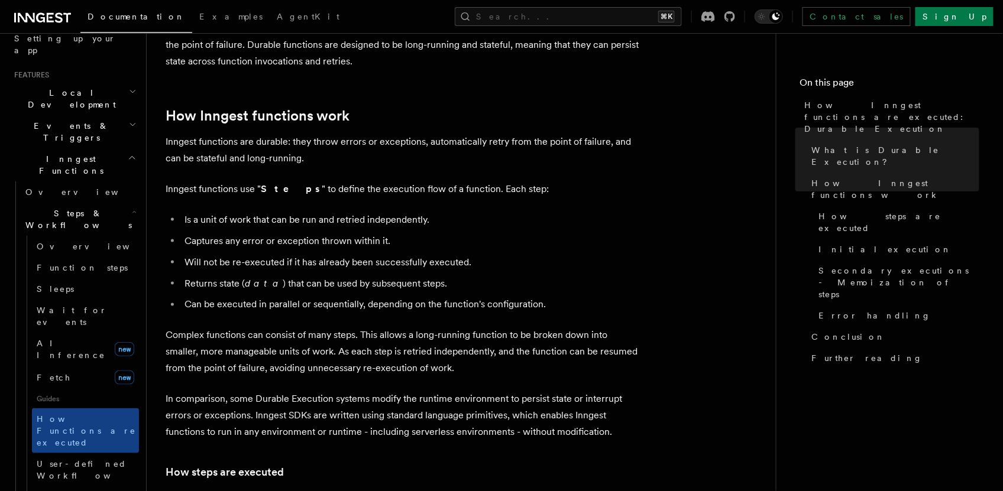
click at [327, 297] on li "Can be executed in parallel or sequentially, depending on the function's config…" at bounding box center [410, 305] width 458 height 17
drag, startPoint x: 327, startPoint y: 270, endPoint x: 346, endPoint y: 267, distance: 19.3
click at [327, 297] on li "Can be executed in parallel or sequentially, depending on the function's config…" at bounding box center [410, 305] width 458 height 17
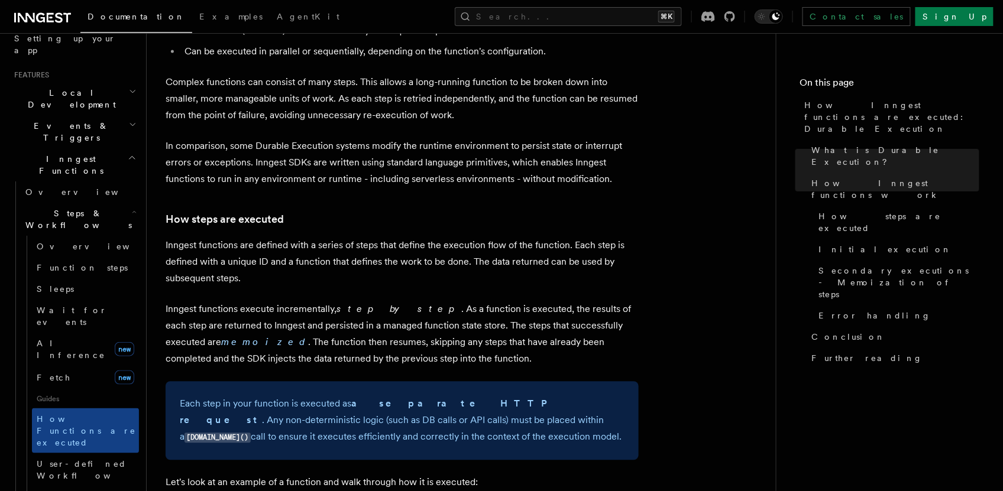
scroll to position [723, 0]
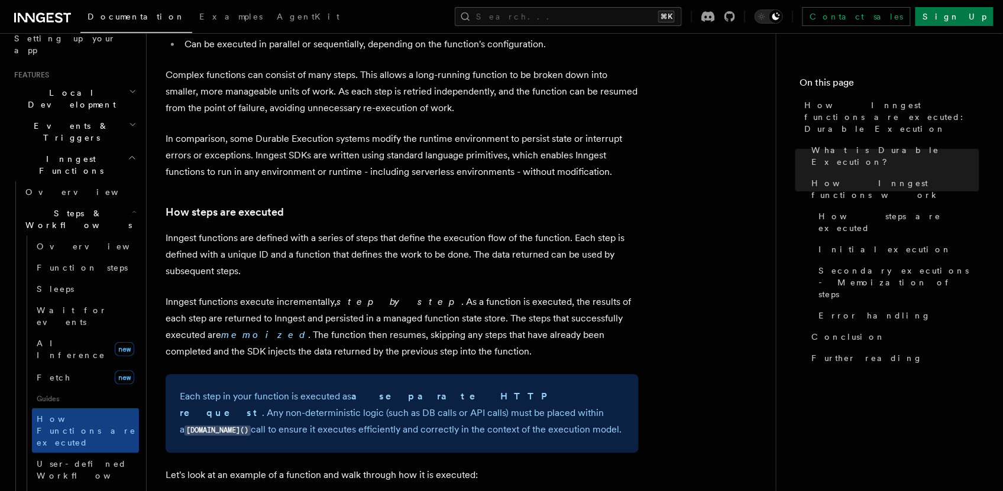
click at [403, 313] on p "Inngest functions execute incrementally, step by step . As a function is execut…" at bounding box center [402, 327] width 473 height 66
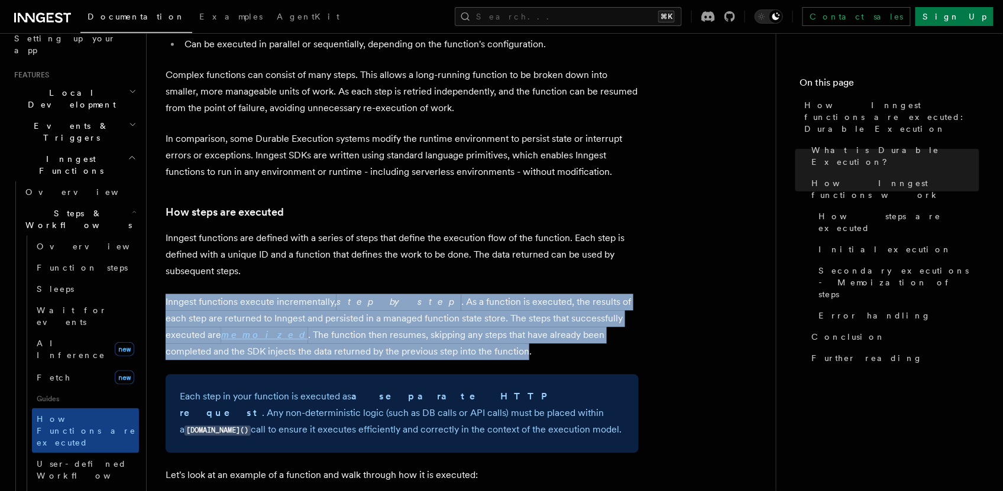
drag, startPoint x: 377, startPoint y: 310, endPoint x: 162, endPoint y: 274, distance: 218.3
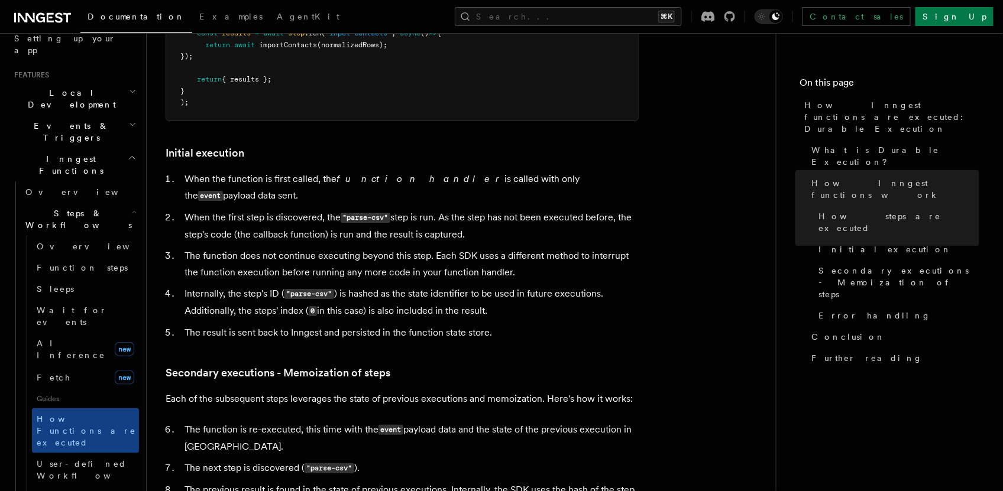
scroll to position [1372, 0]
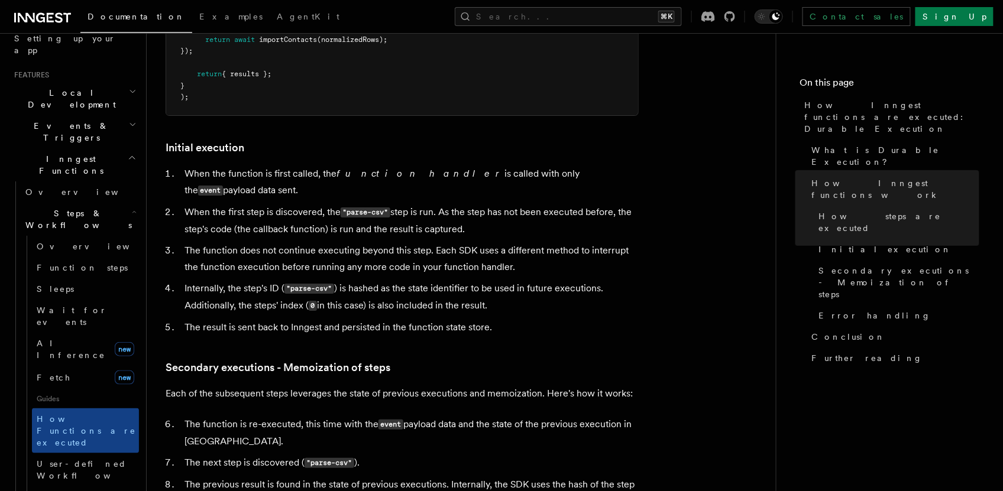
copy p "Inngest functions execute incrementally, step by step . As a function is execut…"
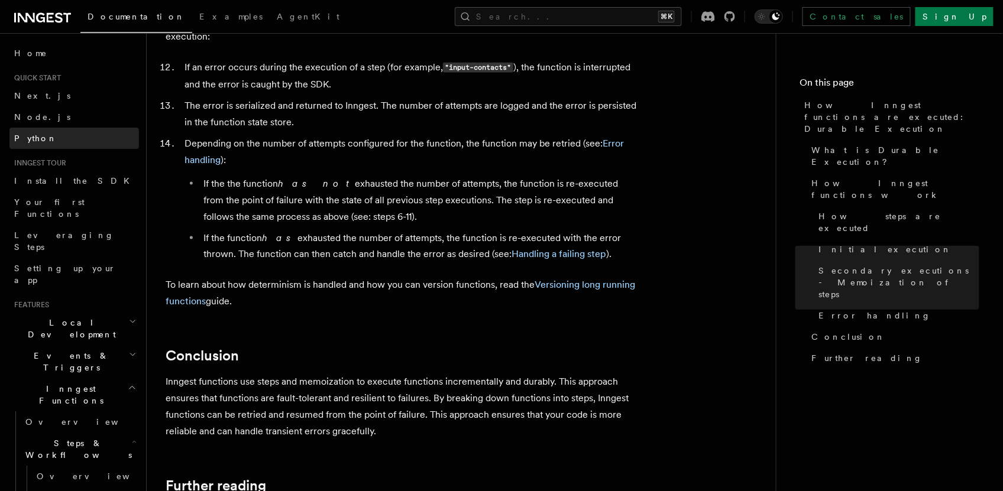
scroll to position [2001, 0]
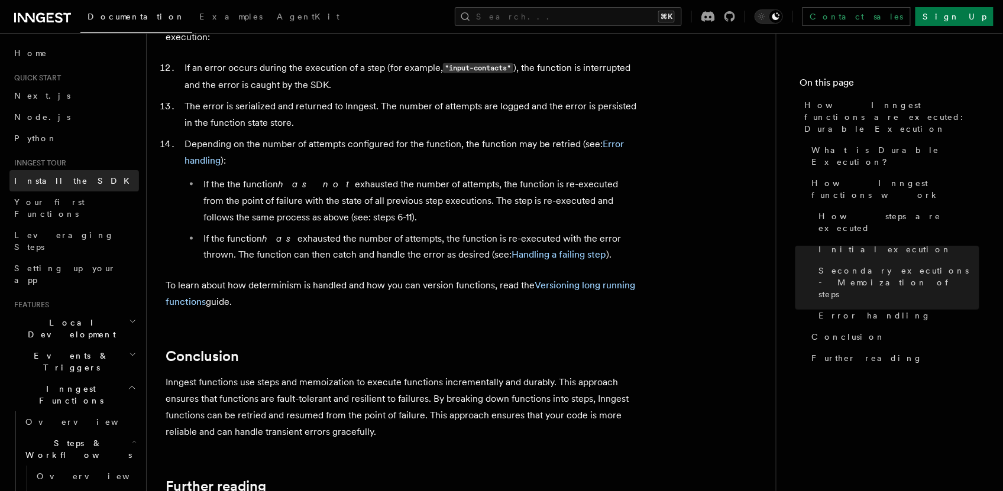
click at [54, 180] on span "Install the SDK" at bounding box center [75, 180] width 122 height 9
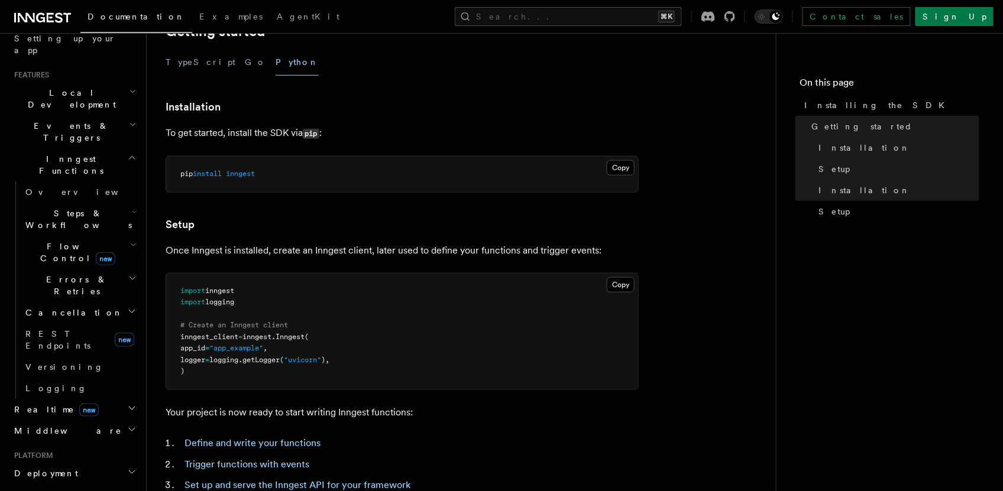
scroll to position [407, 0]
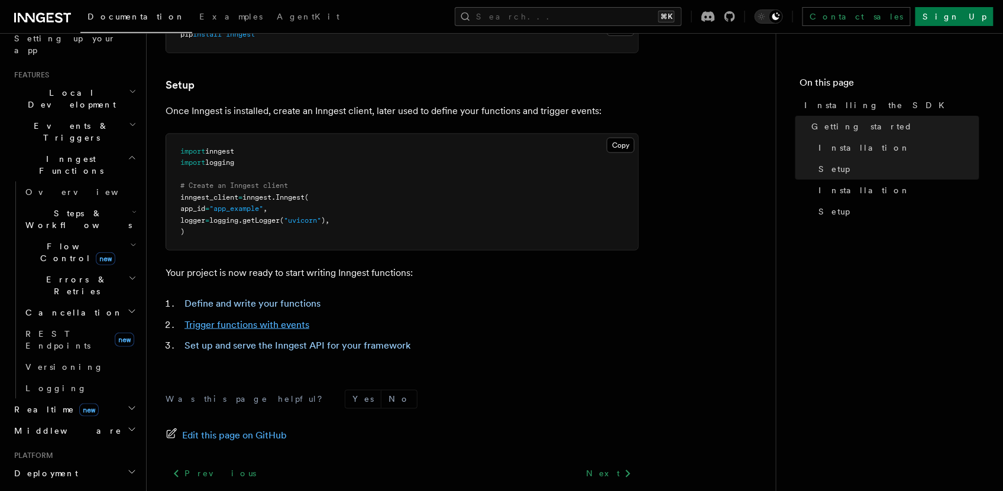
click at [227, 328] on link "Trigger functions with events" at bounding box center [246, 324] width 125 height 11
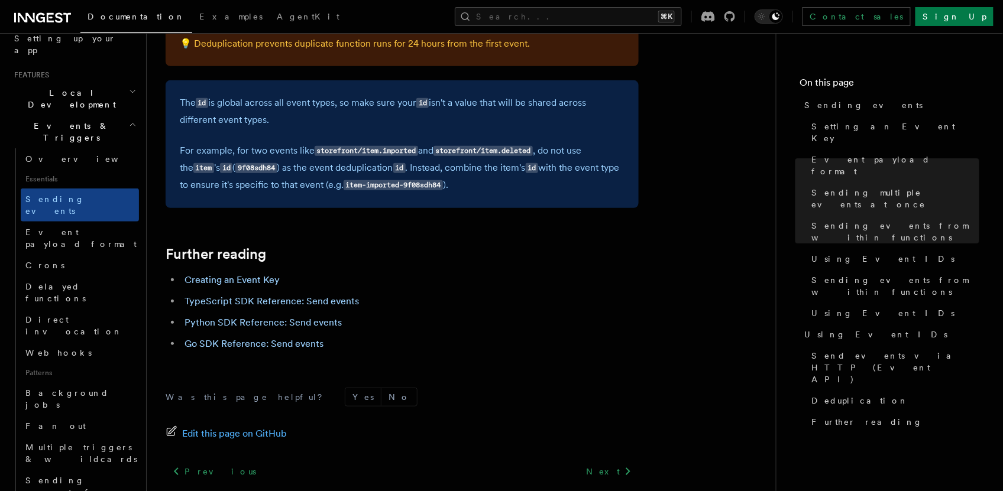
scroll to position [3189, 0]
click at [67, 228] on span "Event payload format" at bounding box center [80, 238] width 111 height 21
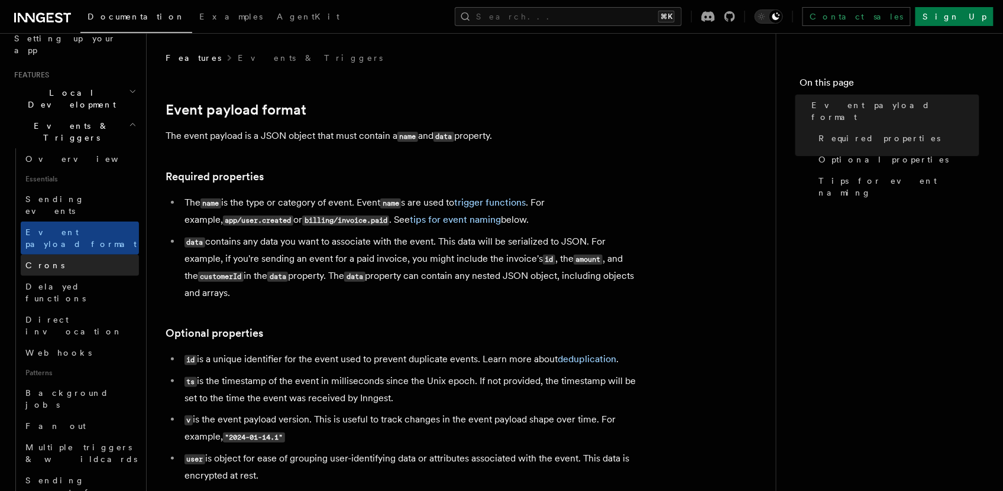
click at [44, 261] on span "Crons" at bounding box center [44, 265] width 39 height 9
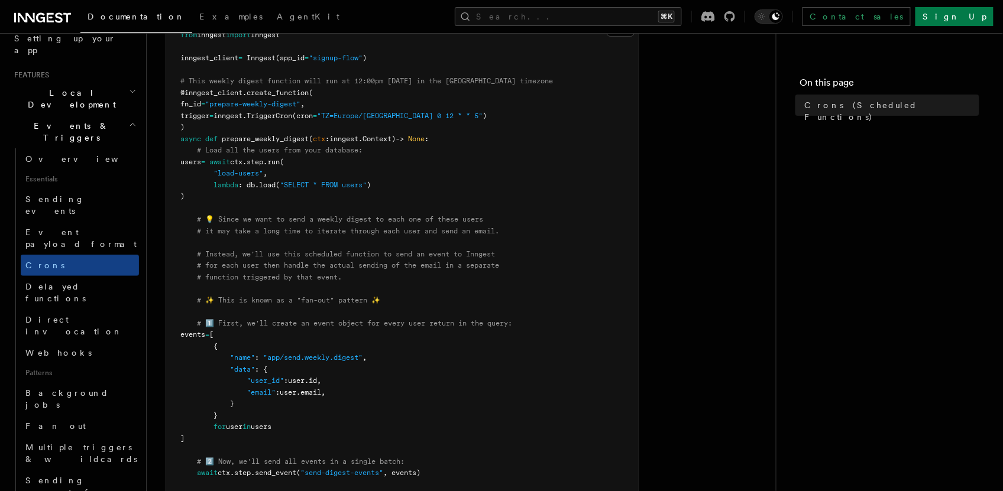
scroll to position [57, 0]
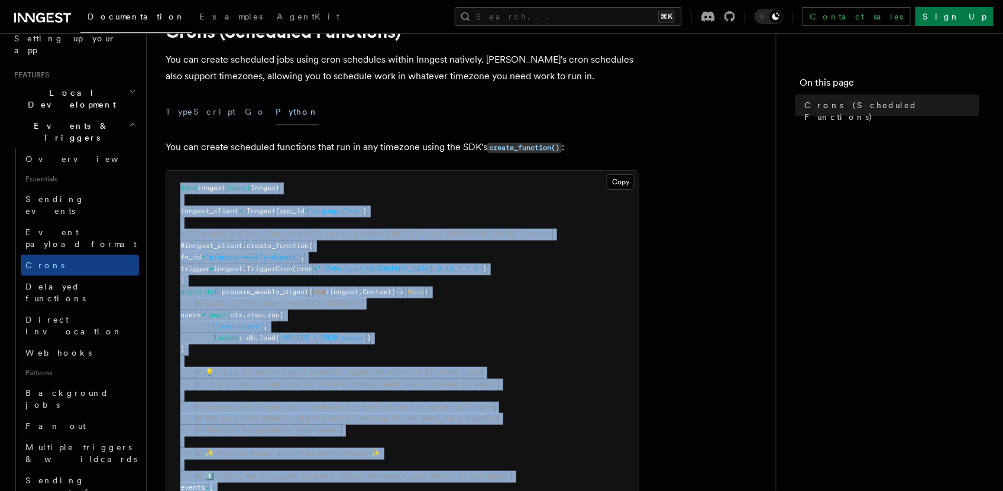
drag, startPoint x: 395, startPoint y: 416, endPoint x: 165, endPoint y: 187, distance: 324.4
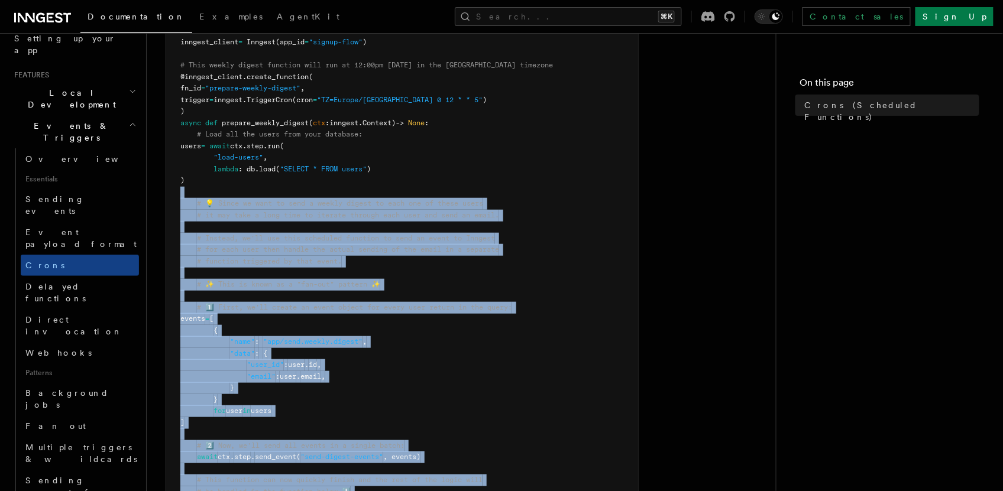
scroll to position [124, 0]
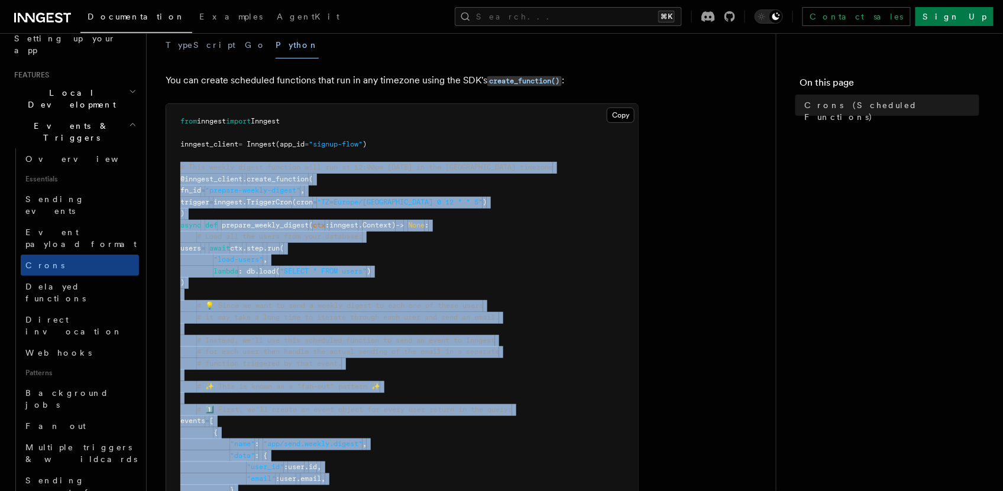
drag, startPoint x: 209, startPoint y: 261, endPoint x: 166, endPoint y: 169, distance: 101.3
click at [166, 169] on div "Copy Copied from inngest import Inngest inngest_client = Inngest (app_id = "sig…" at bounding box center [402, 473] width 473 height 740
copy code "# Lore ipsumd sitame consecte adip eli se 38:00do ei Tempor in utl Etdol magnaa…"
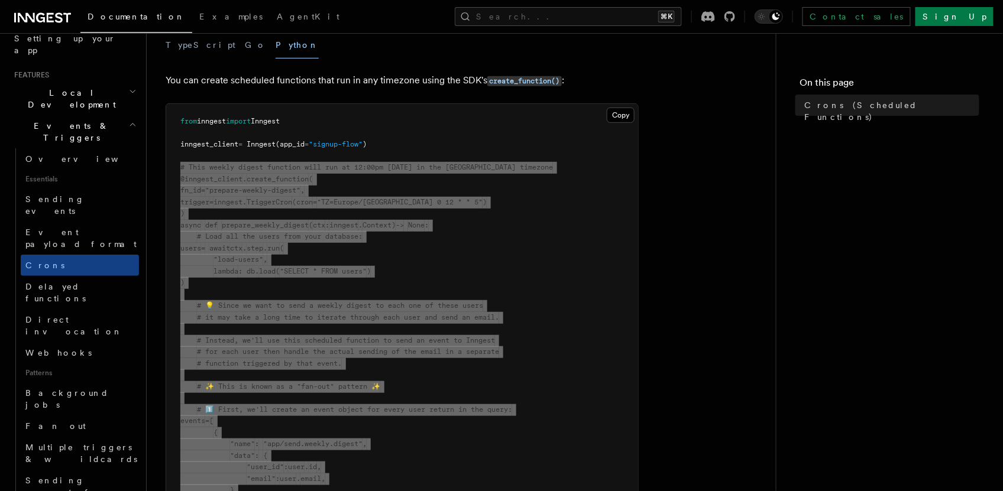
scroll to position [231, 0]
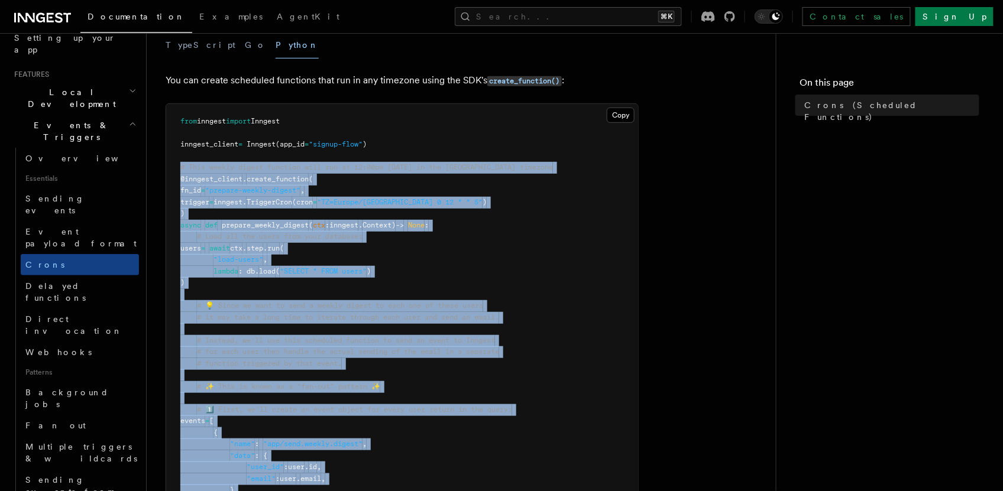
click at [422, 246] on pre "from inngest import Inngest inngest_client = Inngest (app_id = "signup-flow" ) …" at bounding box center [402, 473] width 472 height 739
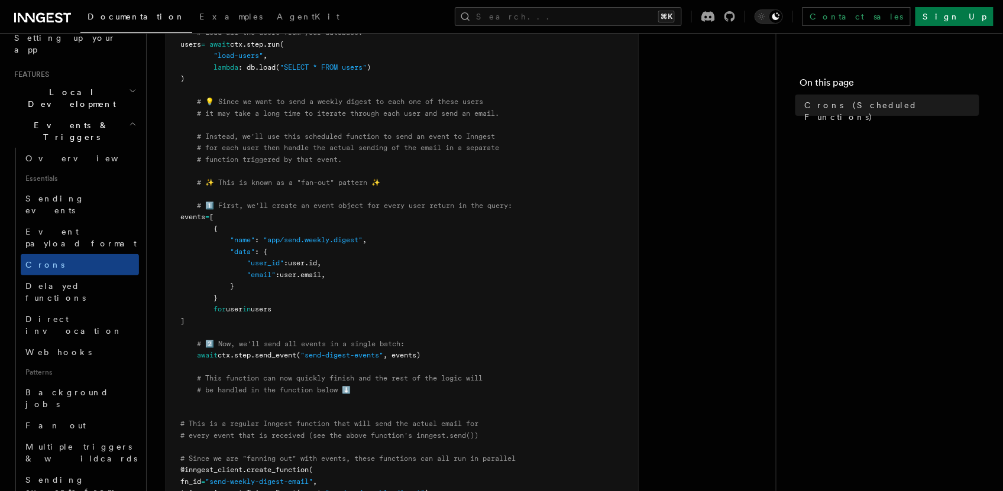
scroll to position [329, 0]
drag, startPoint x: 294, startPoint y: 345, endPoint x: 170, endPoint y: 346, distance: 124.2
click at [170, 346] on pre "from inngest import Inngest inngest_client = Inngest (app_id = "signup-flow" ) …" at bounding box center [402, 268] width 472 height 739
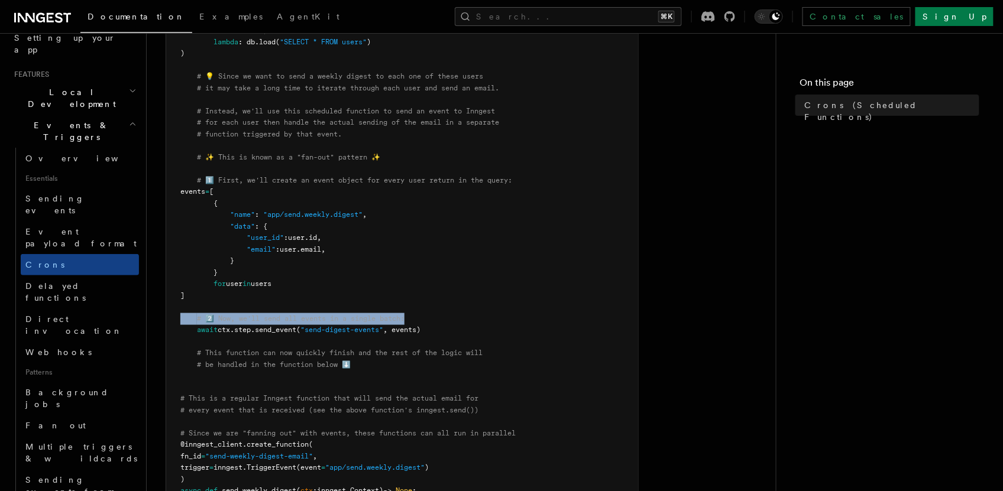
scroll to position [443, 0]
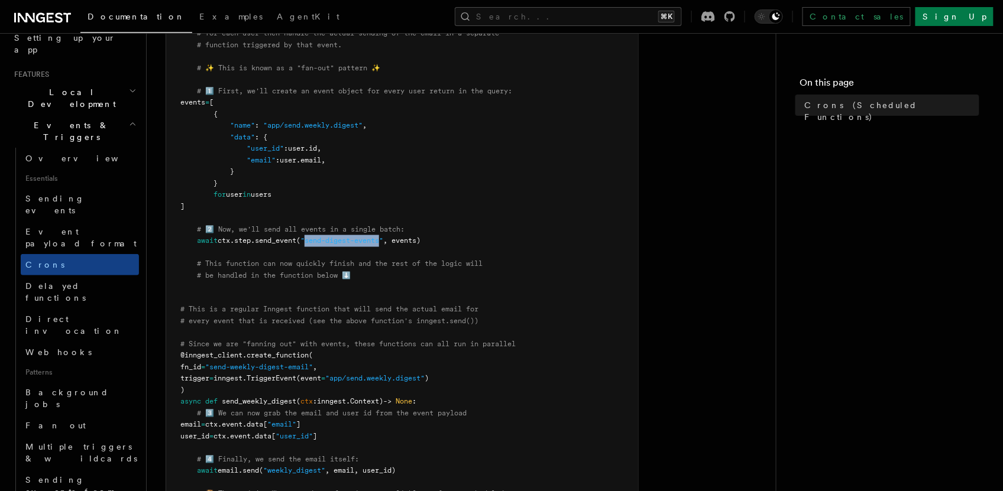
drag, startPoint x: 388, startPoint y: 242, endPoint x: 314, endPoint y: 244, distance: 74.5
click at [314, 244] on span ""send-digest-events"" at bounding box center [341, 241] width 83 height 8
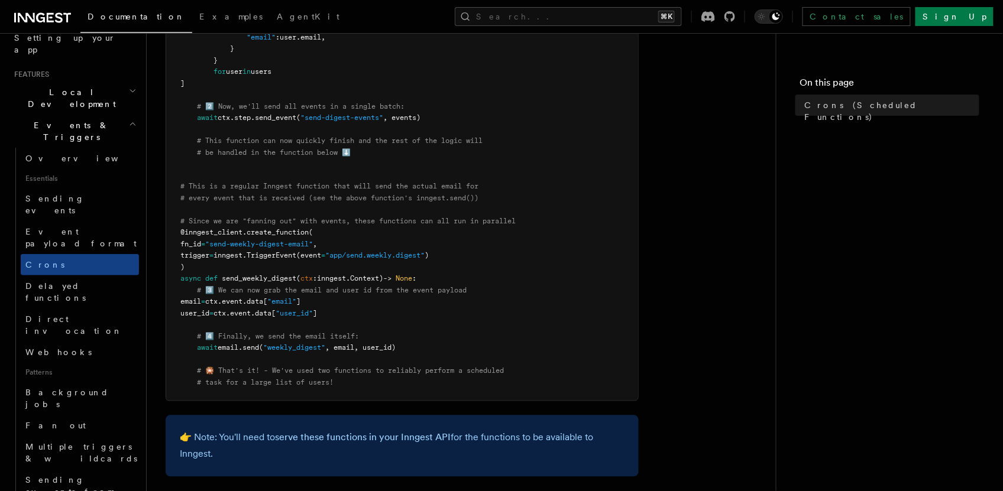
scroll to position [594, 0]
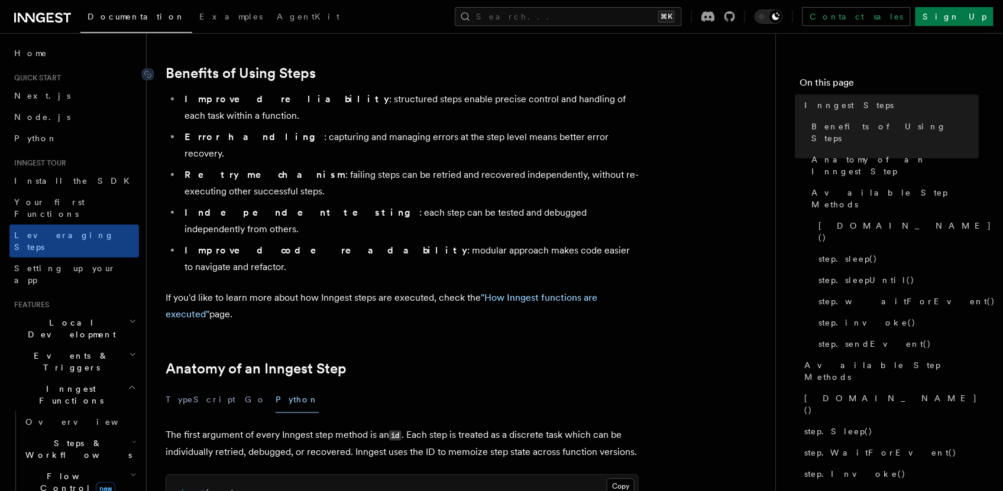
scroll to position [258, 0]
